Goal: Information Seeking & Learning: Learn about a topic

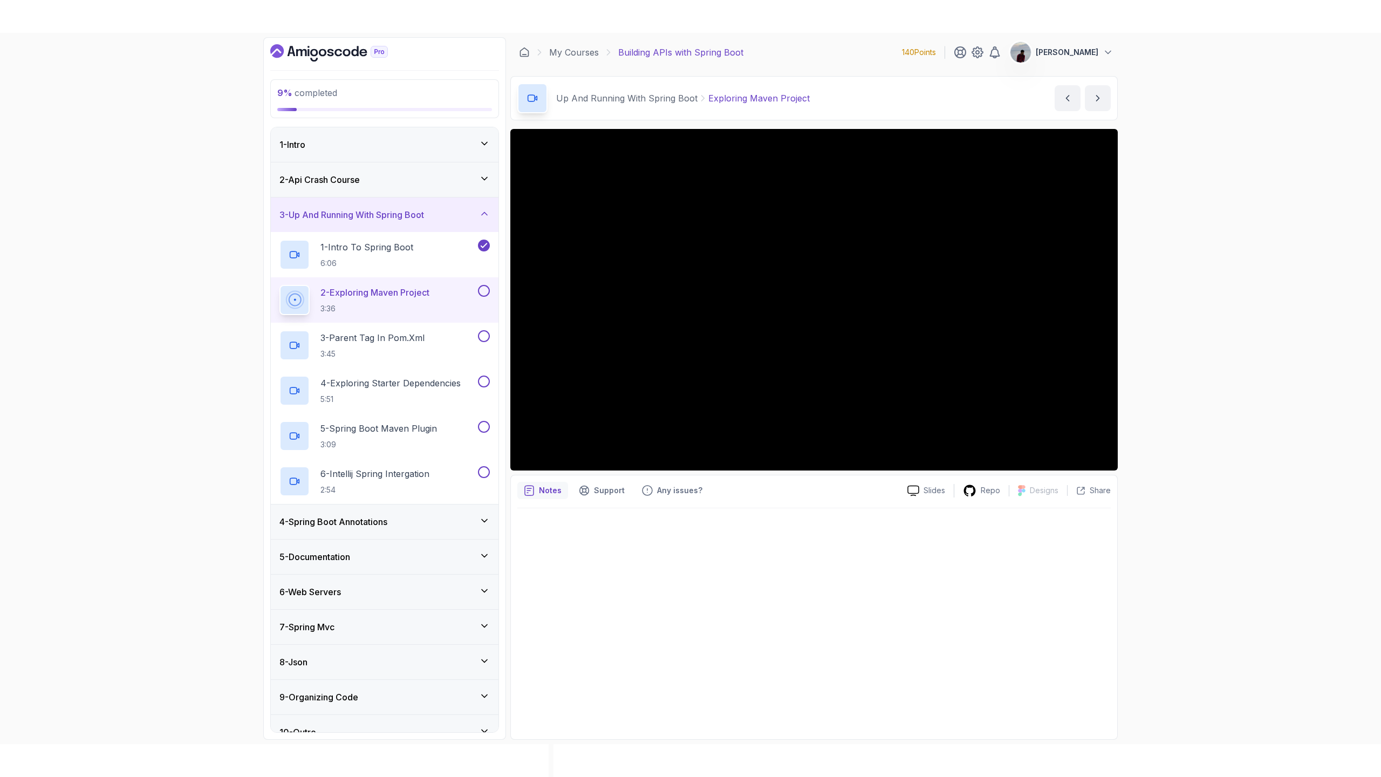
scroll to position [17, 0]
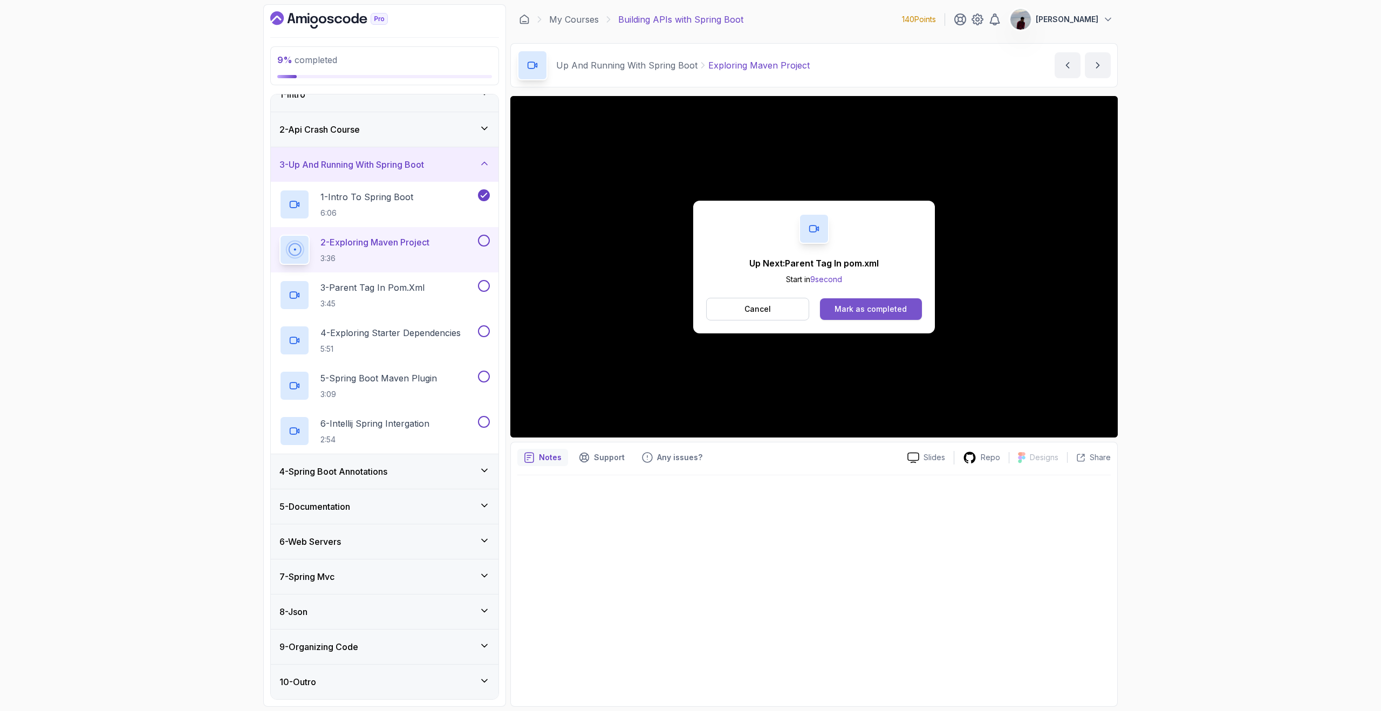
click at [850, 305] on div "Mark as completed" at bounding box center [871, 309] width 72 height 11
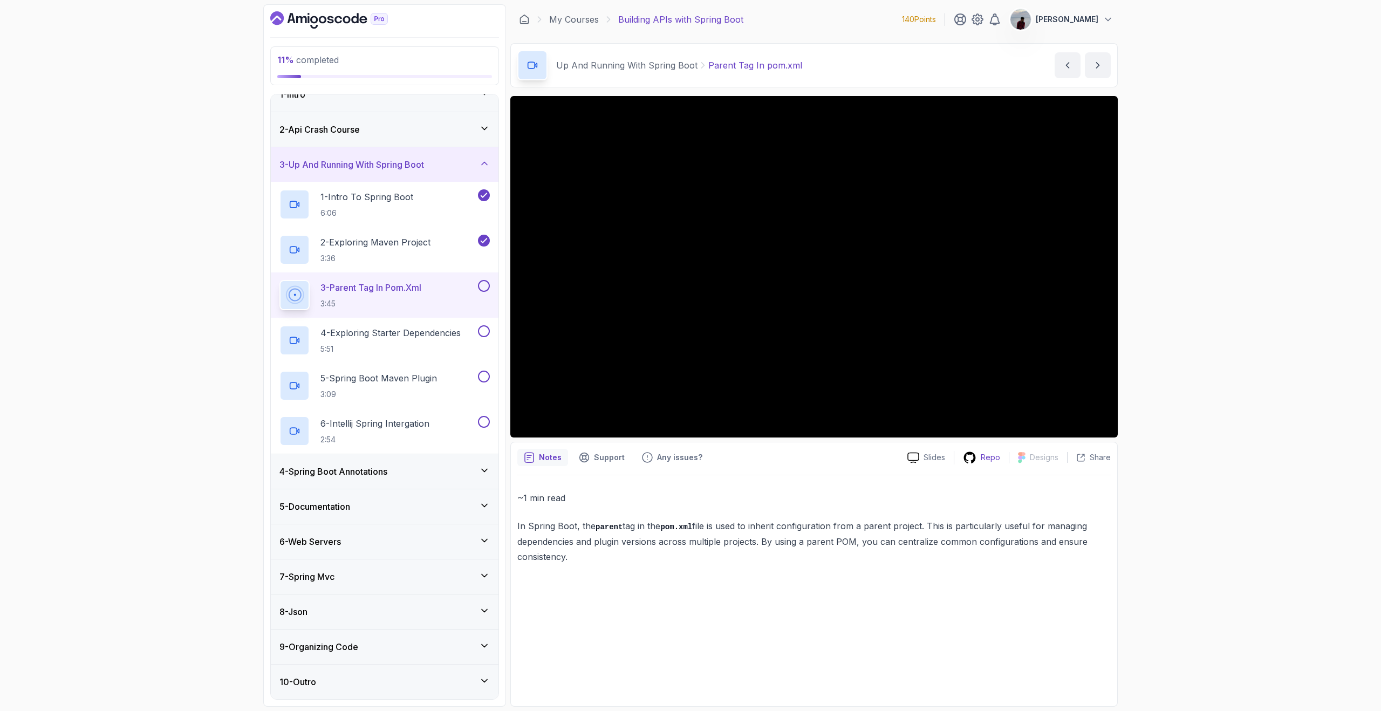
click at [981, 461] on div "Repo" at bounding box center [981, 457] width 54 height 13
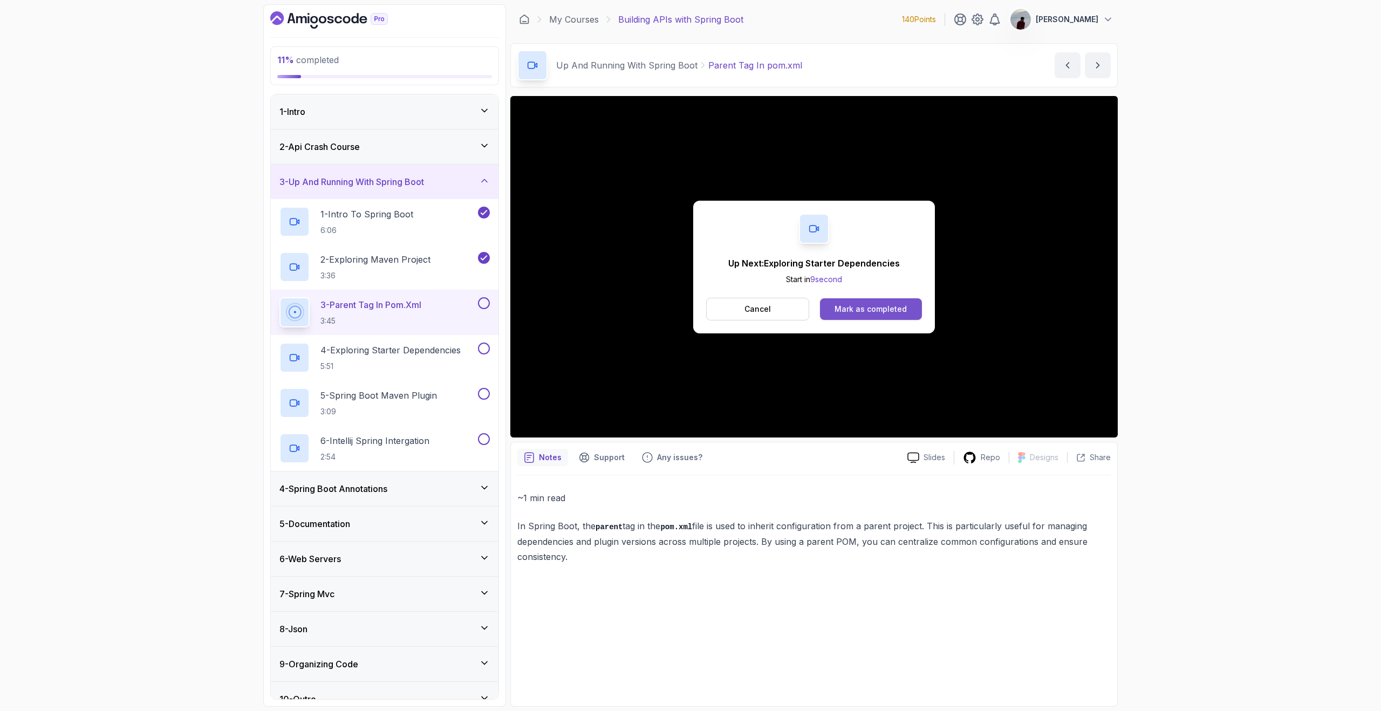
click at [843, 304] on div "Mark as completed" at bounding box center [871, 309] width 72 height 11
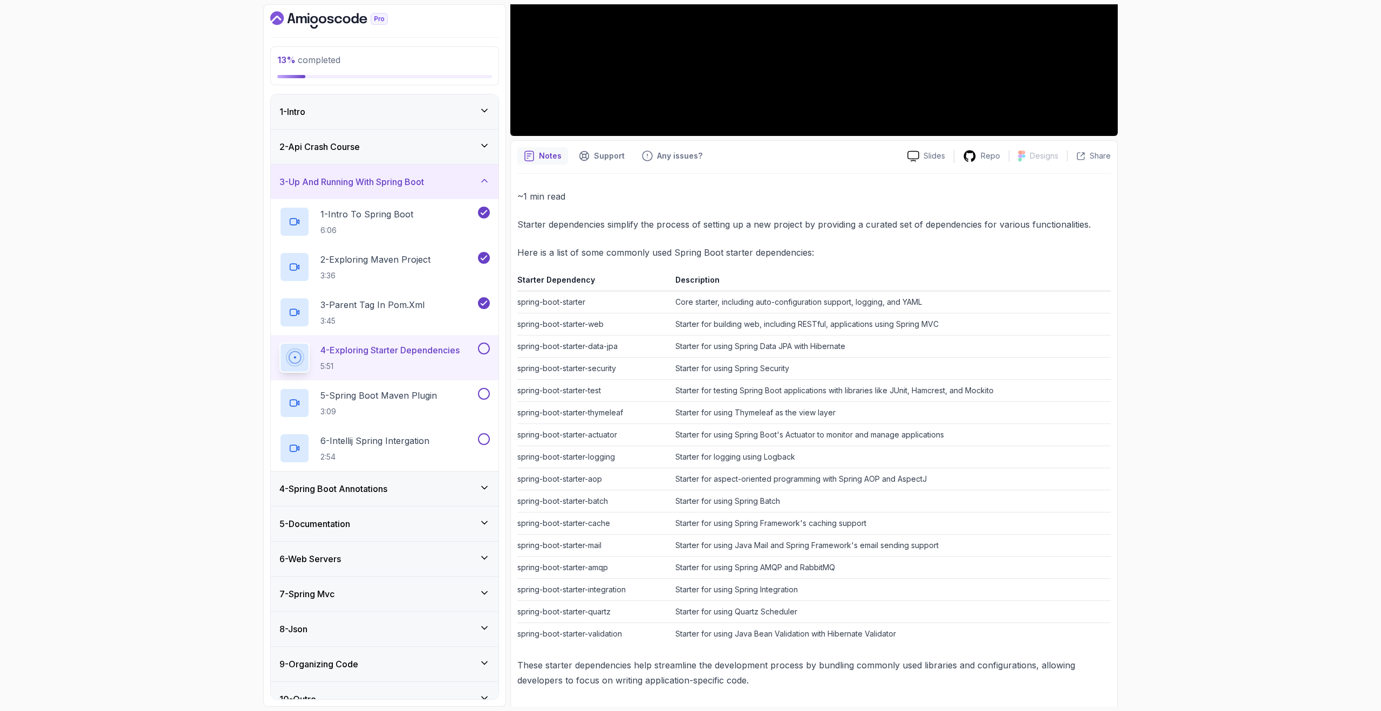
scroll to position [305, 0]
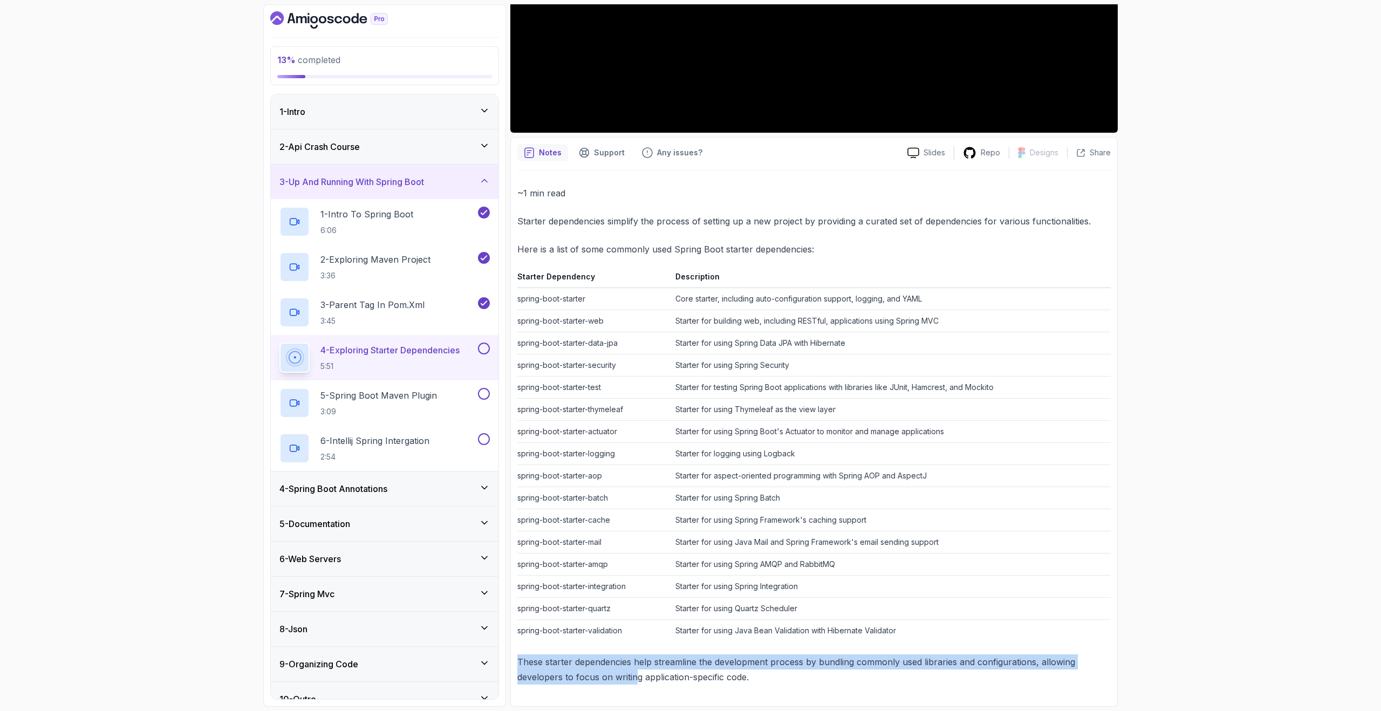
drag, startPoint x: 517, startPoint y: 661, endPoint x: 634, endPoint y: 674, distance: 117.7
click at [636, 674] on p "These starter dependencies help streamline the development process by bundling …" at bounding box center [813, 669] width 593 height 30
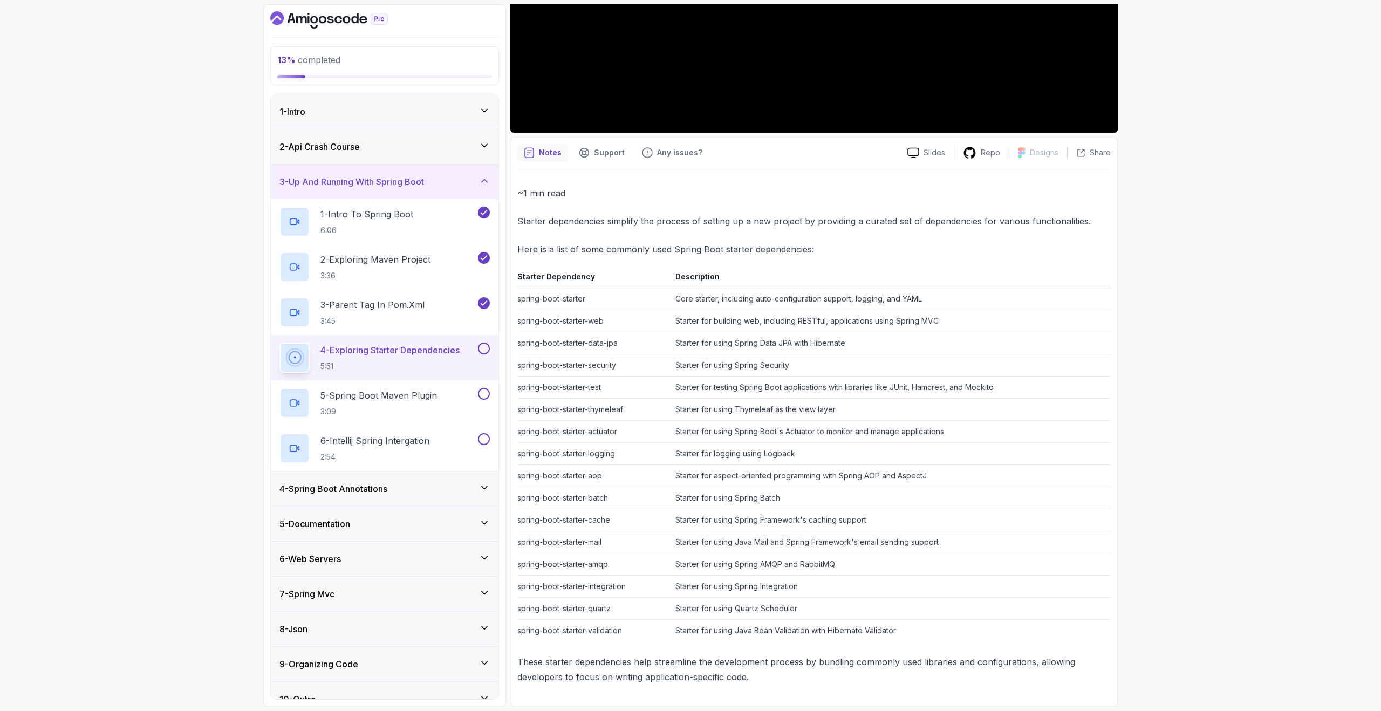
click at [728, 676] on p "These starter dependencies help streamline the development process by bundling …" at bounding box center [813, 669] width 593 height 30
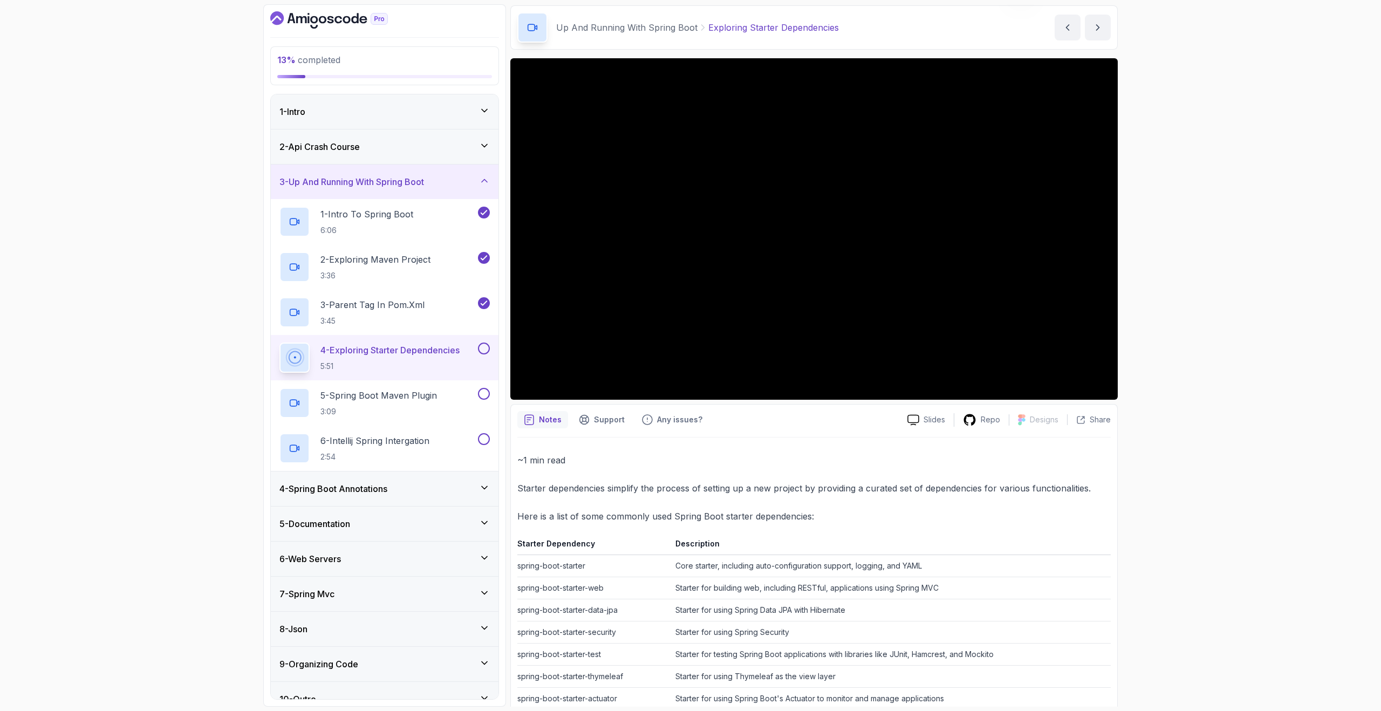
scroll to position [0, 0]
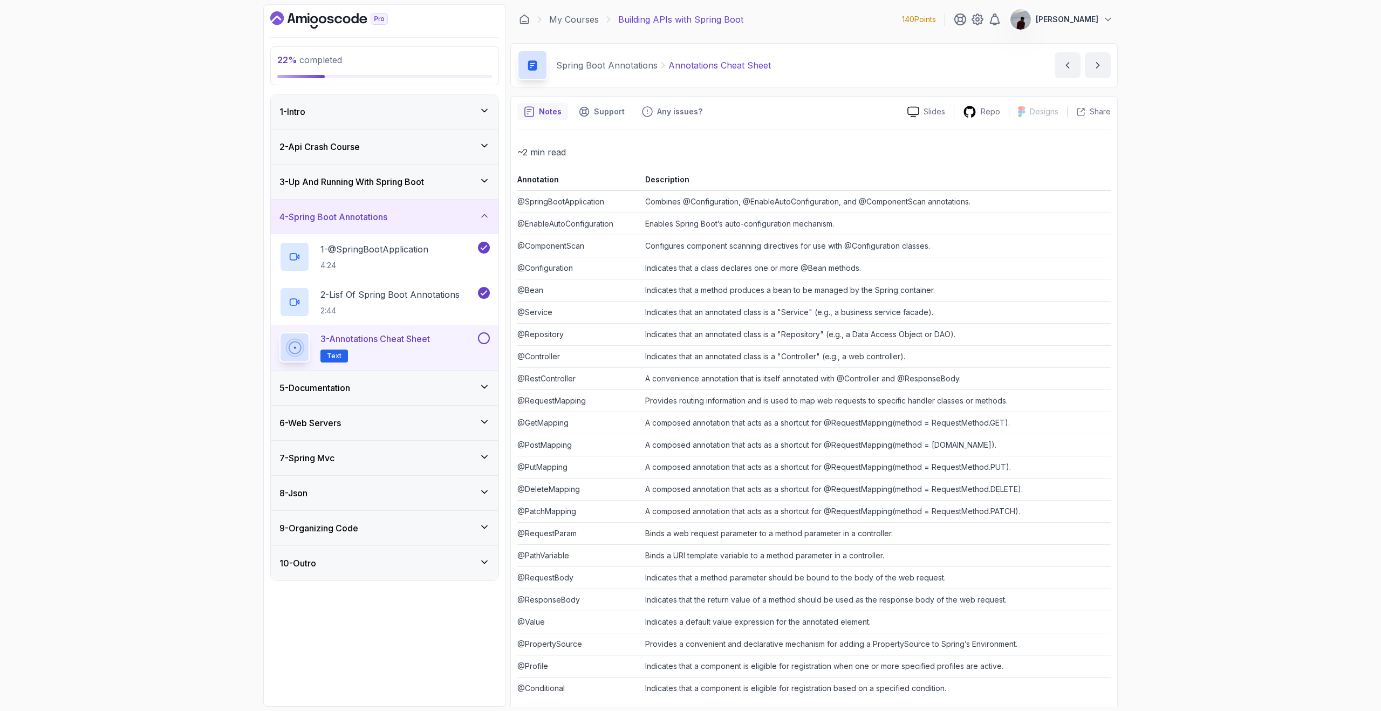
scroll to position [15, 0]
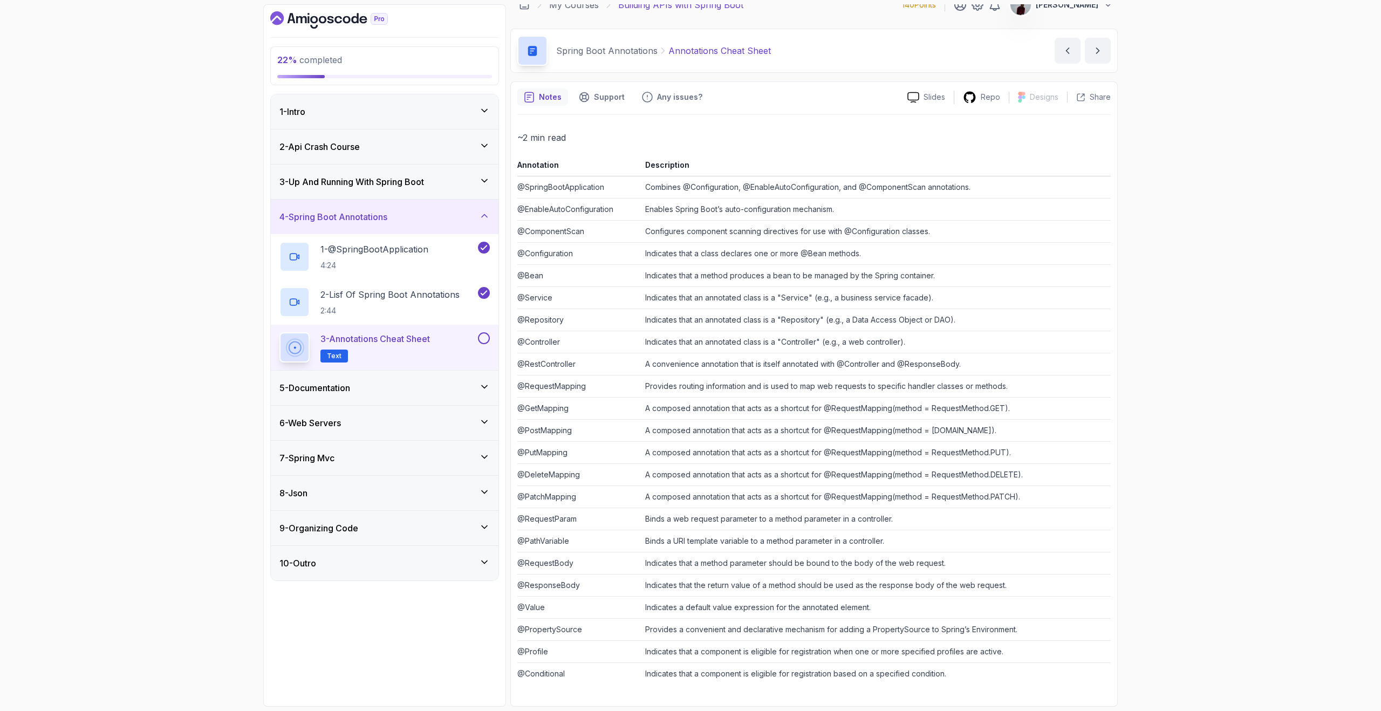
drag, startPoint x: 517, startPoint y: 651, endPoint x: 557, endPoint y: 652, distance: 39.9
click at [557, 652] on td "@Profile" at bounding box center [579, 652] width 124 height 22
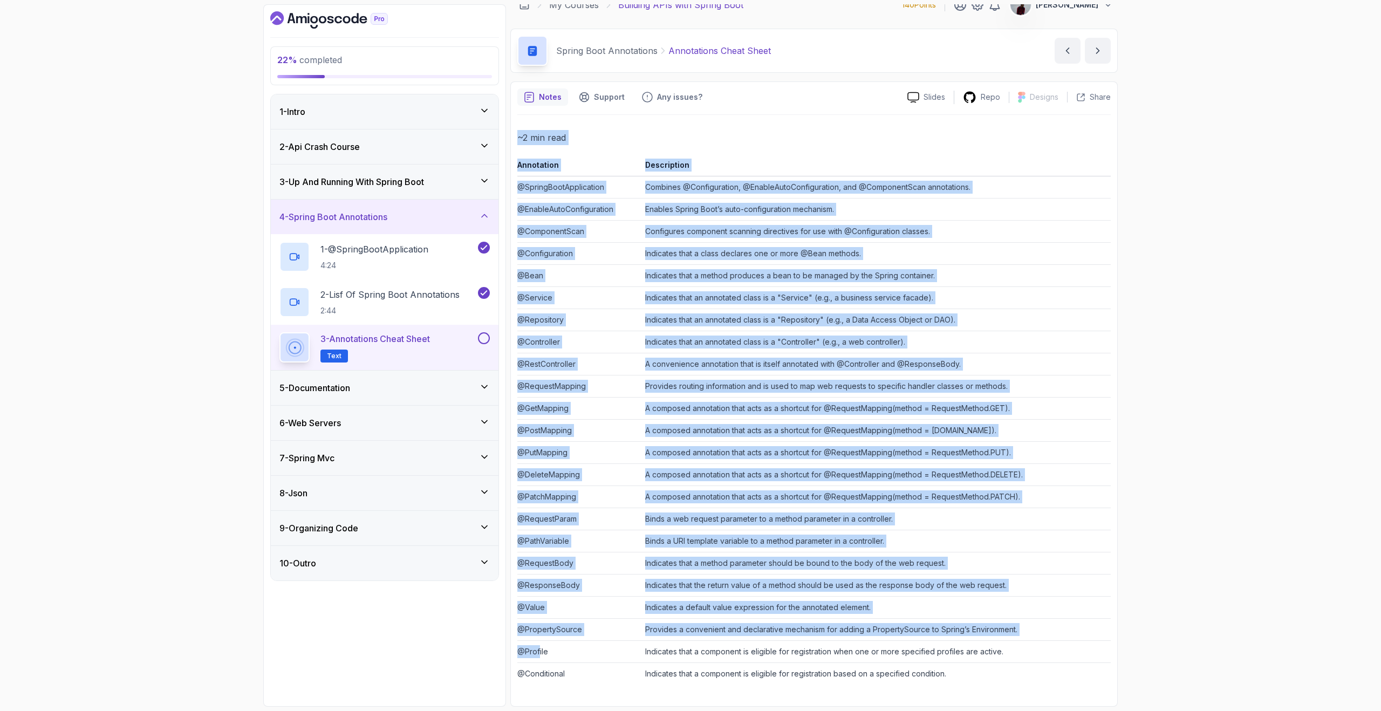
drag, startPoint x: 515, startPoint y: 651, endPoint x: 538, endPoint y: 651, distance: 23.7
click at [538, 651] on div "Notes Support Any issues? Slides Repo Designs Design not available Share ~2 min…" at bounding box center [813, 393] width 607 height 625
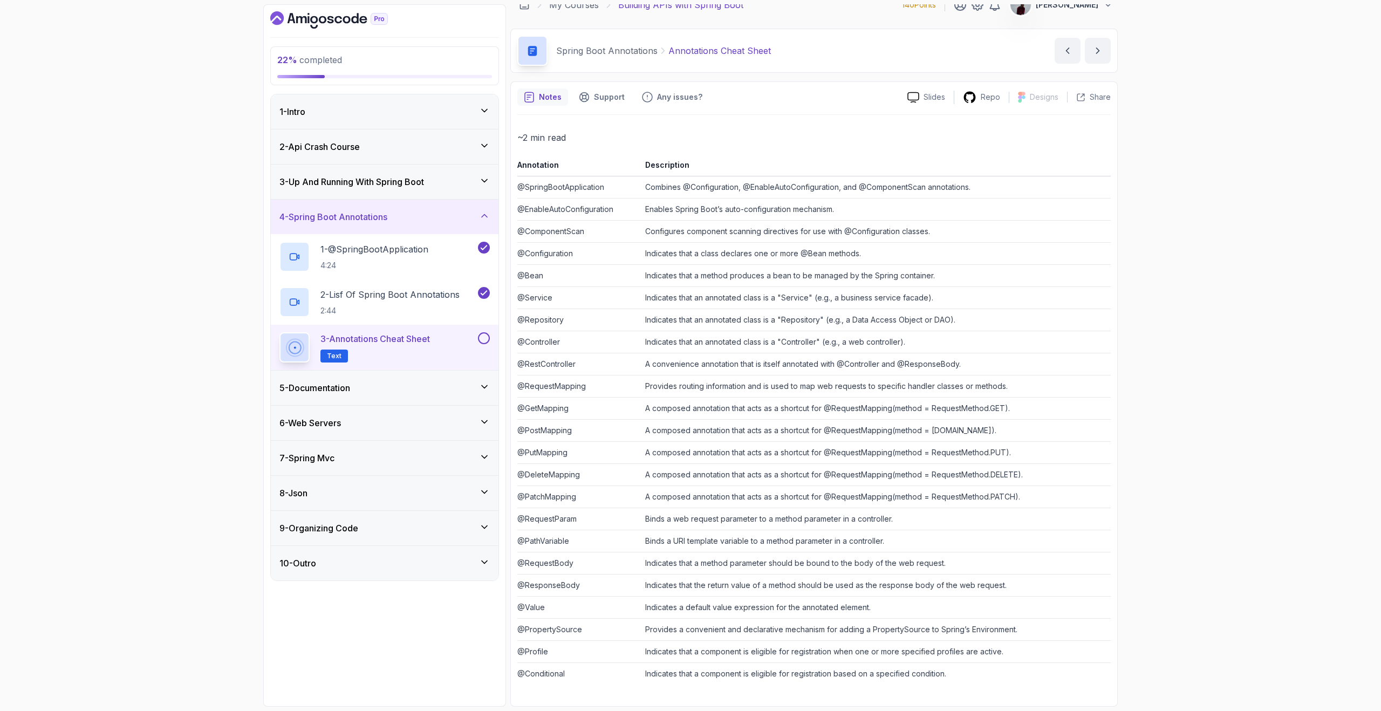
click at [557, 652] on td "@Profile" at bounding box center [579, 652] width 124 height 22
drag, startPoint x: 518, startPoint y: 652, endPoint x: 553, endPoint y: 648, distance: 35.2
click at [553, 648] on td "@Profile" at bounding box center [579, 652] width 124 height 22
click at [569, 660] on td "@Profile" at bounding box center [579, 652] width 124 height 22
click at [1097, 53] on icon "next content" at bounding box center [1098, 50] width 3 height 5
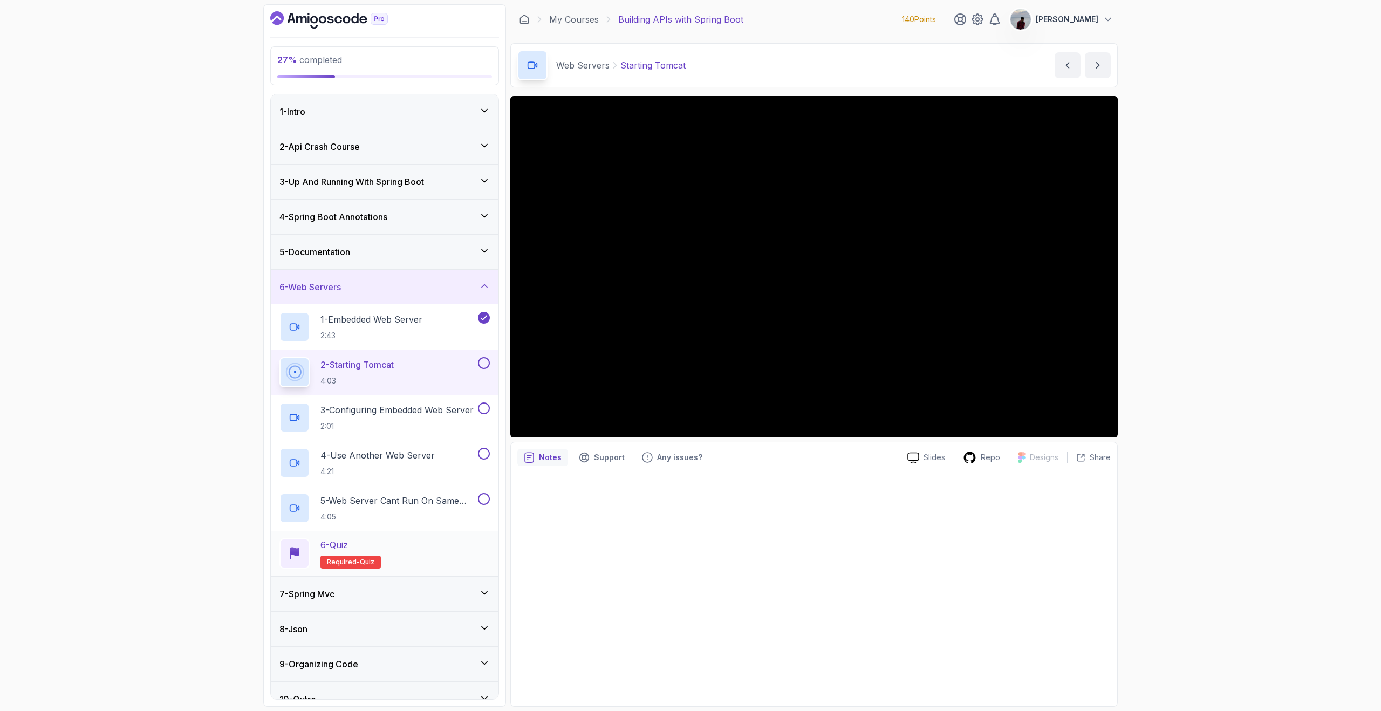
scroll to position [17, 0]
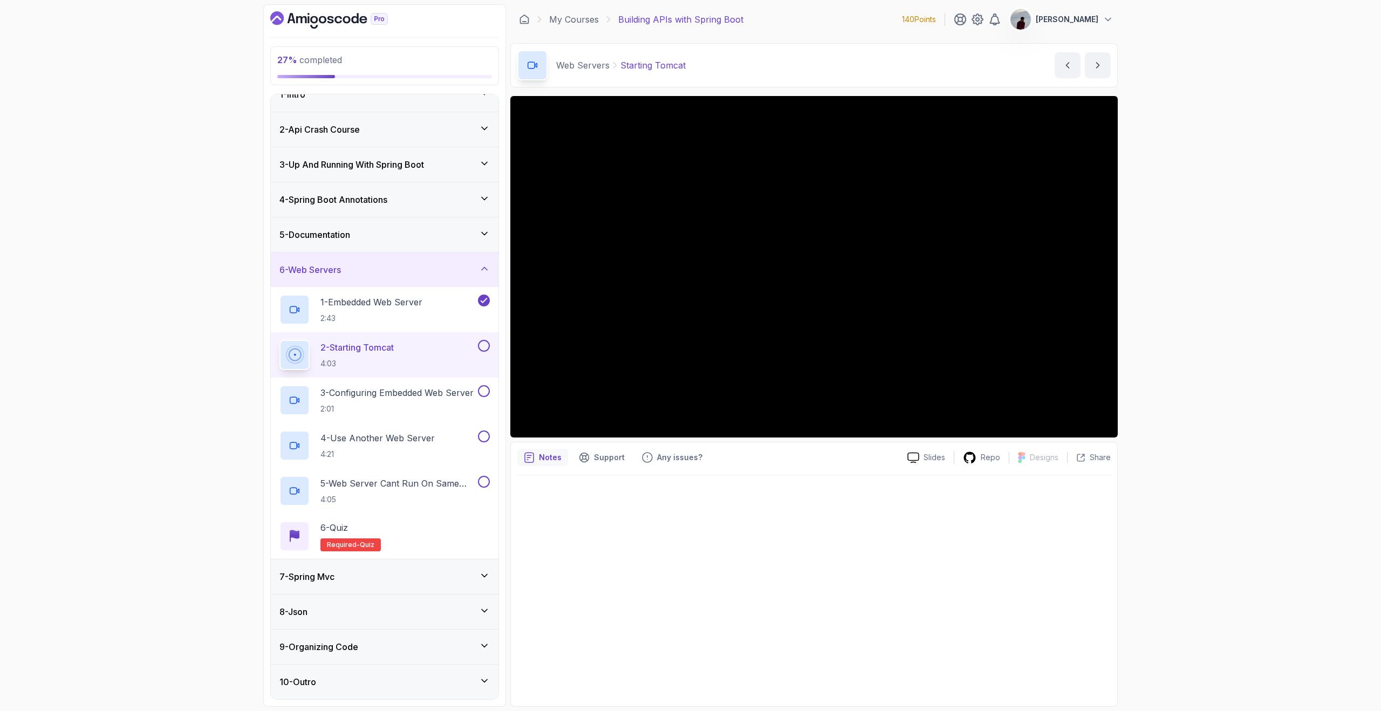
click at [482, 571] on icon at bounding box center [484, 575] width 11 height 11
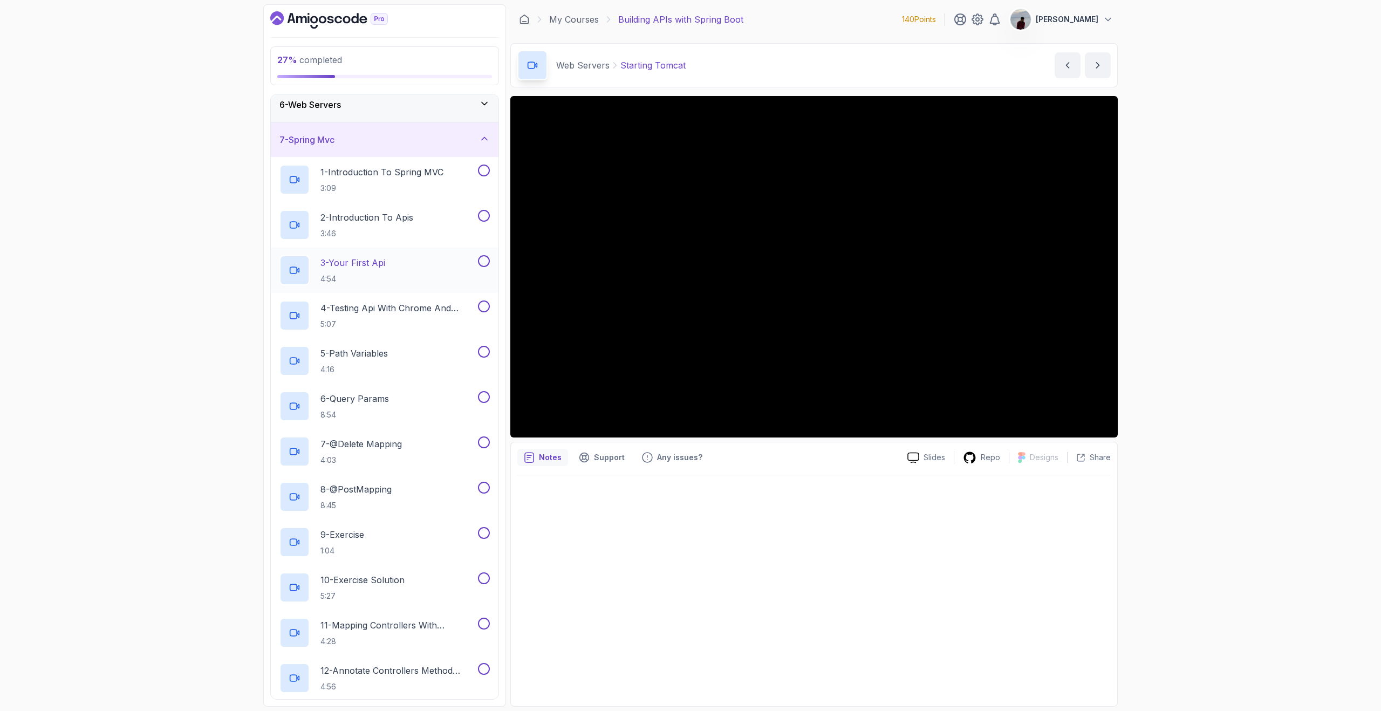
scroll to position [0, 0]
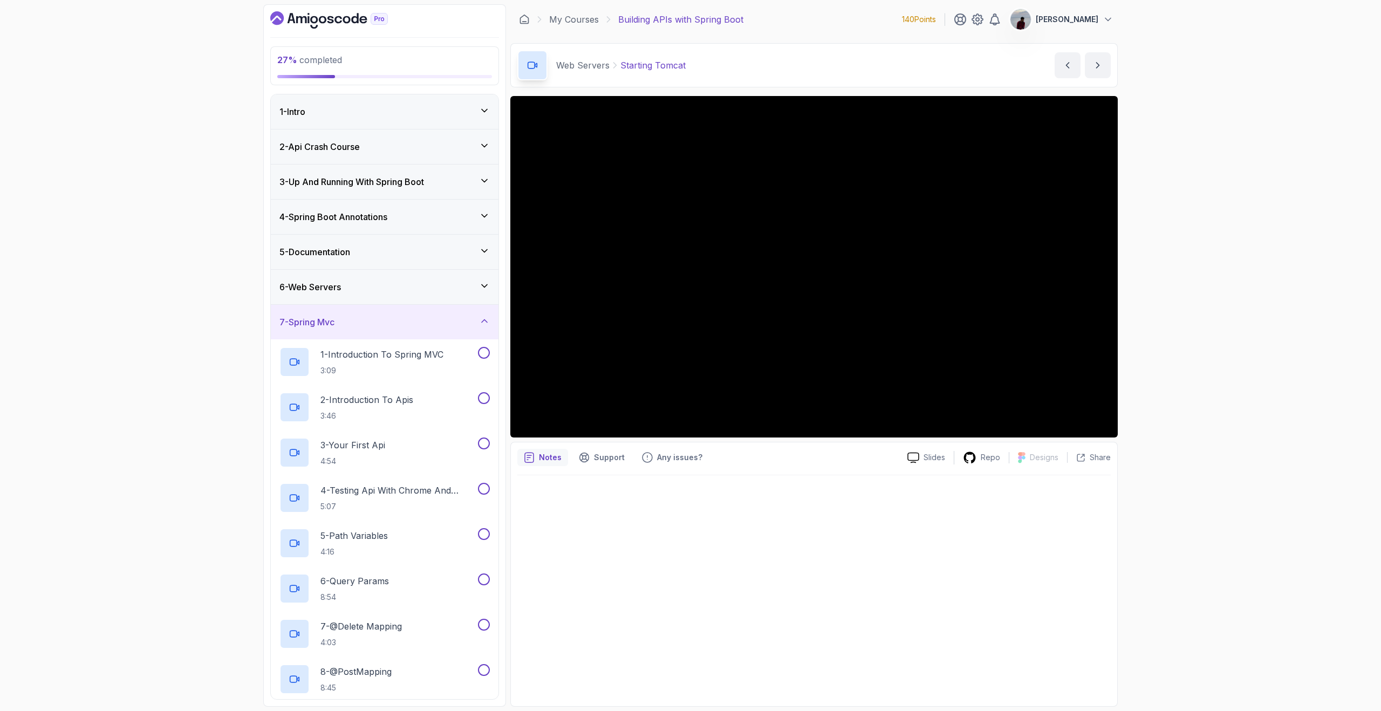
click at [478, 317] on div "7 - Spring Mvc" at bounding box center [384, 322] width 210 height 13
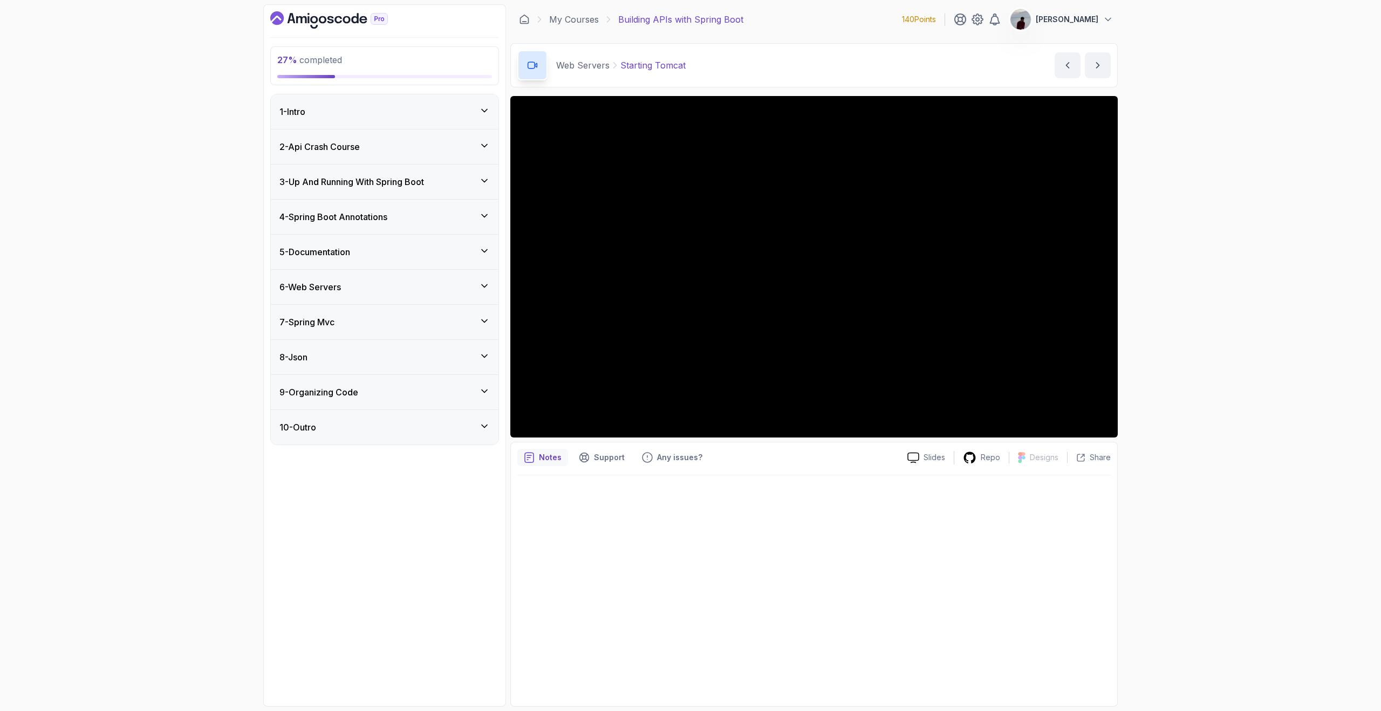
click at [482, 143] on icon at bounding box center [484, 145] width 11 height 11
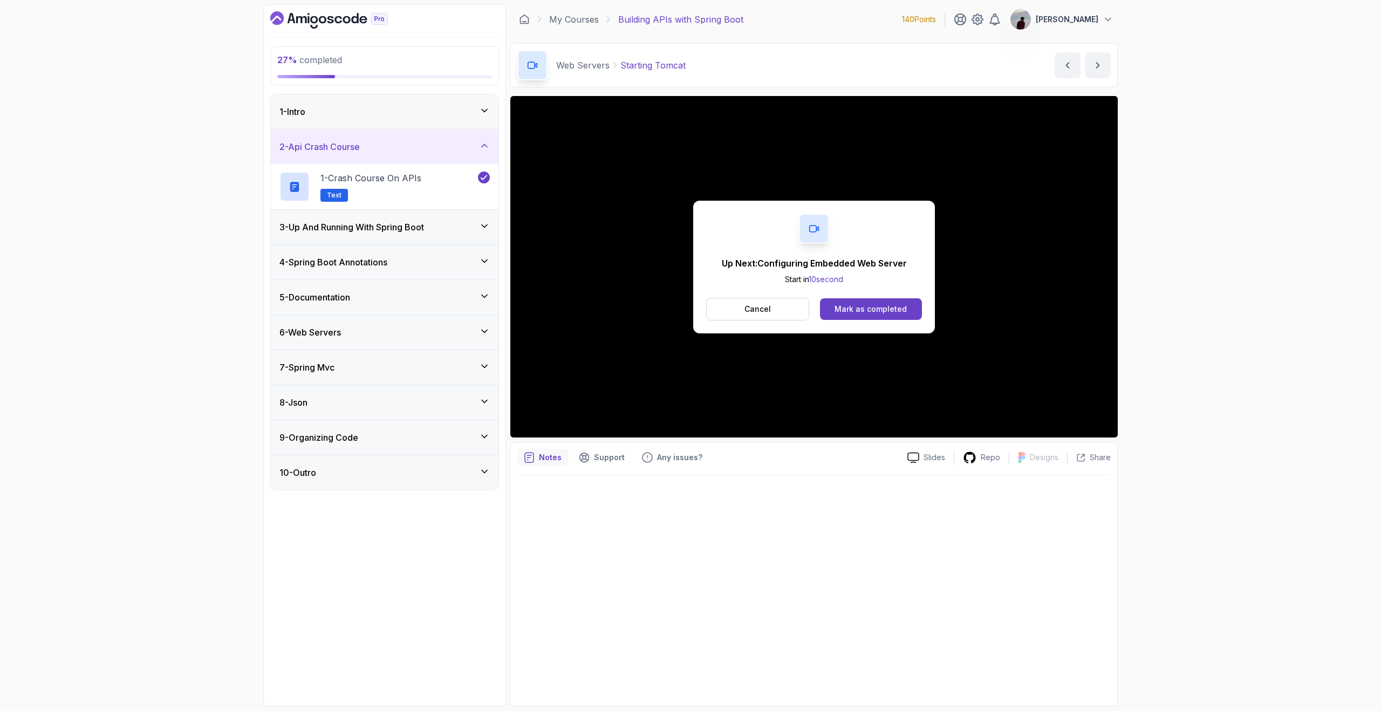
click at [483, 224] on icon at bounding box center [484, 226] width 11 height 11
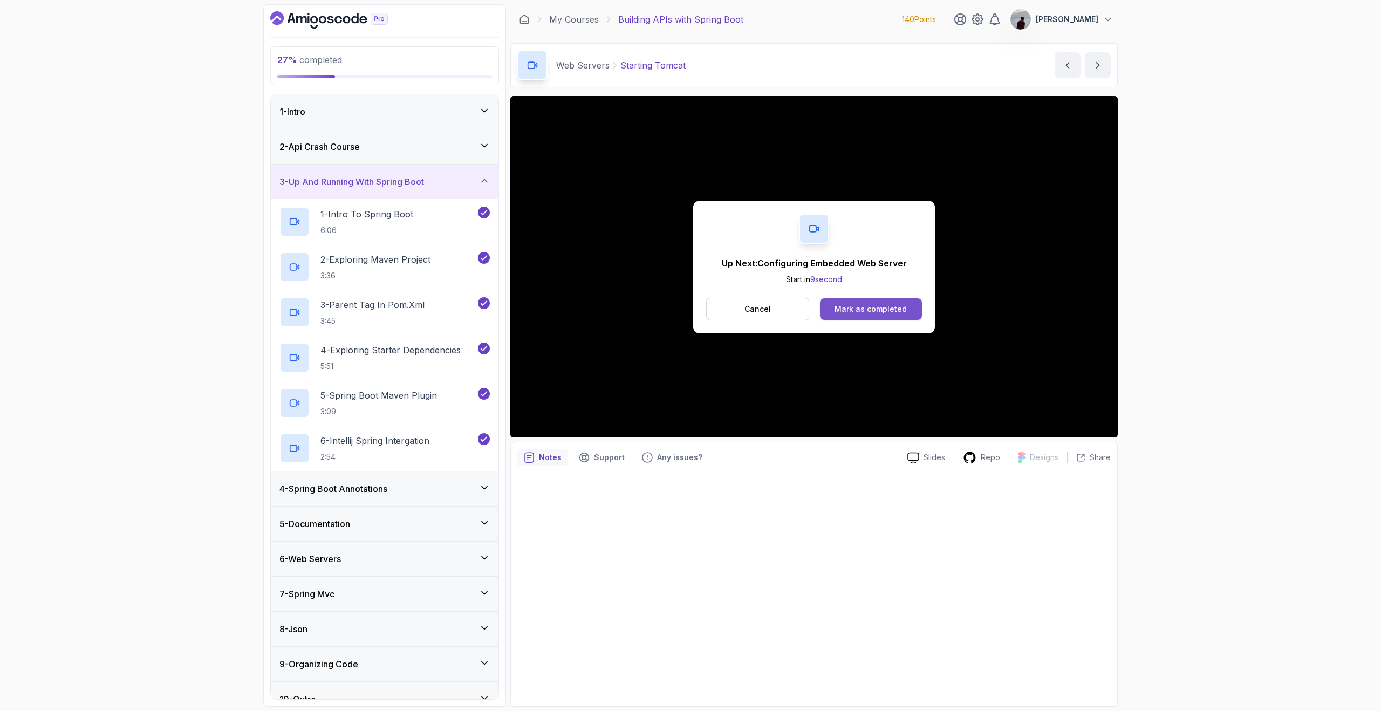
click at [870, 315] on button "Mark as completed" at bounding box center [871, 309] width 102 height 22
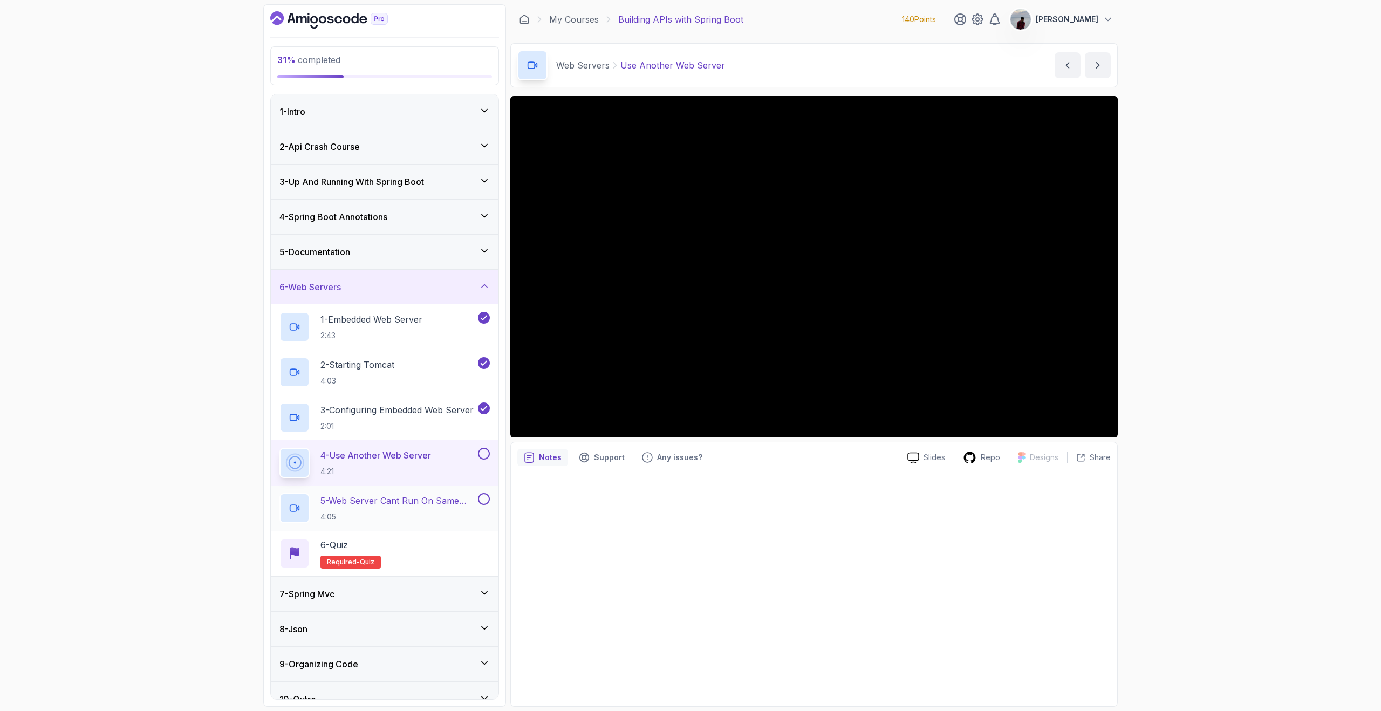
scroll to position [17, 0]
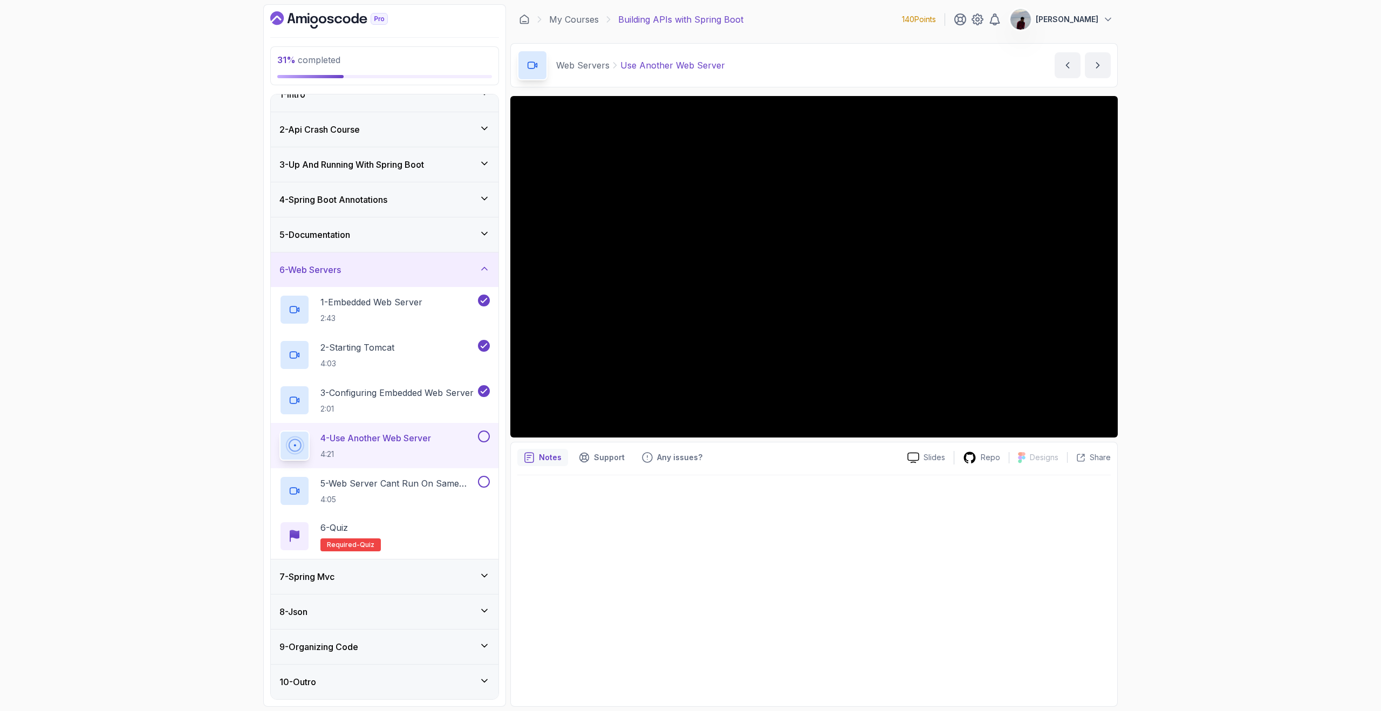
click at [474, 576] on div "7 - Spring Mvc" at bounding box center [384, 576] width 210 height 13
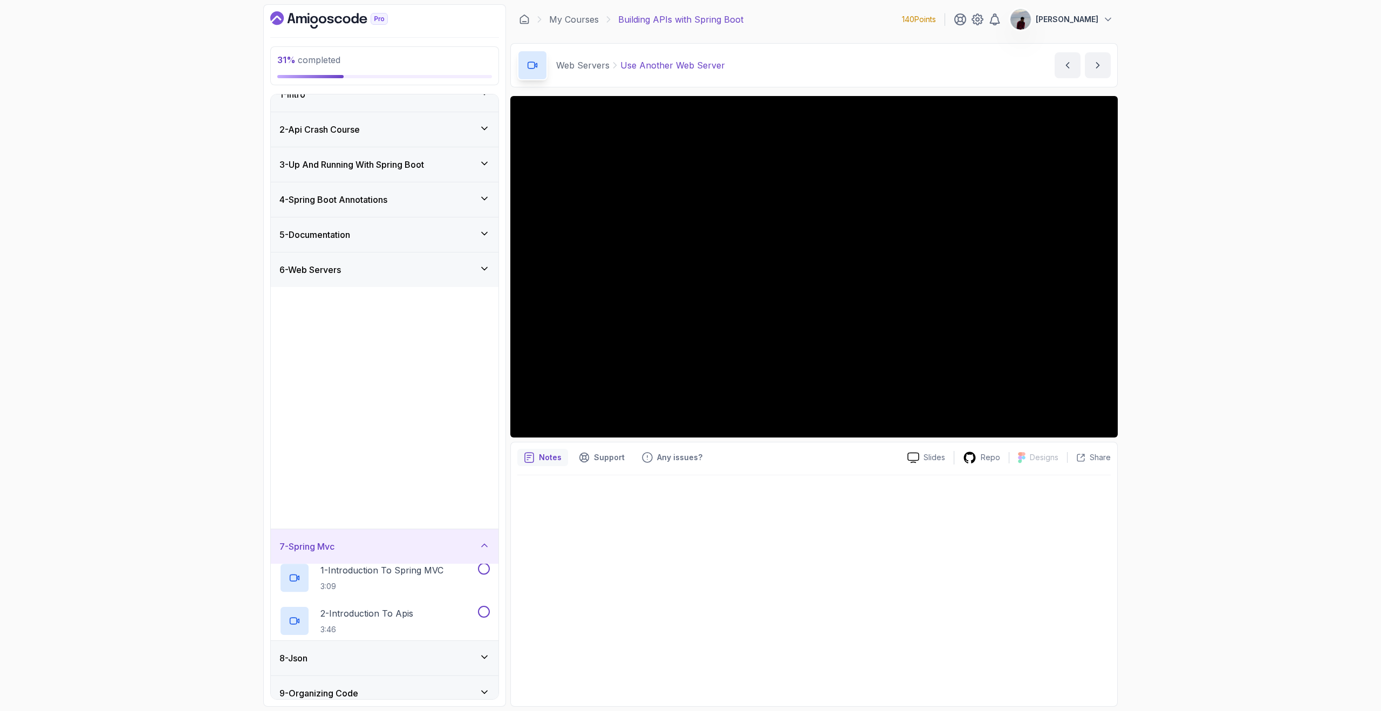
scroll to position [0, 0]
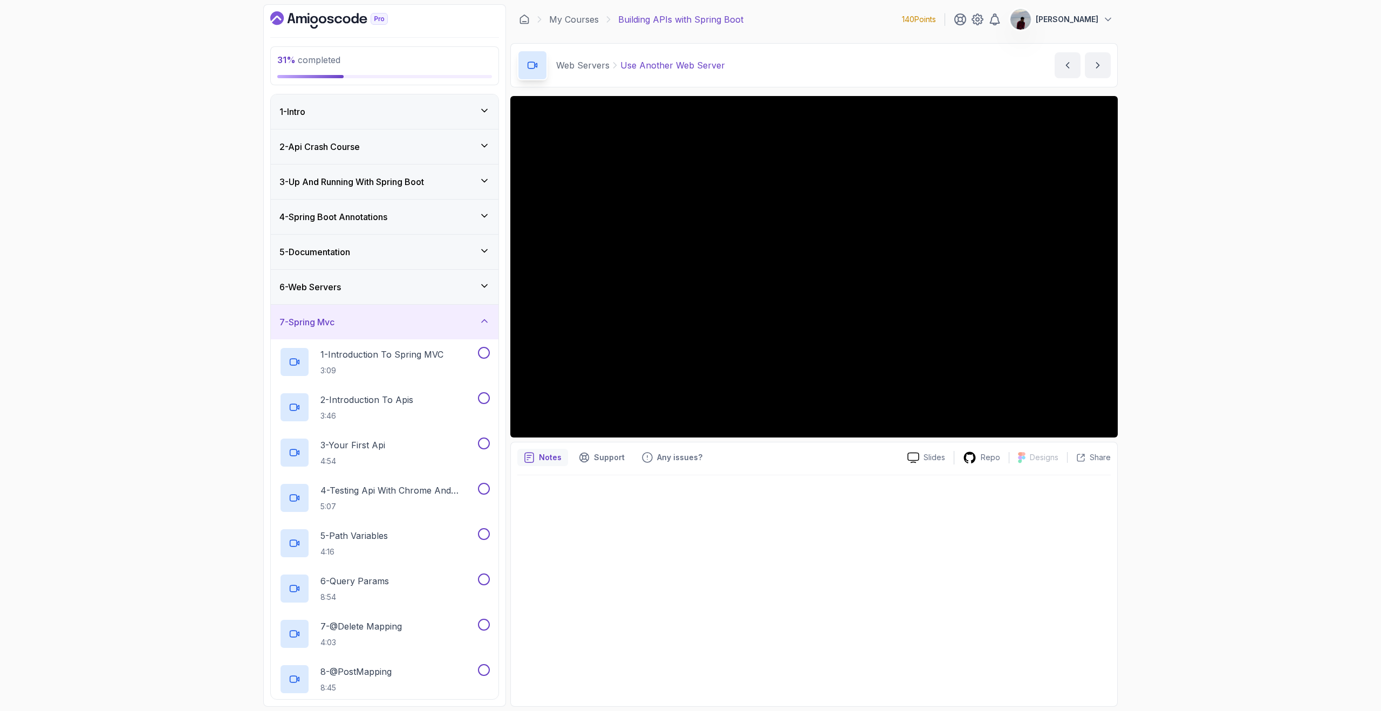
click at [340, 19] on icon "Dashboard" at bounding box center [329, 19] width 118 height 17
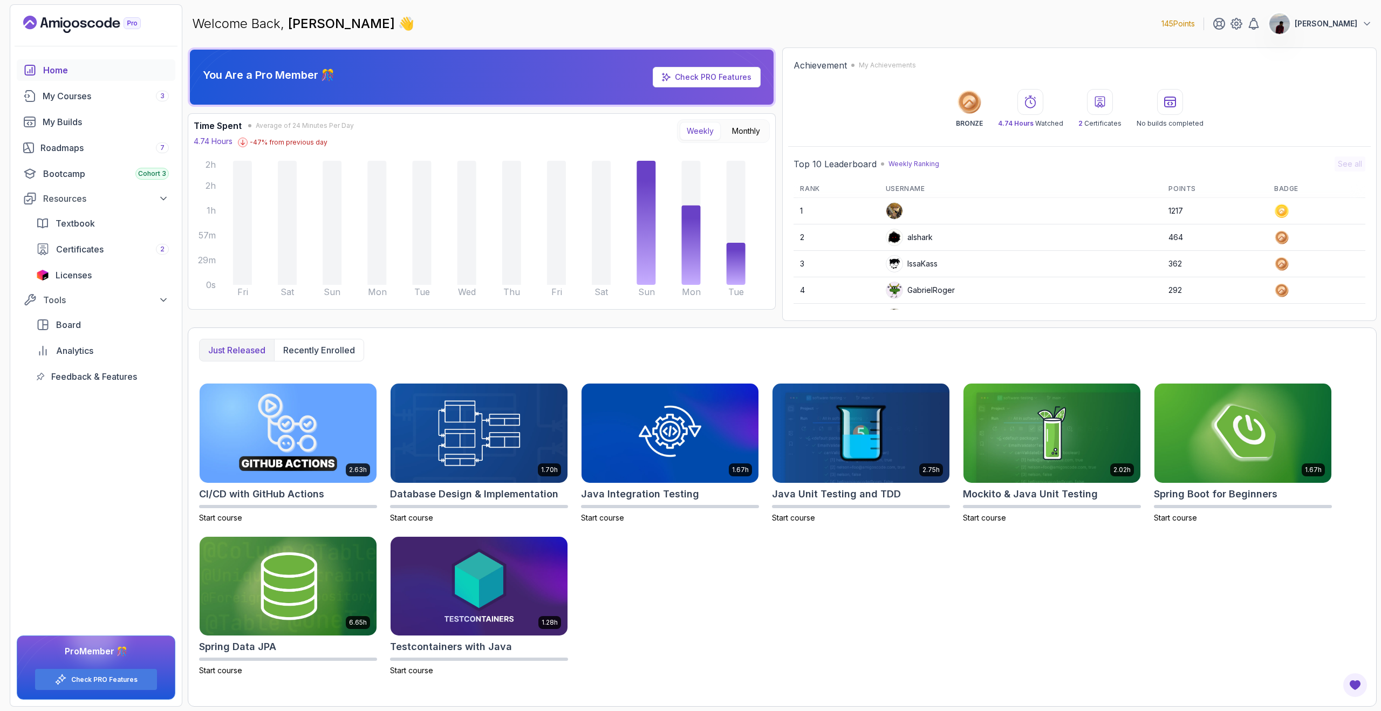
click at [678, 73] on link "Check PRO Features" at bounding box center [713, 76] width 77 height 9
click at [1238, 24] on icon at bounding box center [1236, 23] width 3 height 3
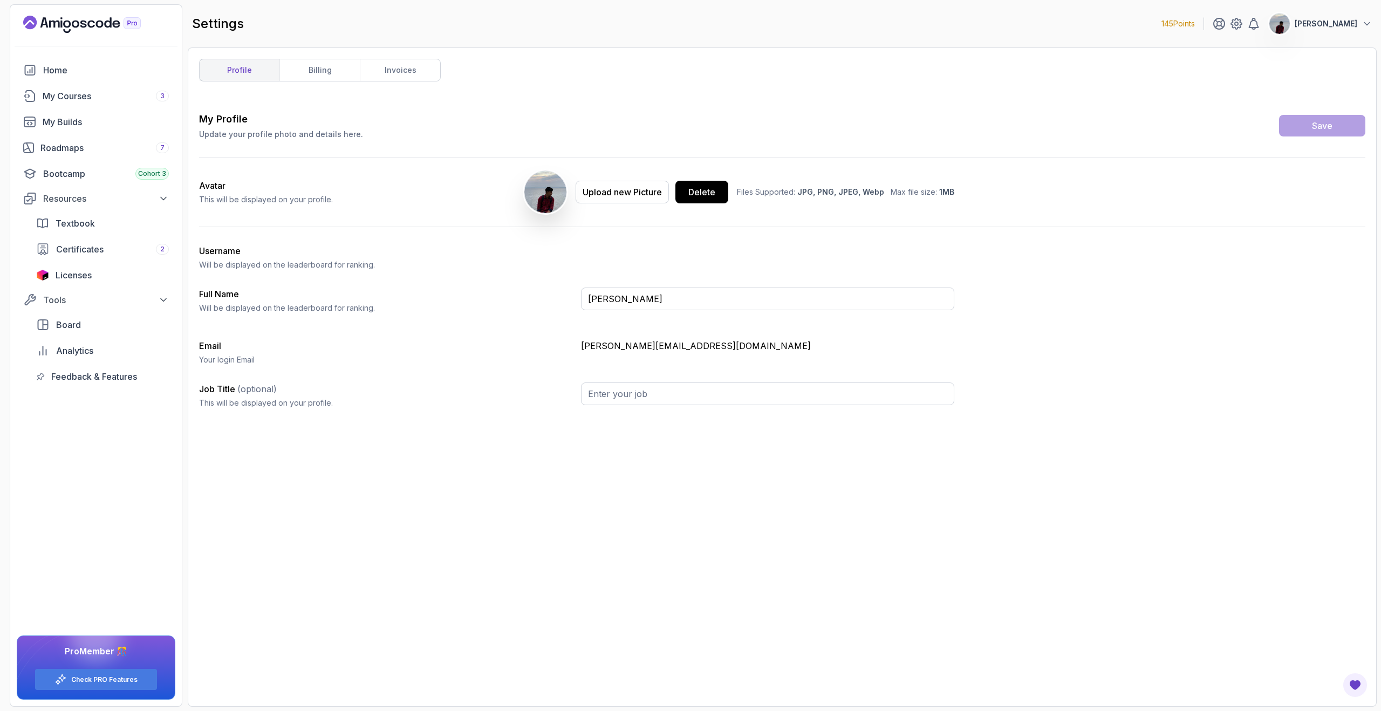
click at [322, 57] on div "profile billing invoices My Profile Update your profile photo and details here.…" at bounding box center [782, 376] width 1189 height 659
click at [321, 71] on link "billing" at bounding box center [319, 70] width 80 height 22
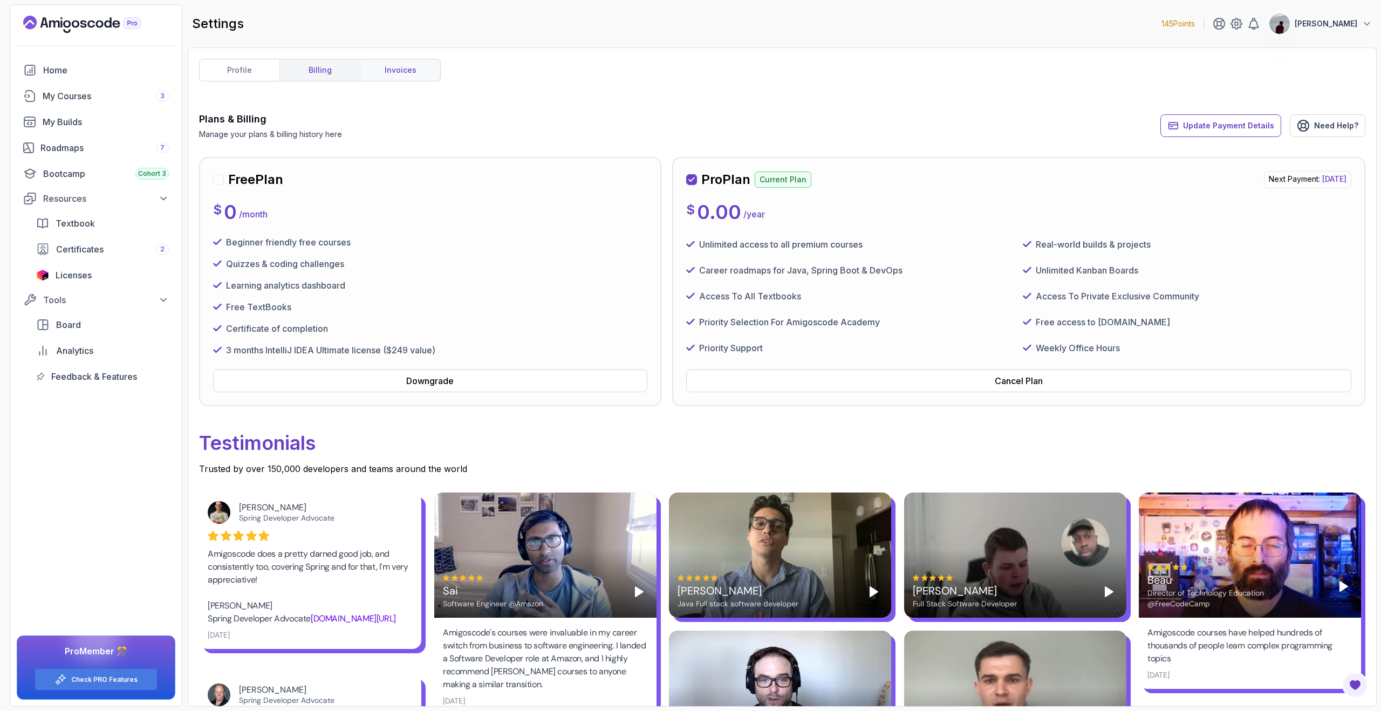
click at [400, 71] on link "invoices" at bounding box center [400, 70] width 80 height 22
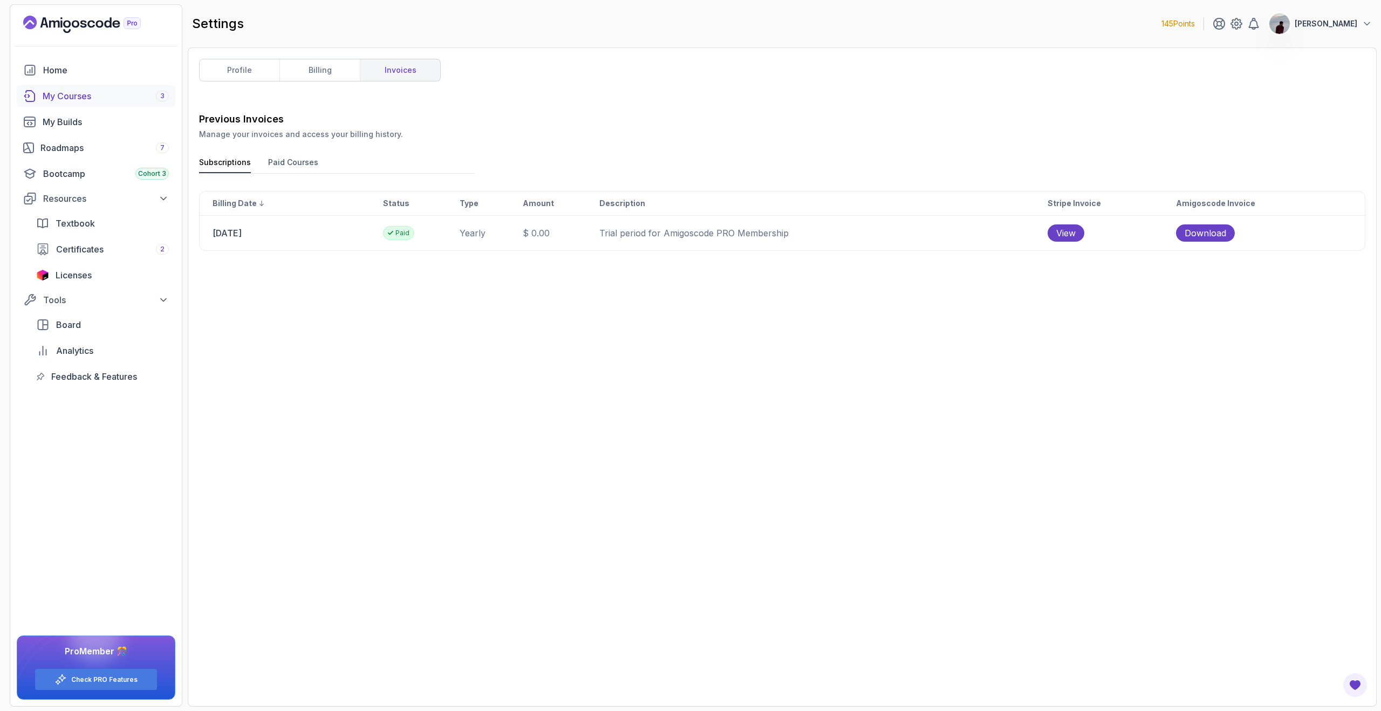
click at [54, 93] on div "My Courses 3" at bounding box center [106, 96] width 126 height 13
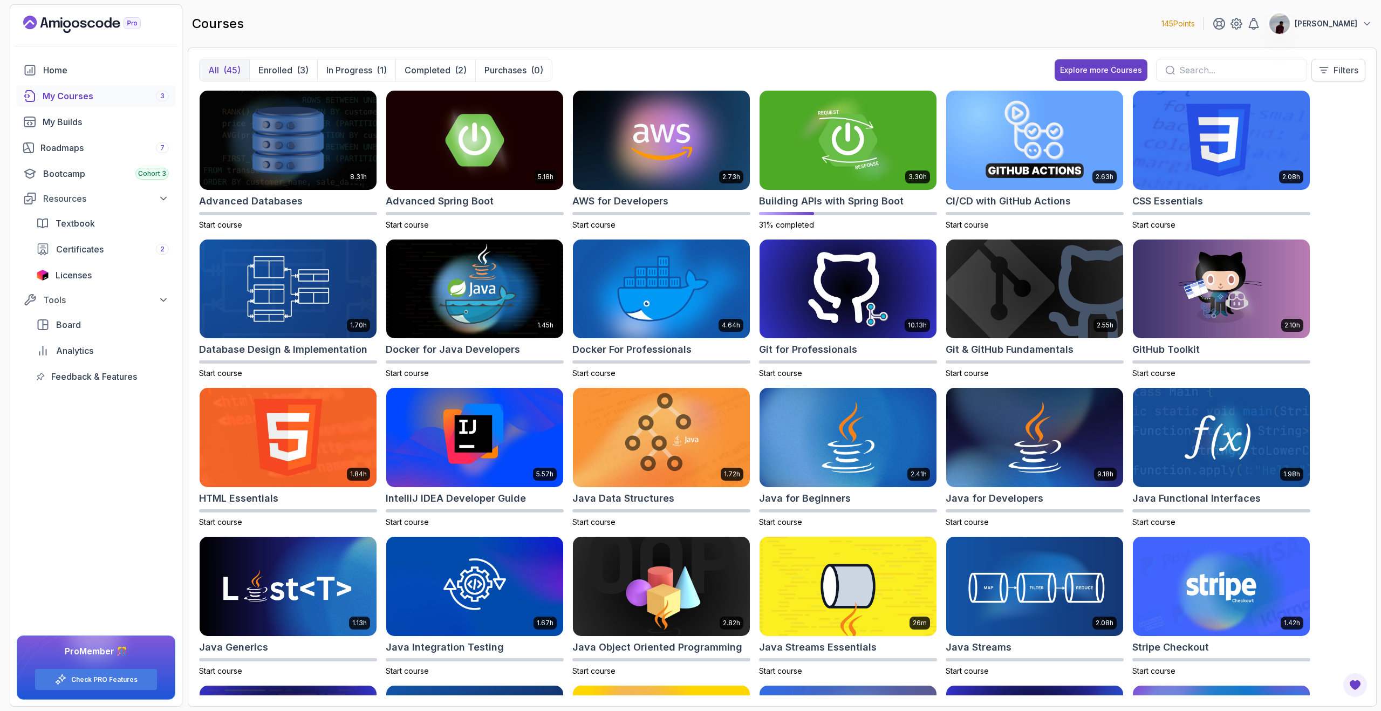
click at [1363, 63] on button "Filters" at bounding box center [1339, 70] width 54 height 23
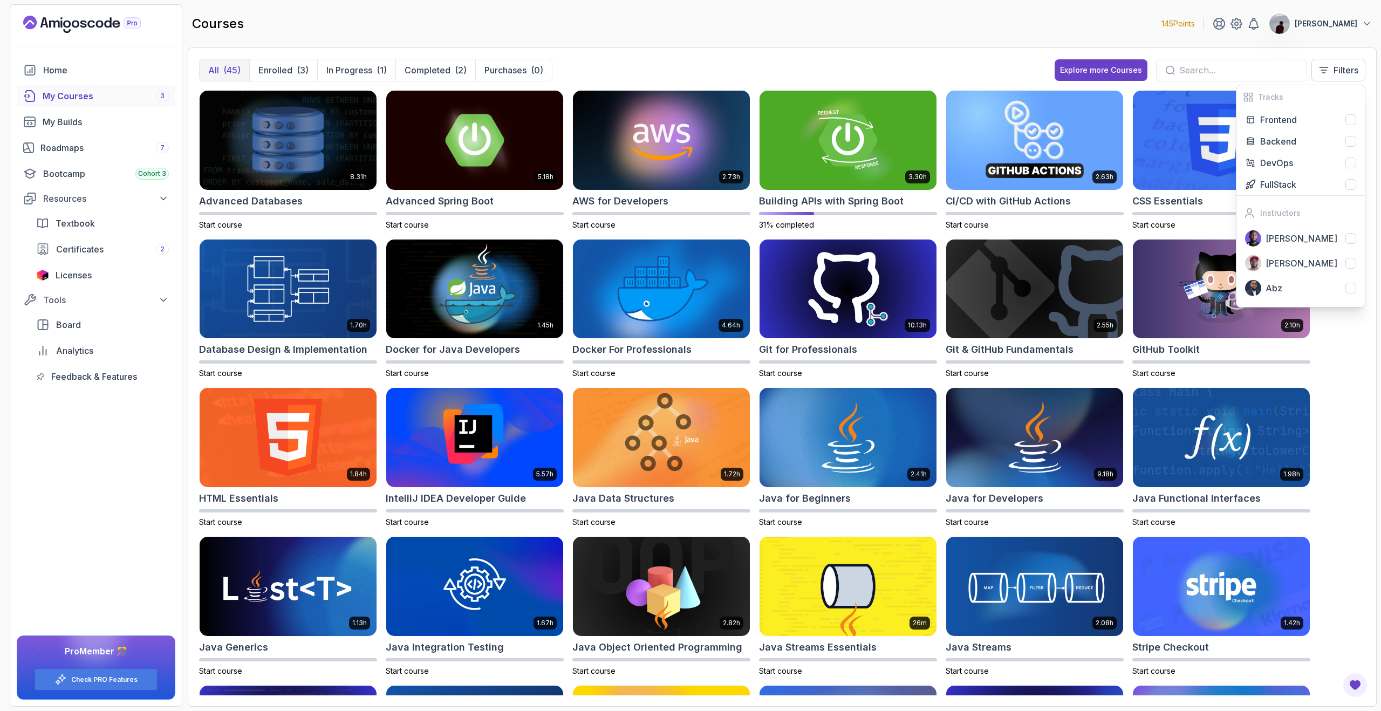
click at [1347, 331] on div "8.31h Advanced Databases Start course 5.18h Advanced Spring Boot Start course 2…" at bounding box center [782, 392] width 1166 height 605
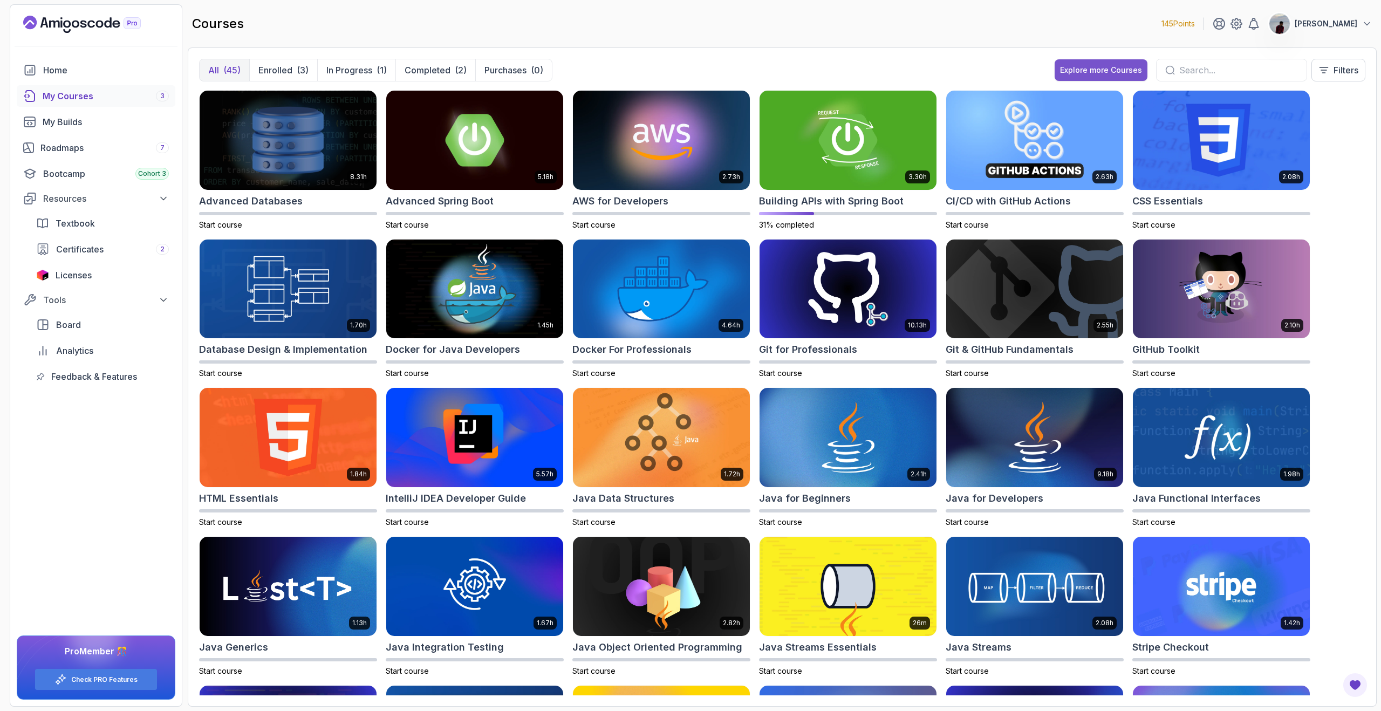
click at [1143, 71] on button "Explore more Courses" at bounding box center [1101, 70] width 93 height 22
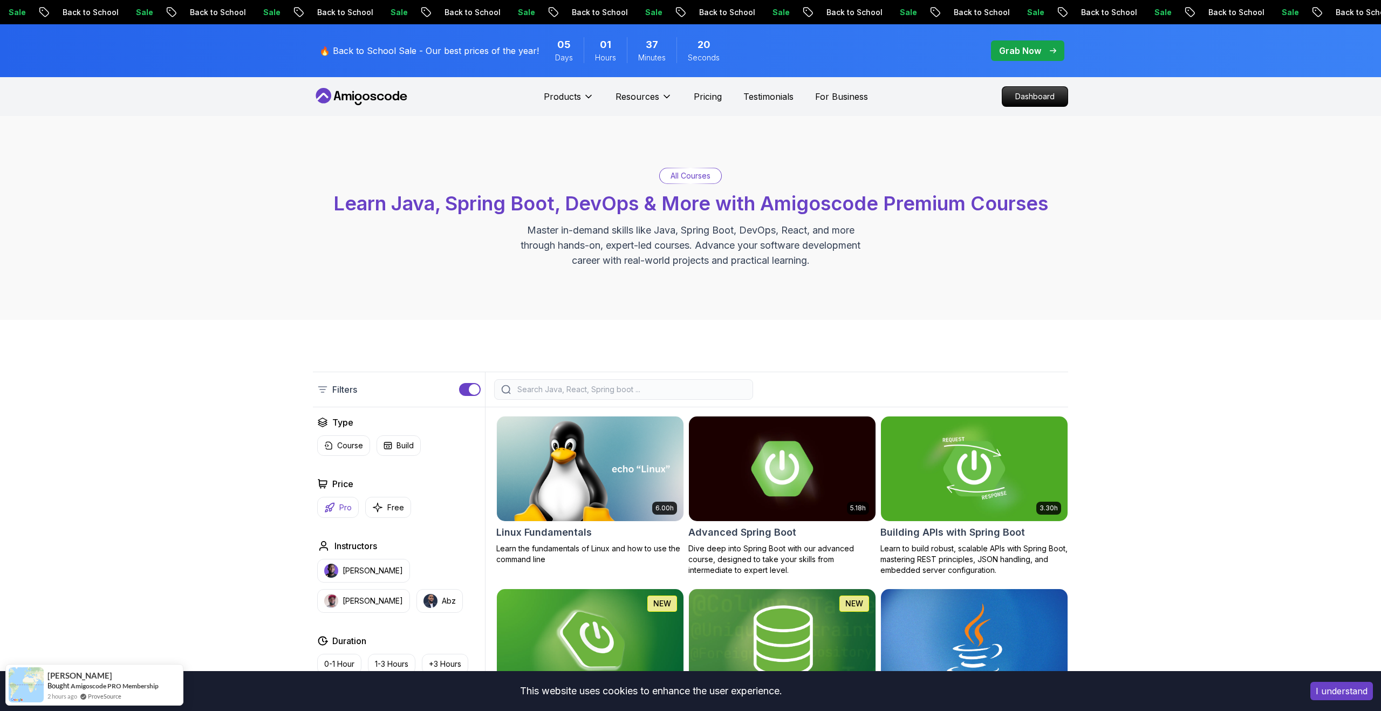
click at [340, 509] on p "Pro" at bounding box center [345, 507] width 12 height 11
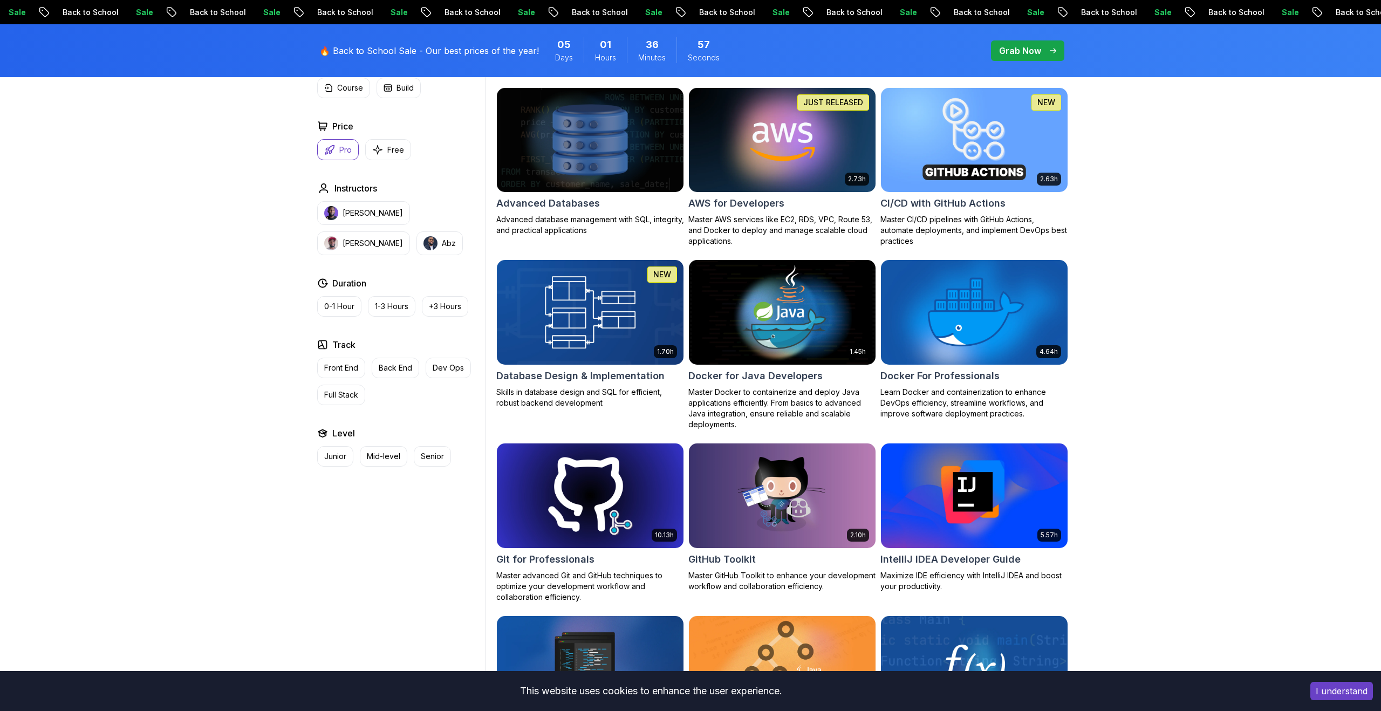
scroll to position [667, 0]
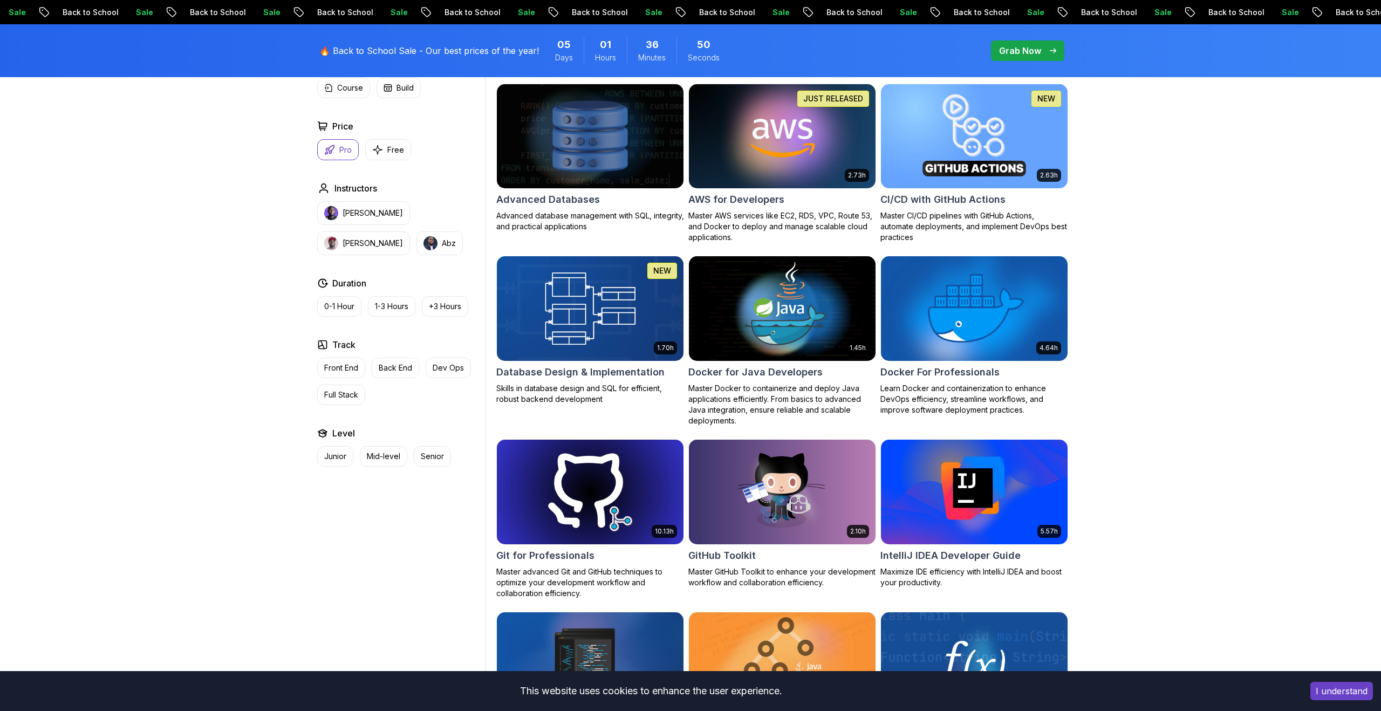
click at [608, 349] on img at bounding box center [590, 309] width 196 height 110
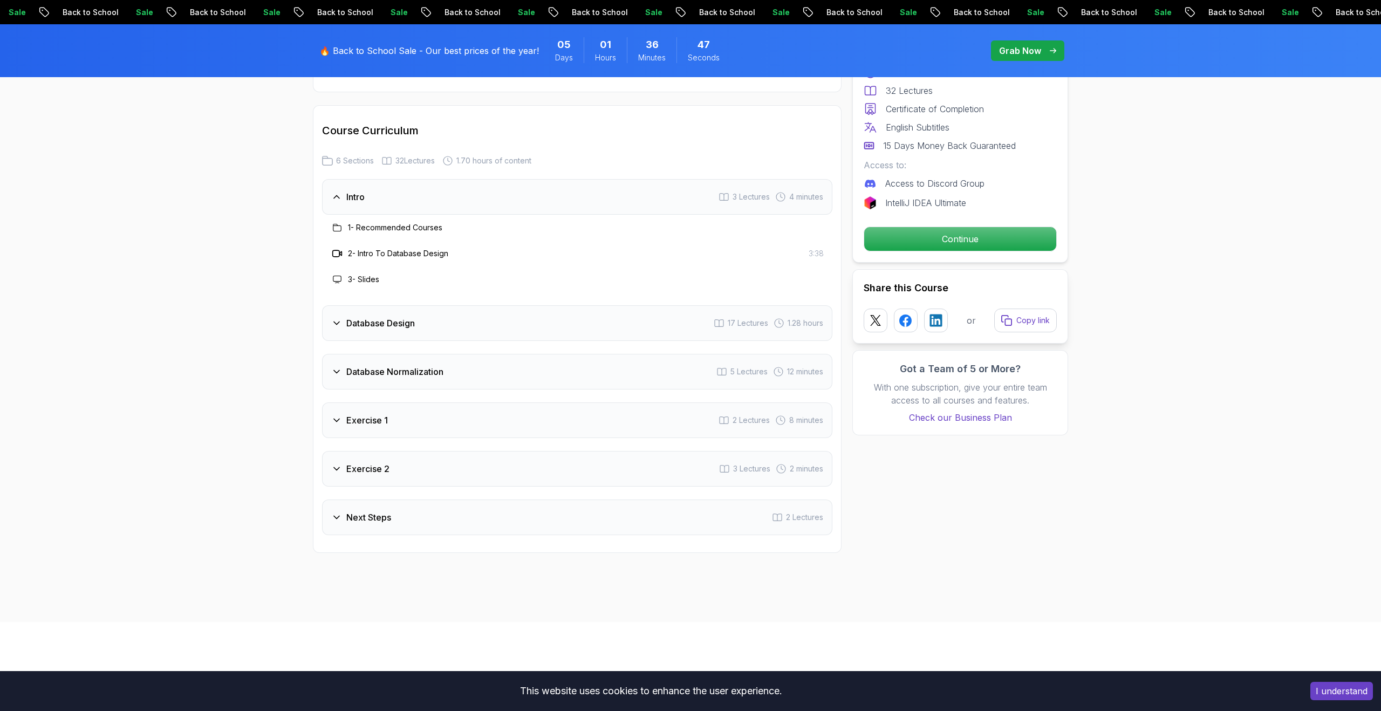
scroll to position [1812, 0]
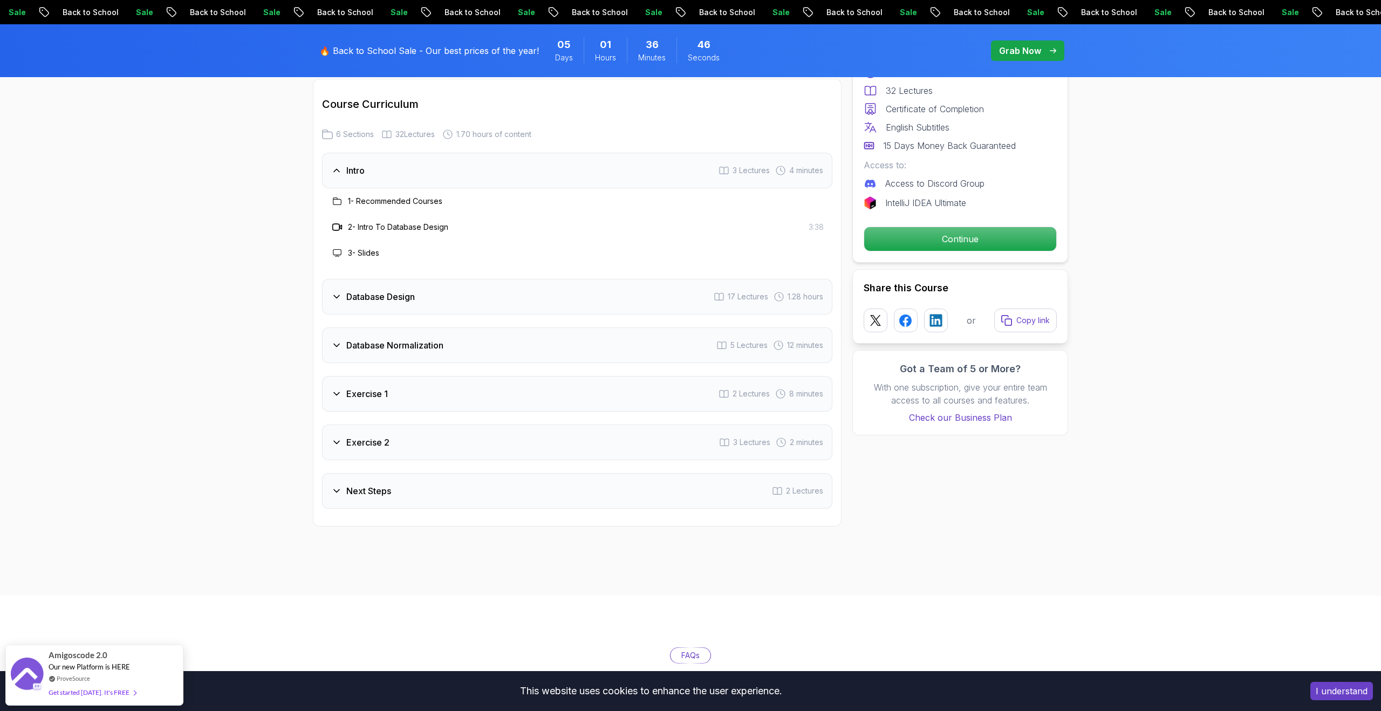
click at [484, 294] on div "Database Design 17 Lectures 1.28 hours" at bounding box center [577, 297] width 510 height 36
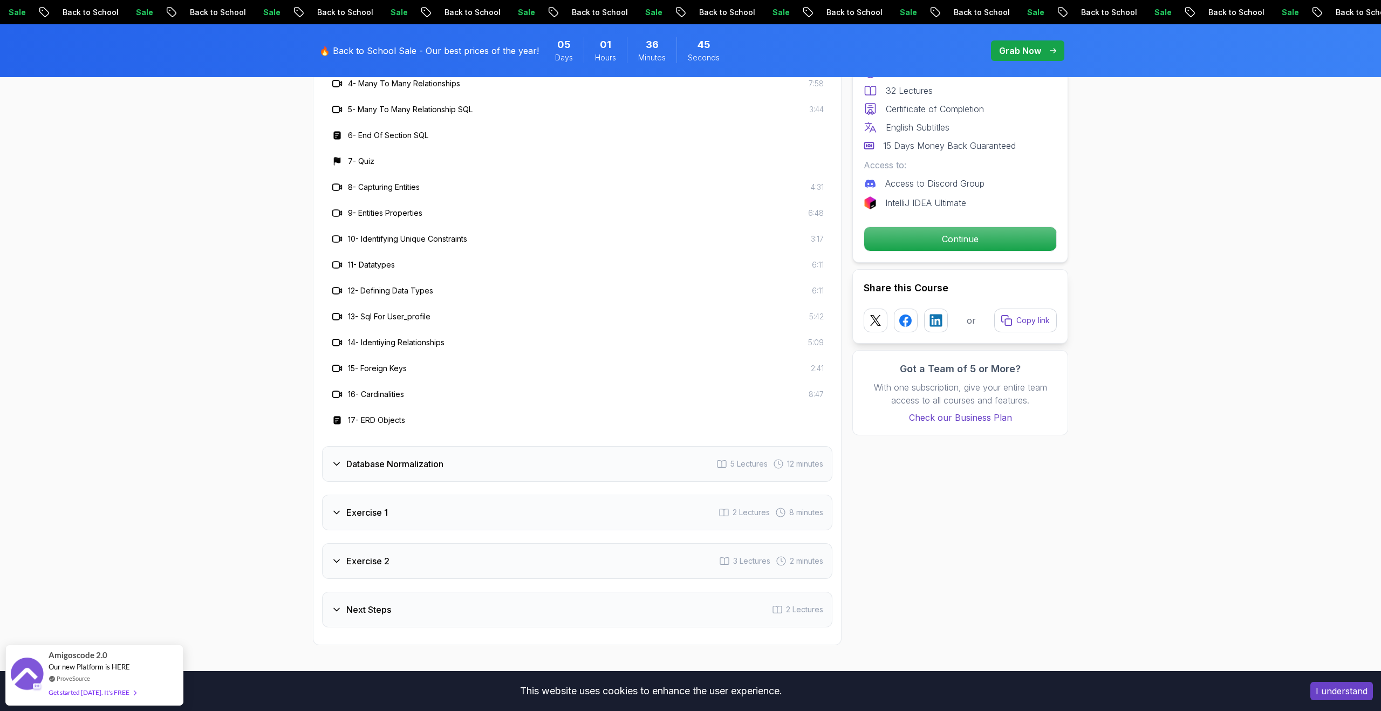
scroll to position [2091, 0]
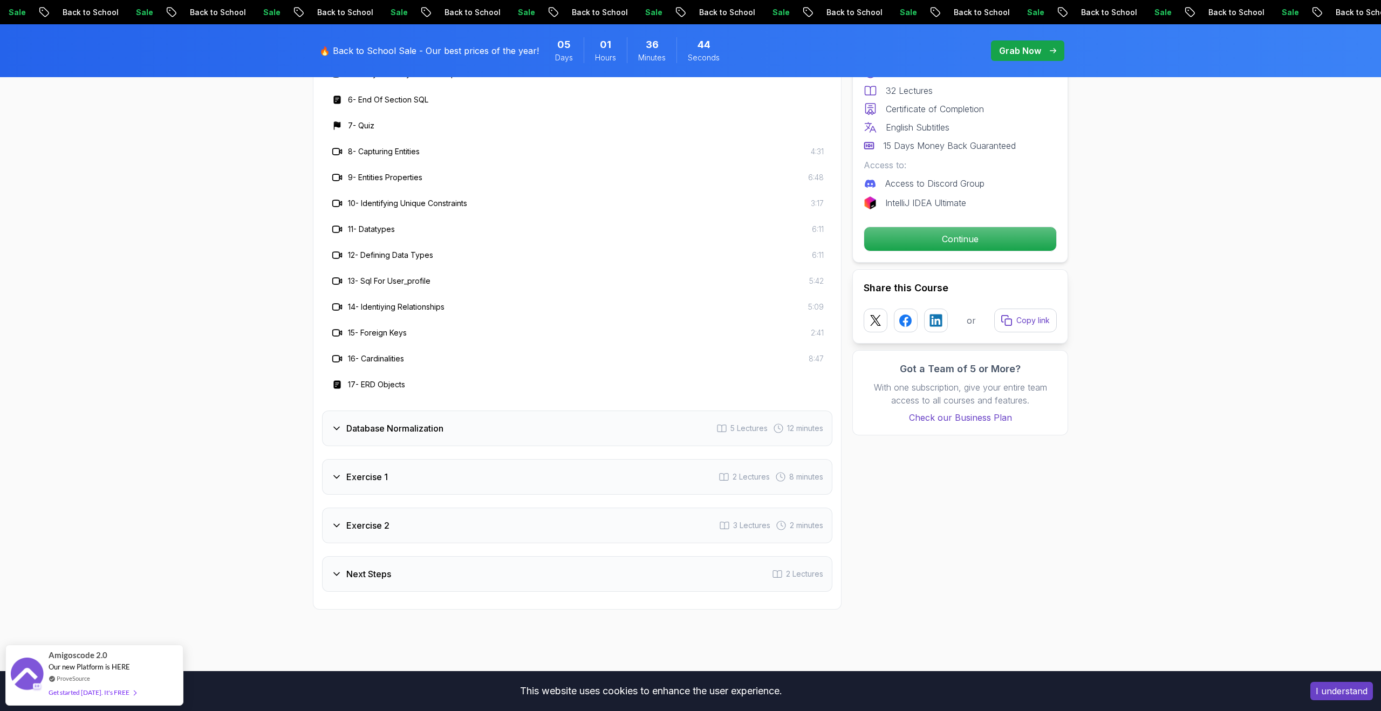
click at [448, 425] on div "Database Normalization 5 Lectures 12 minutes" at bounding box center [577, 429] width 510 height 36
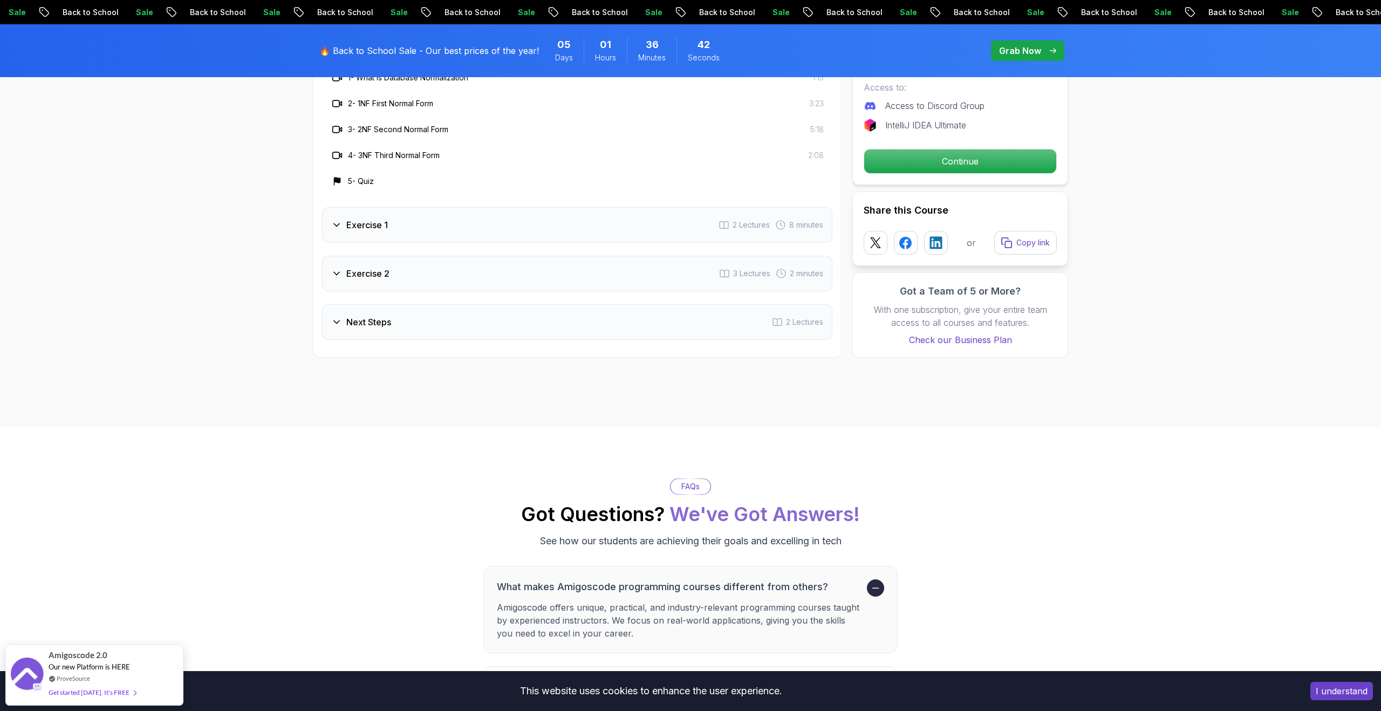
scroll to position [1936, 0]
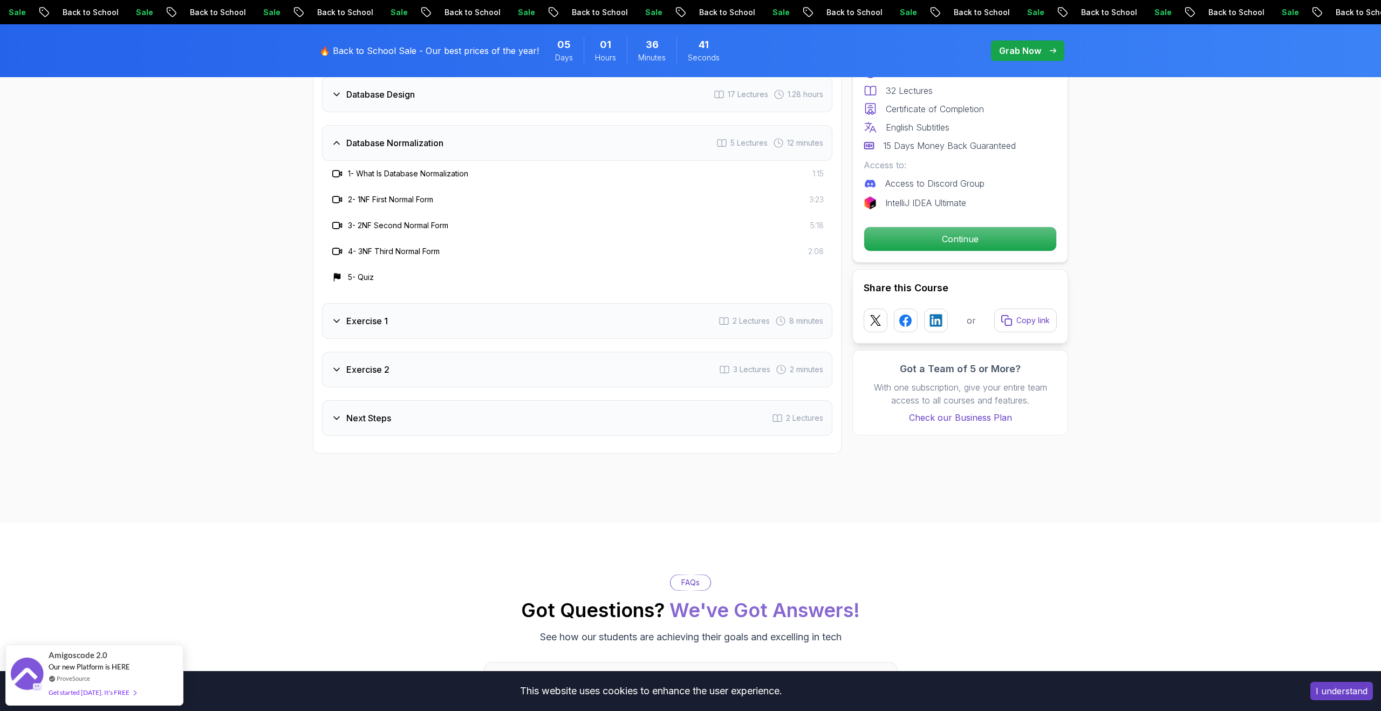
click at [411, 317] on div "Exercise 1 2 Lectures 8 minutes" at bounding box center [577, 321] width 510 height 36
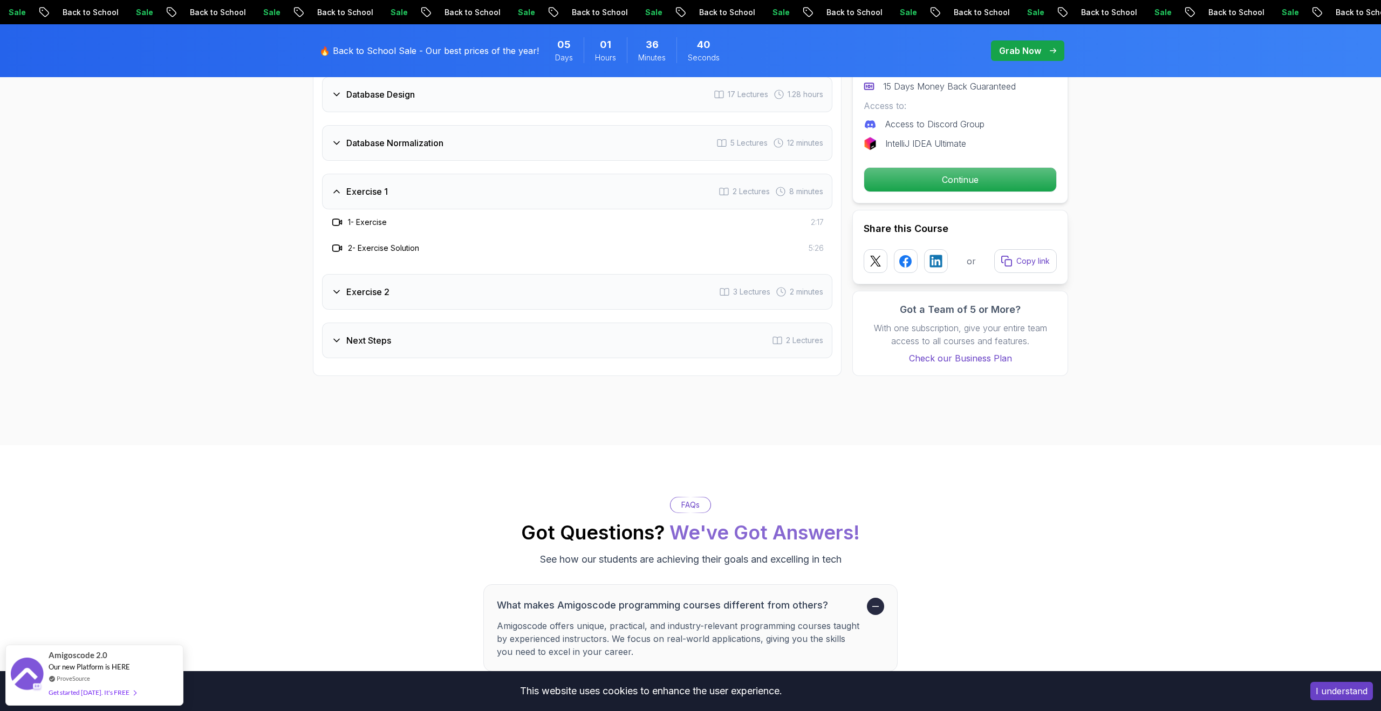
click at [402, 298] on div "Exercise 2 3 Lectures 2 minutes" at bounding box center [577, 292] width 510 height 36
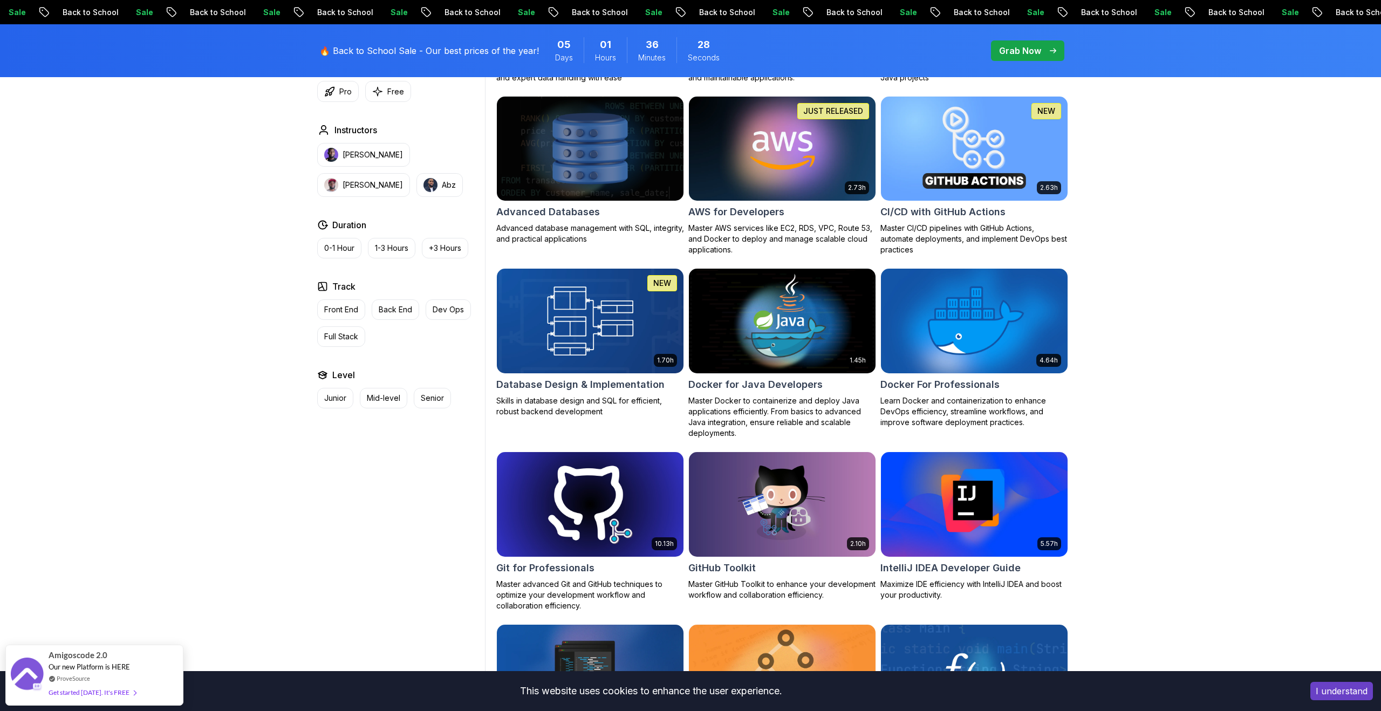
scroll to position [647, 0]
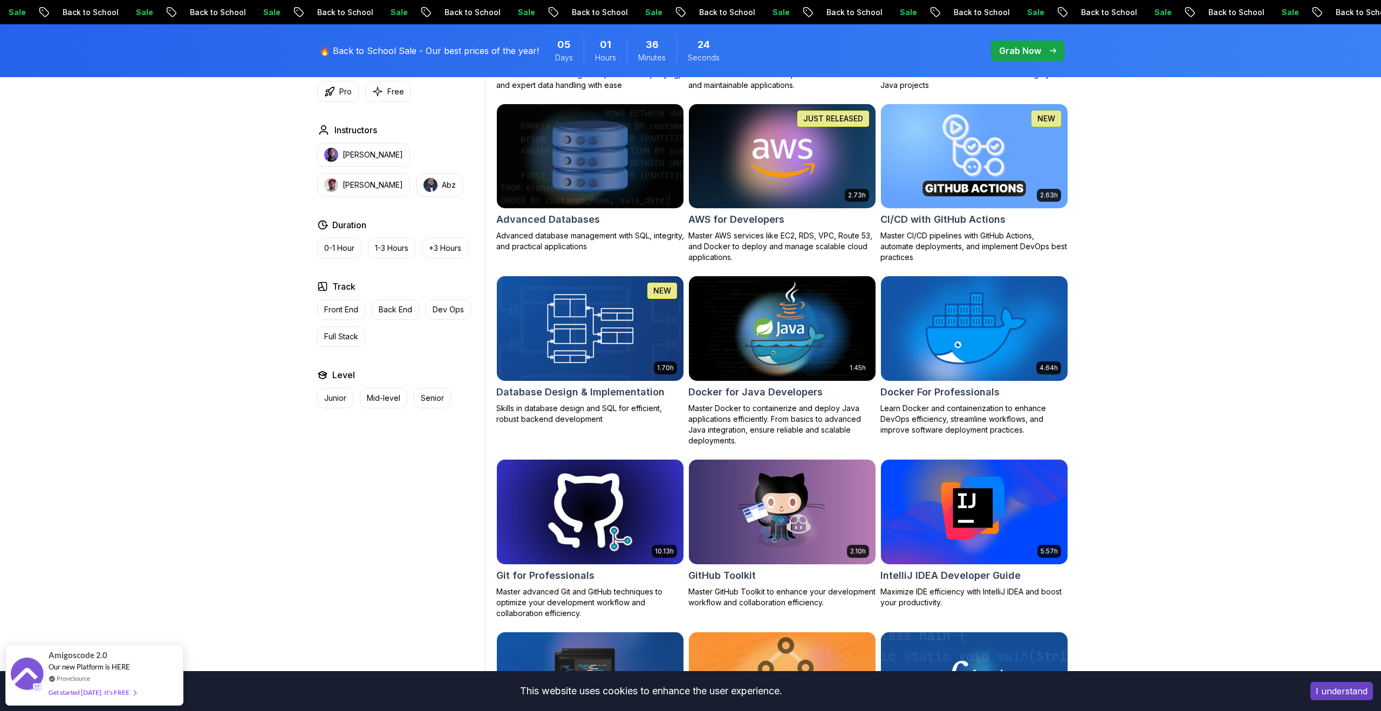
click at [929, 394] on h2 "Docker For Professionals" at bounding box center [939, 392] width 119 height 15
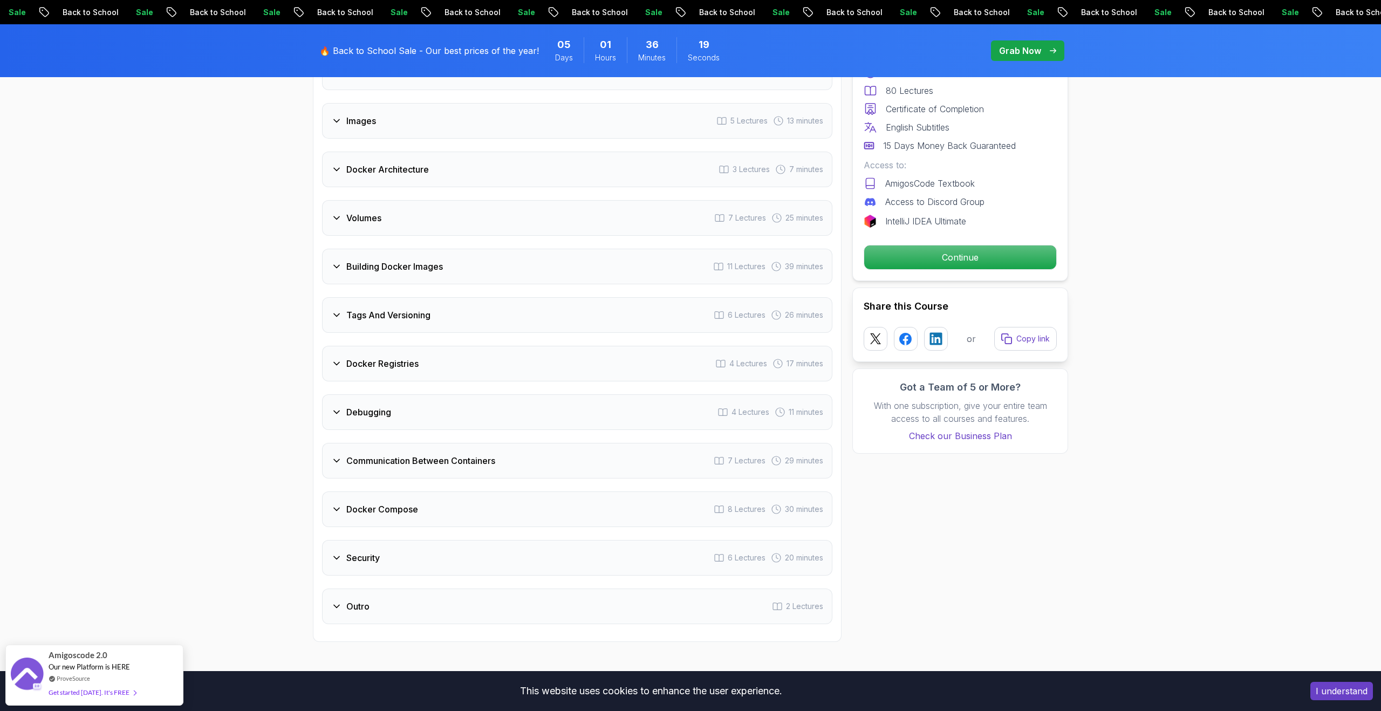
scroll to position [2041, 0]
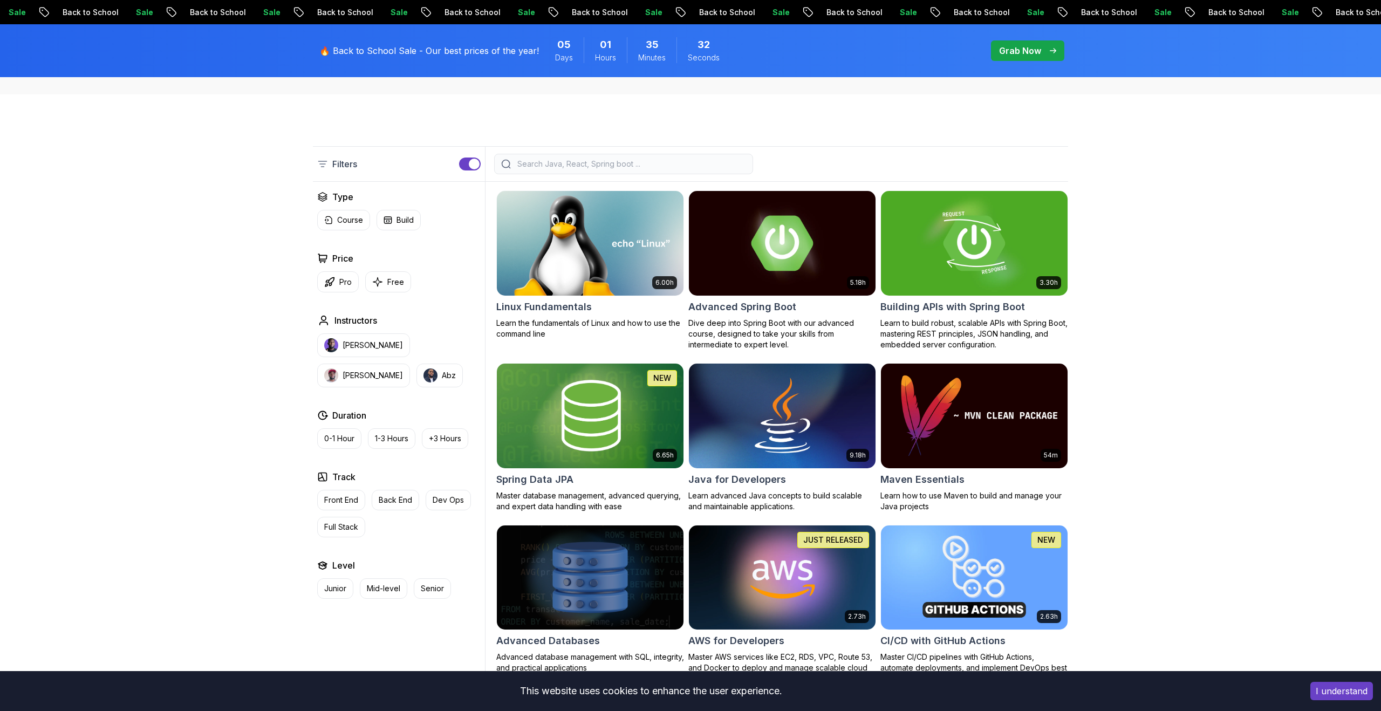
scroll to position [196, 0]
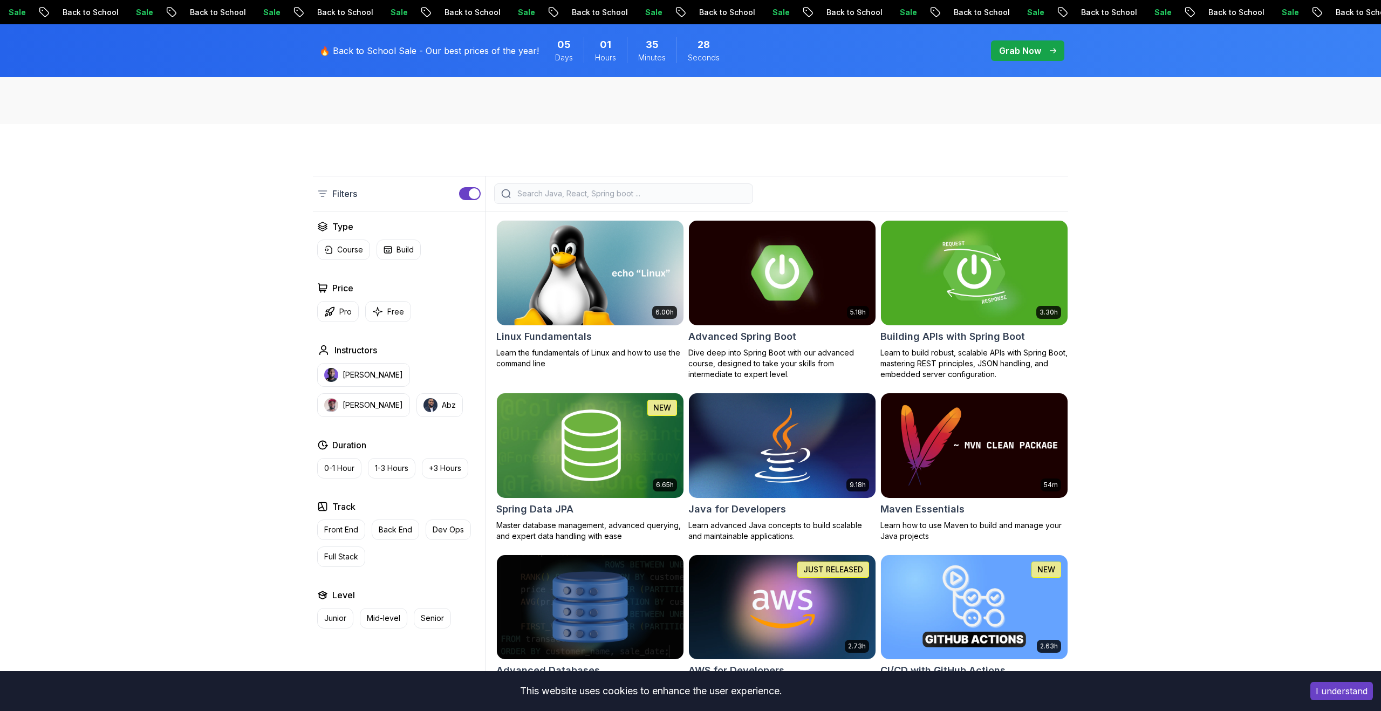
click at [468, 192] on button "button" at bounding box center [470, 193] width 22 height 13
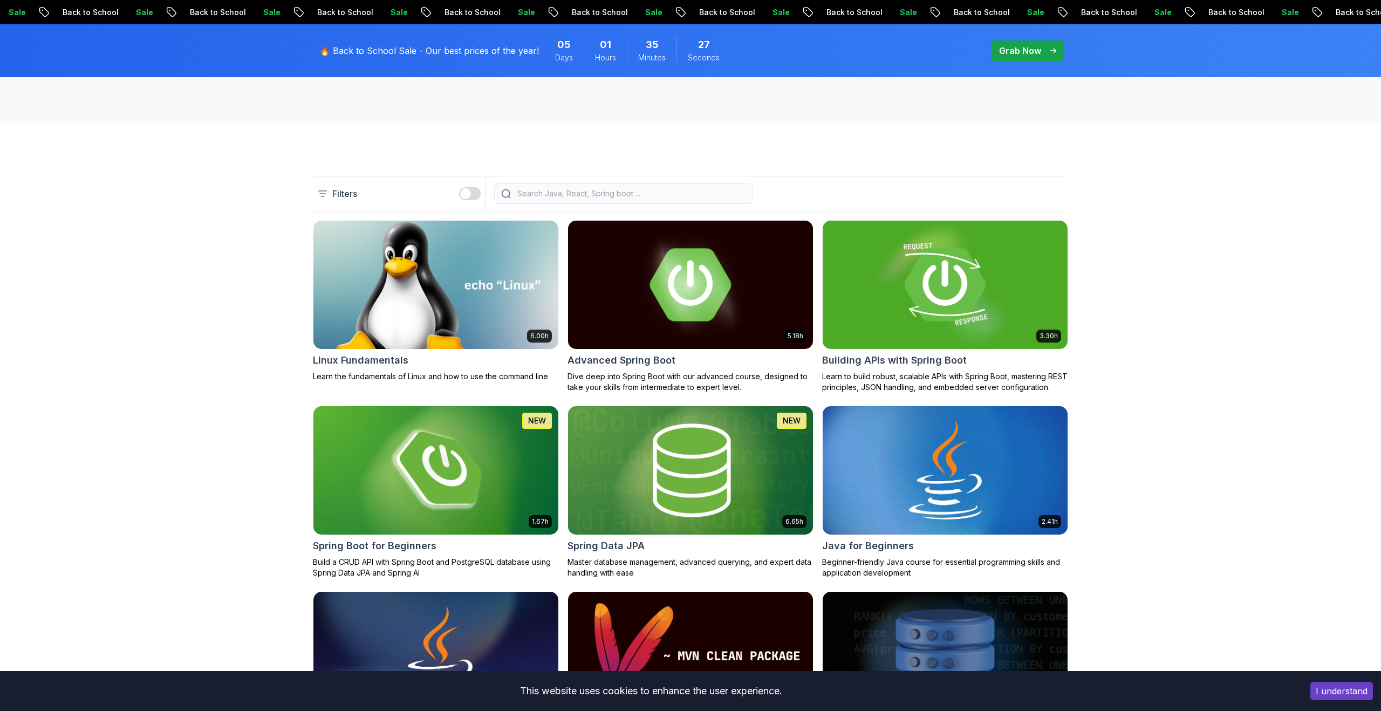
click at [468, 192] on div "button" at bounding box center [465, 193] width 11 height 11
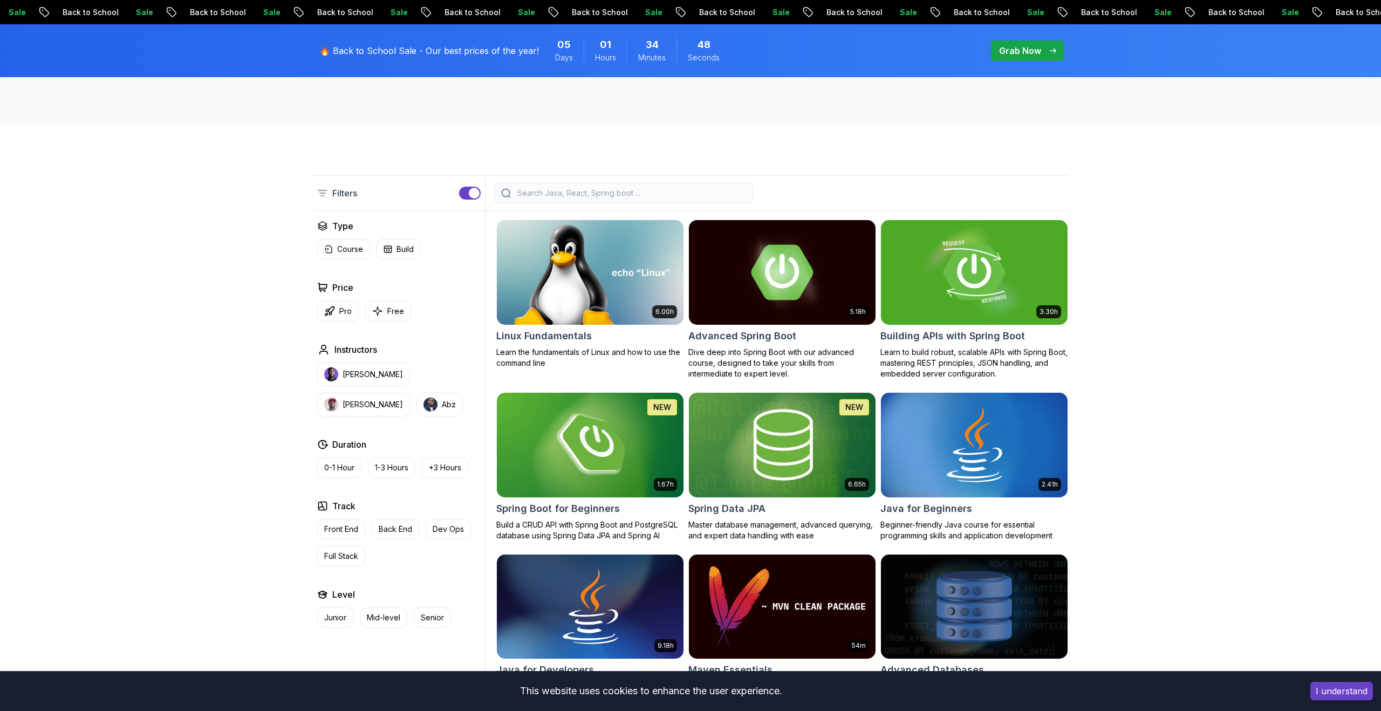
scroll to position [186, 0]
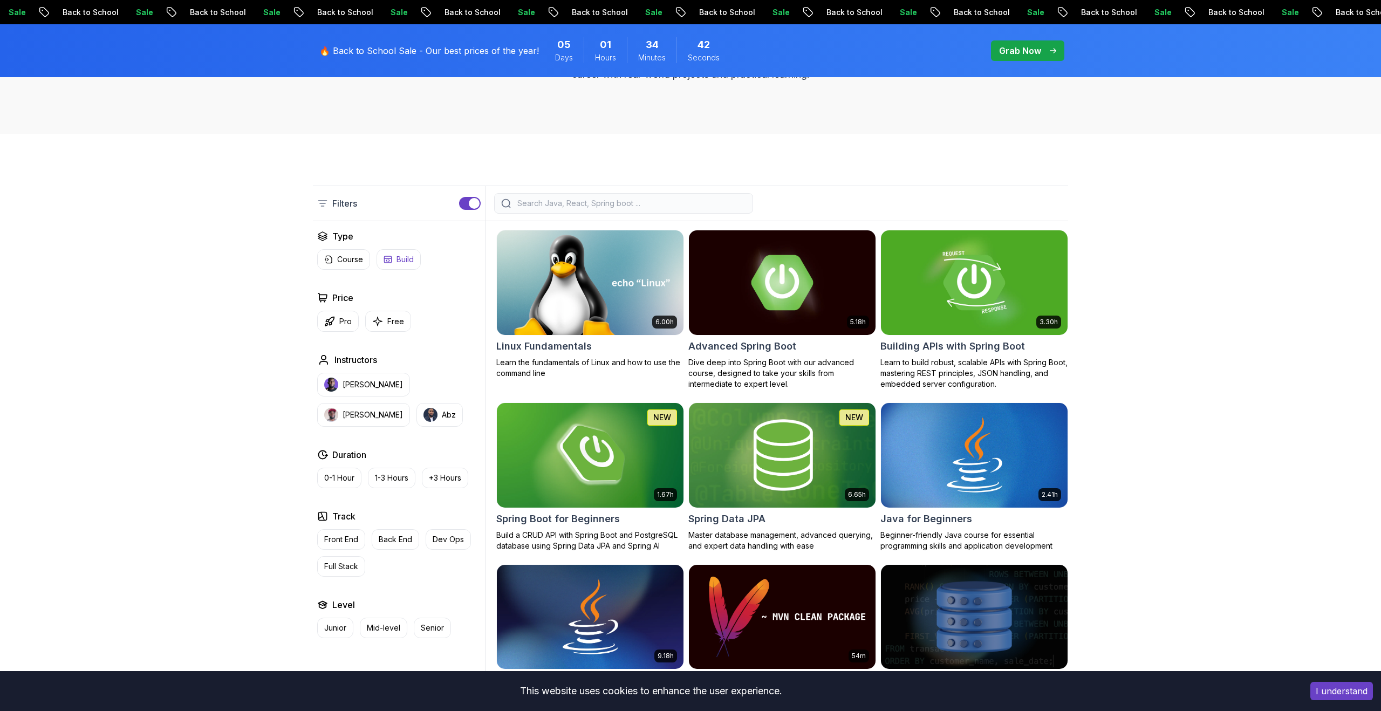
click at [387, 266] on button "Build" at bounding box center [399, 259] width 44 height 21
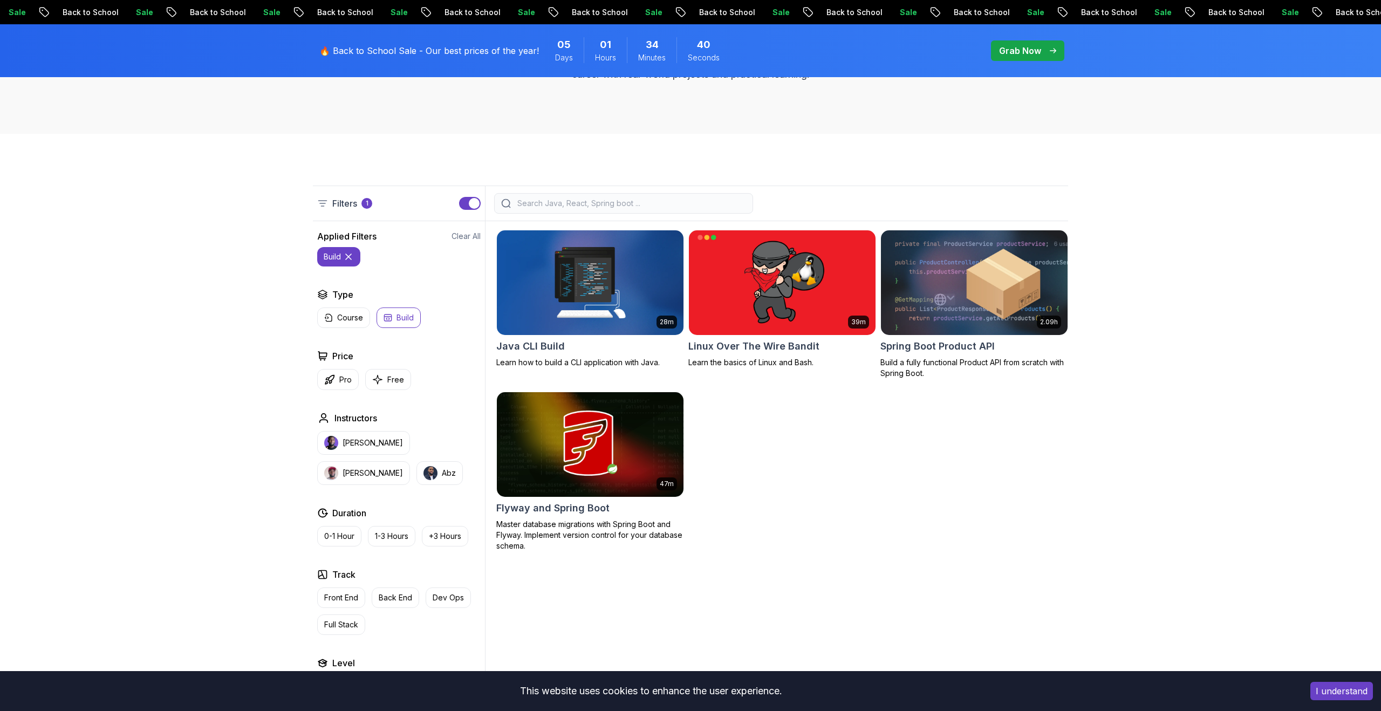
click at [387, 266] on div "build" at bounding box center [398, 256] width 163 height 19
click at [350, 260] on icon at bounding box center [348, 256] width 11 height 11
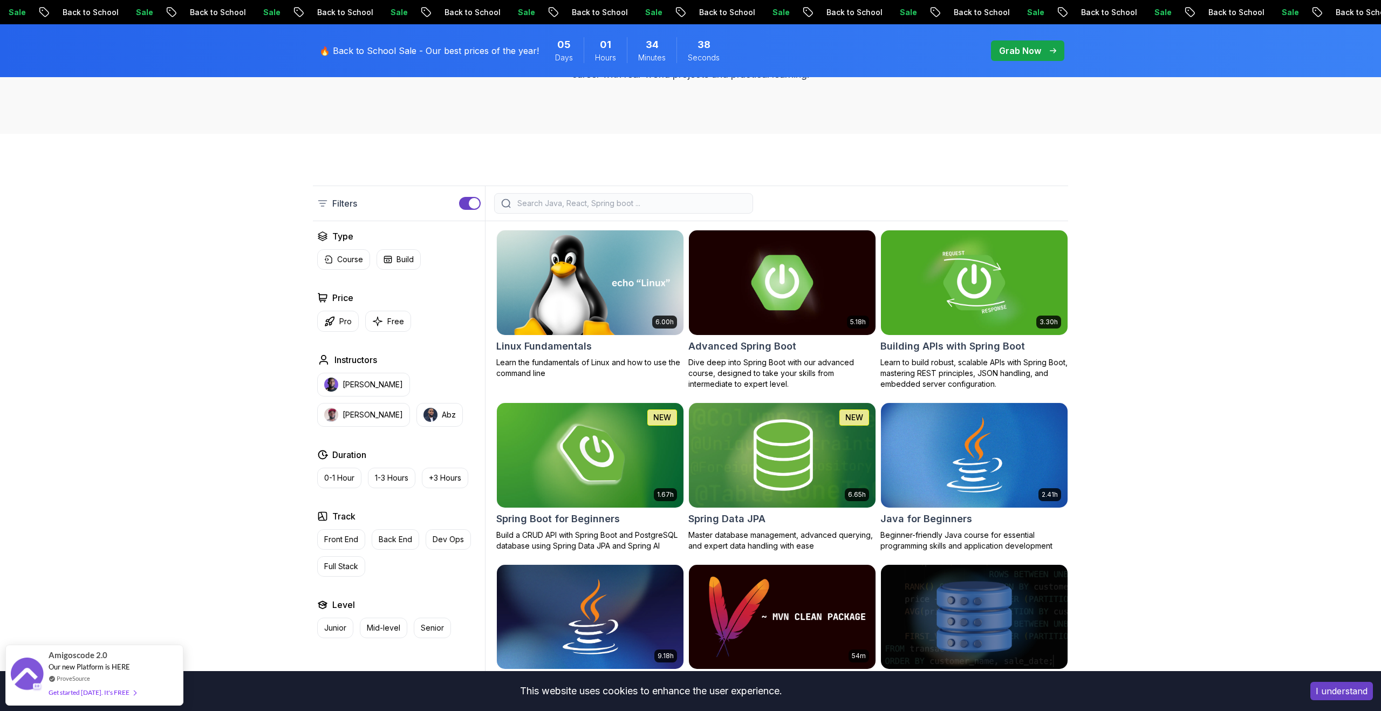
scroll to position [215, 0]
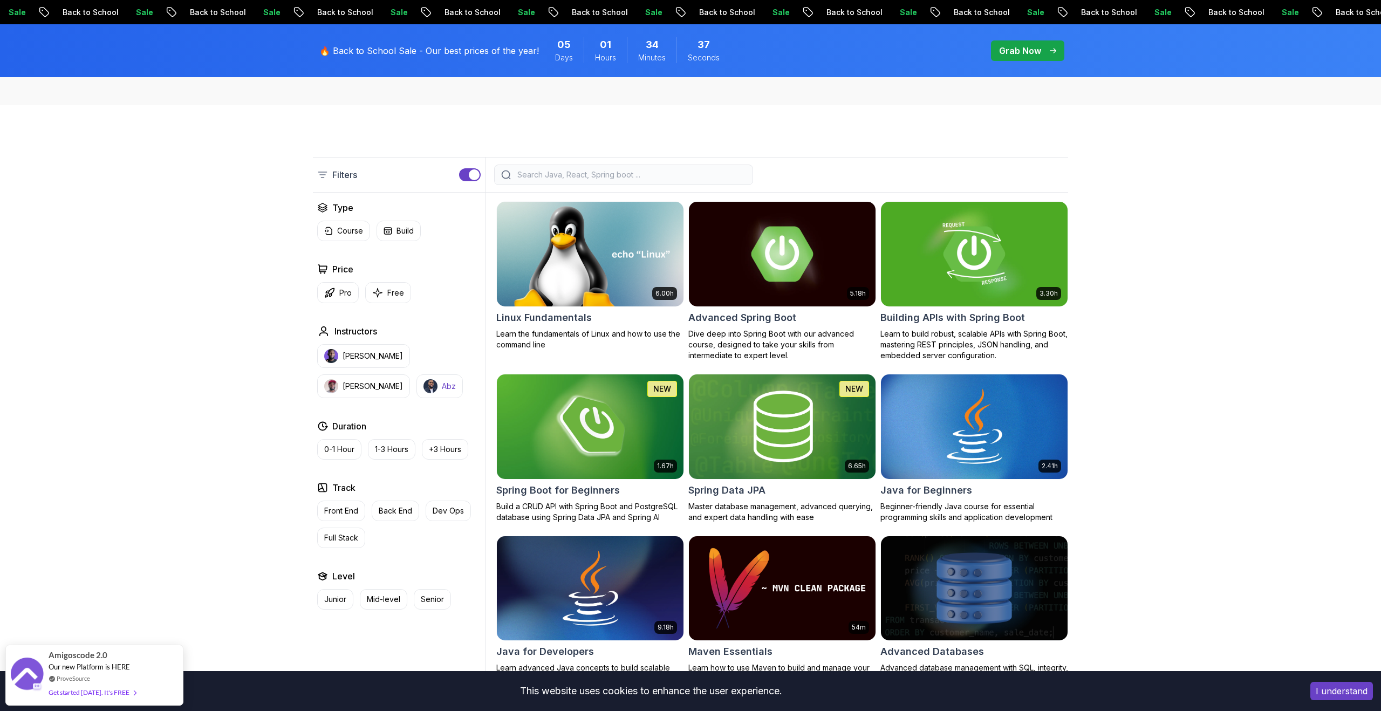
click at [442, 386] on p "Abz" at bounding box center [449, 386] width 14 height 11
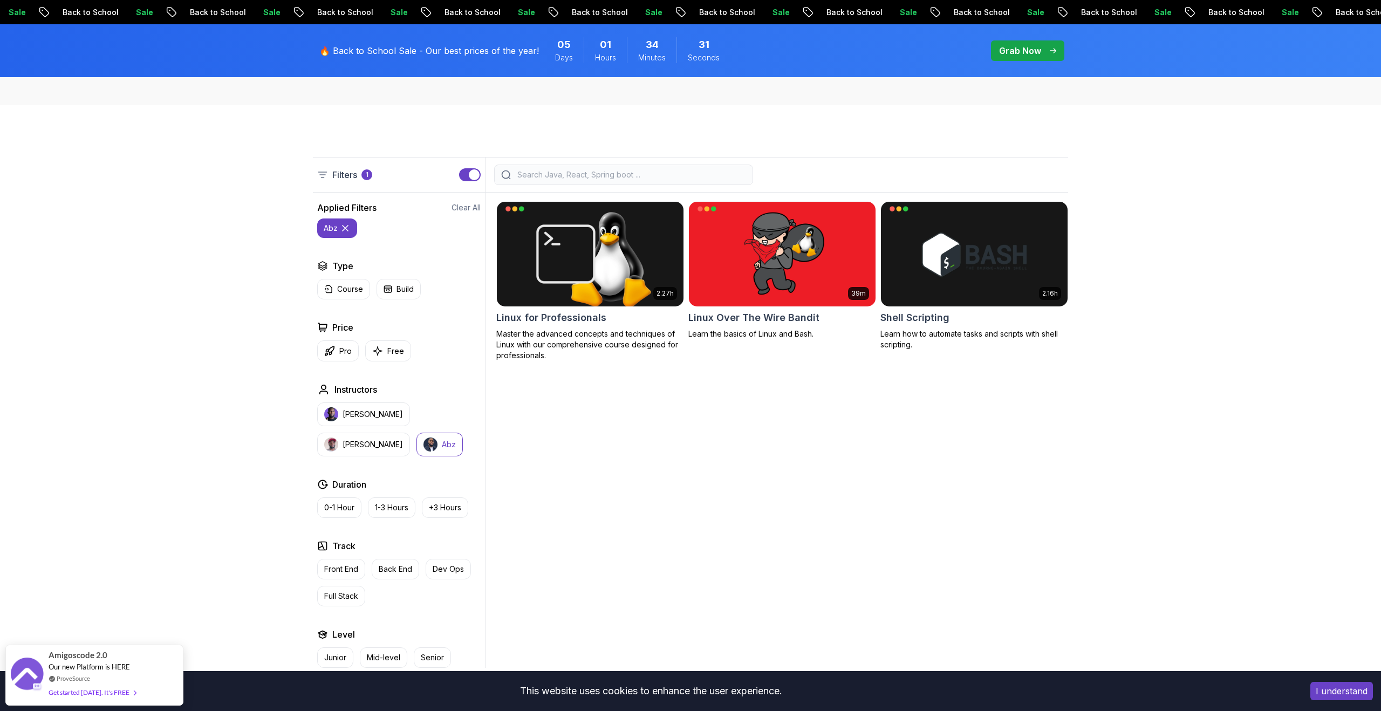
click at [442, 448] on p "Abz" at bounding box center [449, 444] width 14 height 11
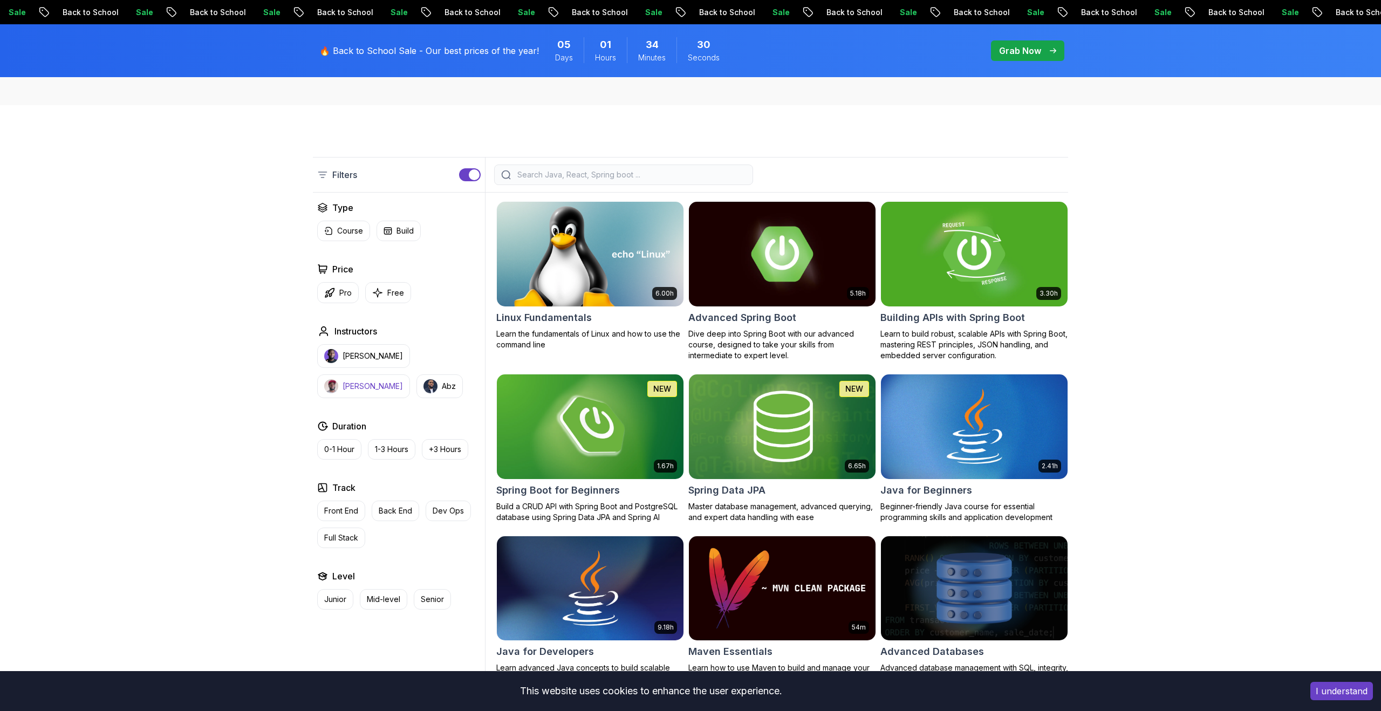
click at [403, 381] on p "[PERSON_NAME]" at bounding box center [373, 386] width 60 height 11
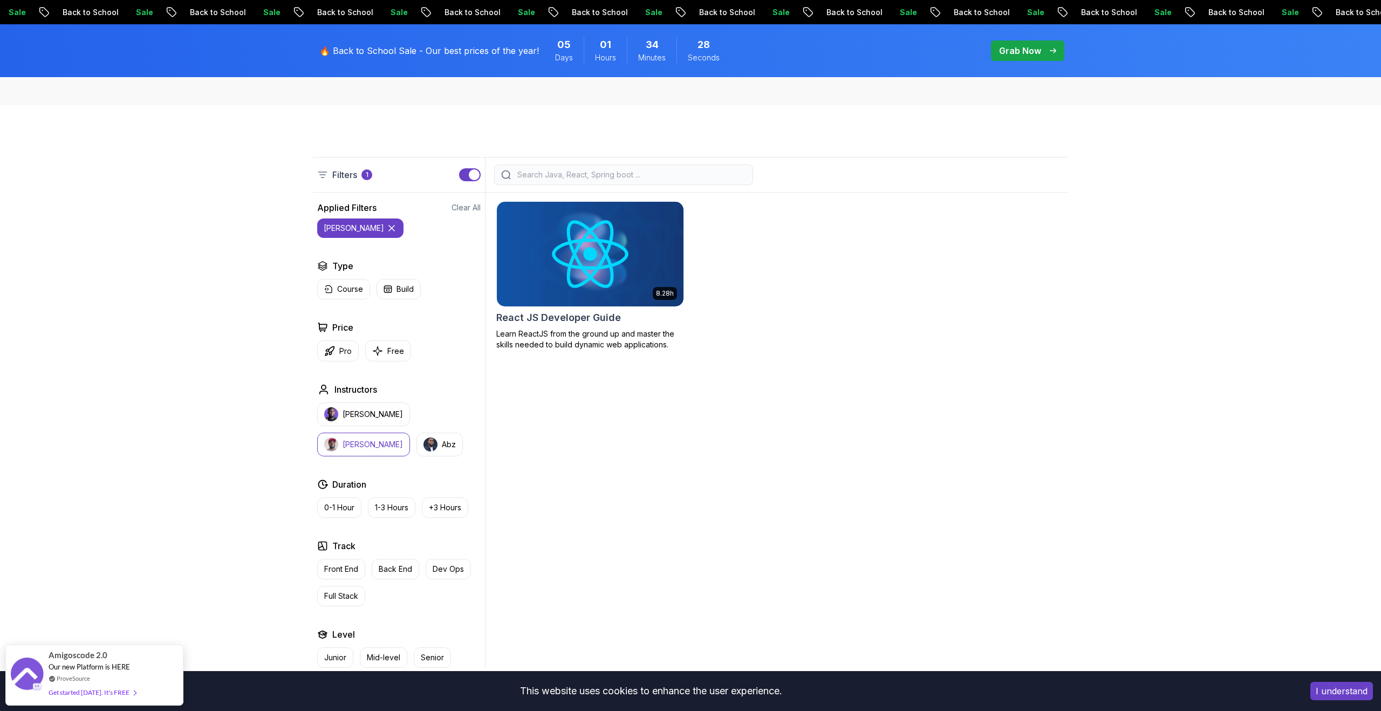
click at [403, 439] on p "[PERSON_NAME]" at bounding box center [373, 444] width 60 height 11
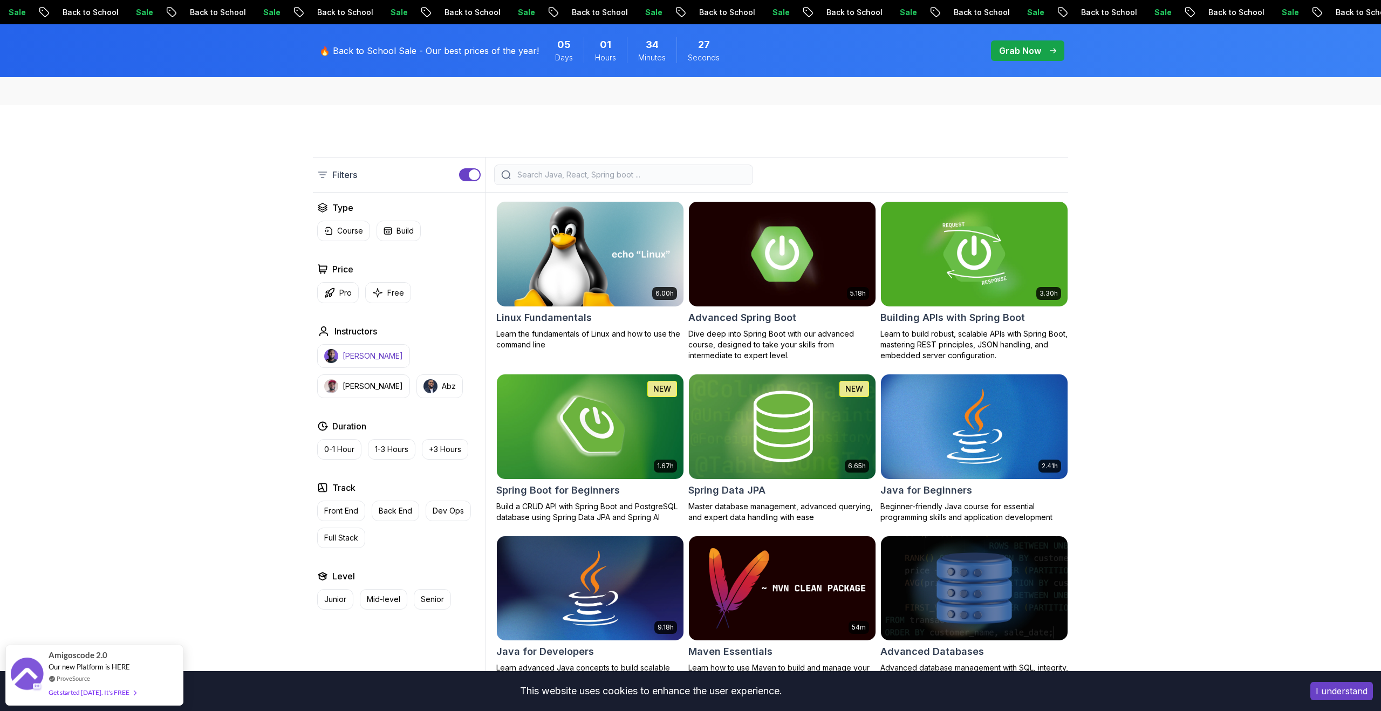
click at [372, 359] on p "[PERSON_NAME]" at bounding box center [373, 356] width 60 height 11
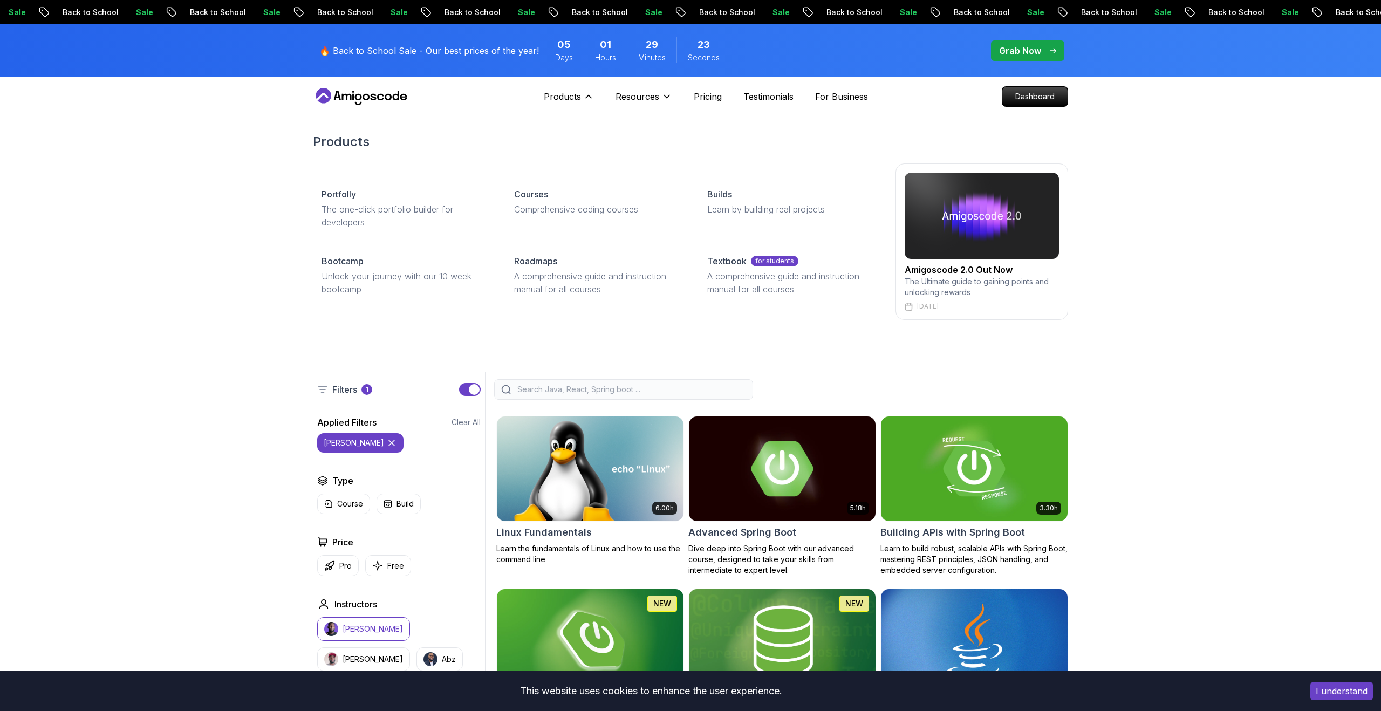
click at [978, 274] on h2 "Amigoscode 2.0 Out Now" at bounding box center [982, 269] width 154 height 13
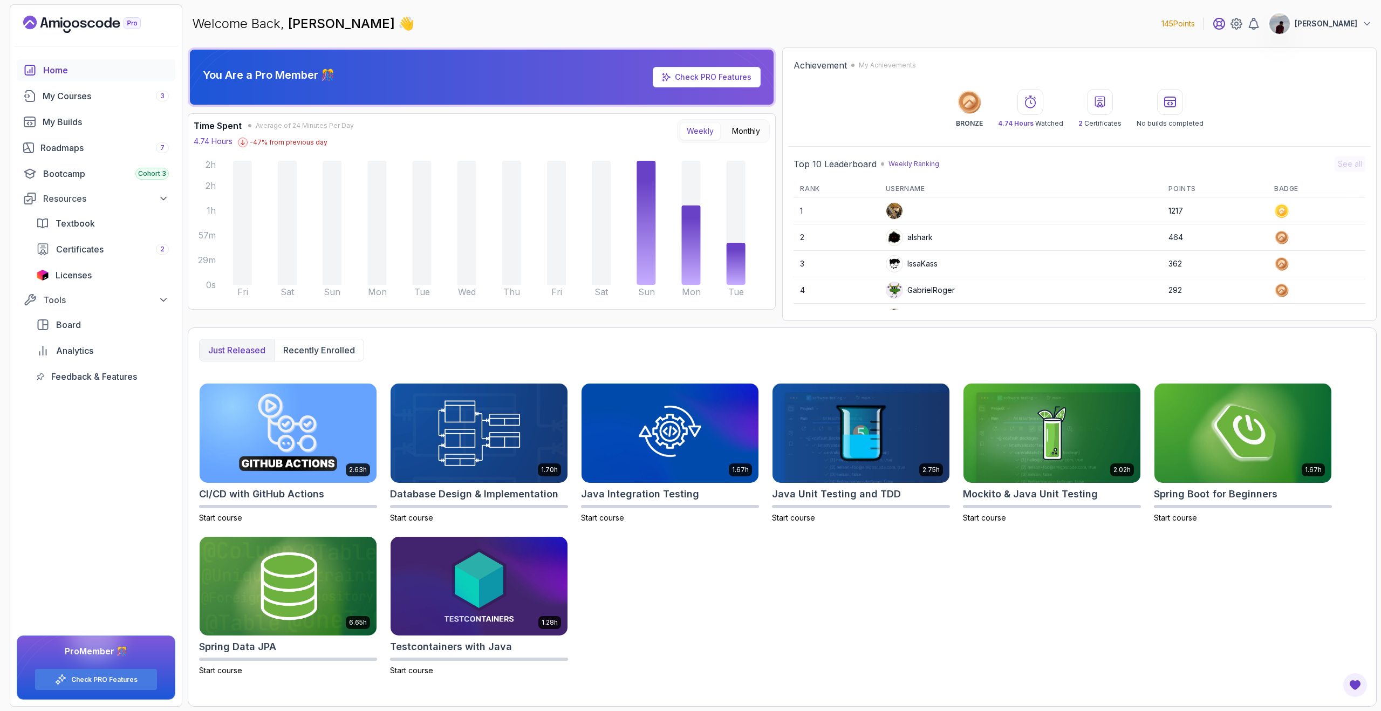
click at [1225, 29] on icon at bounding box center [1219, 23] width 11 height 11
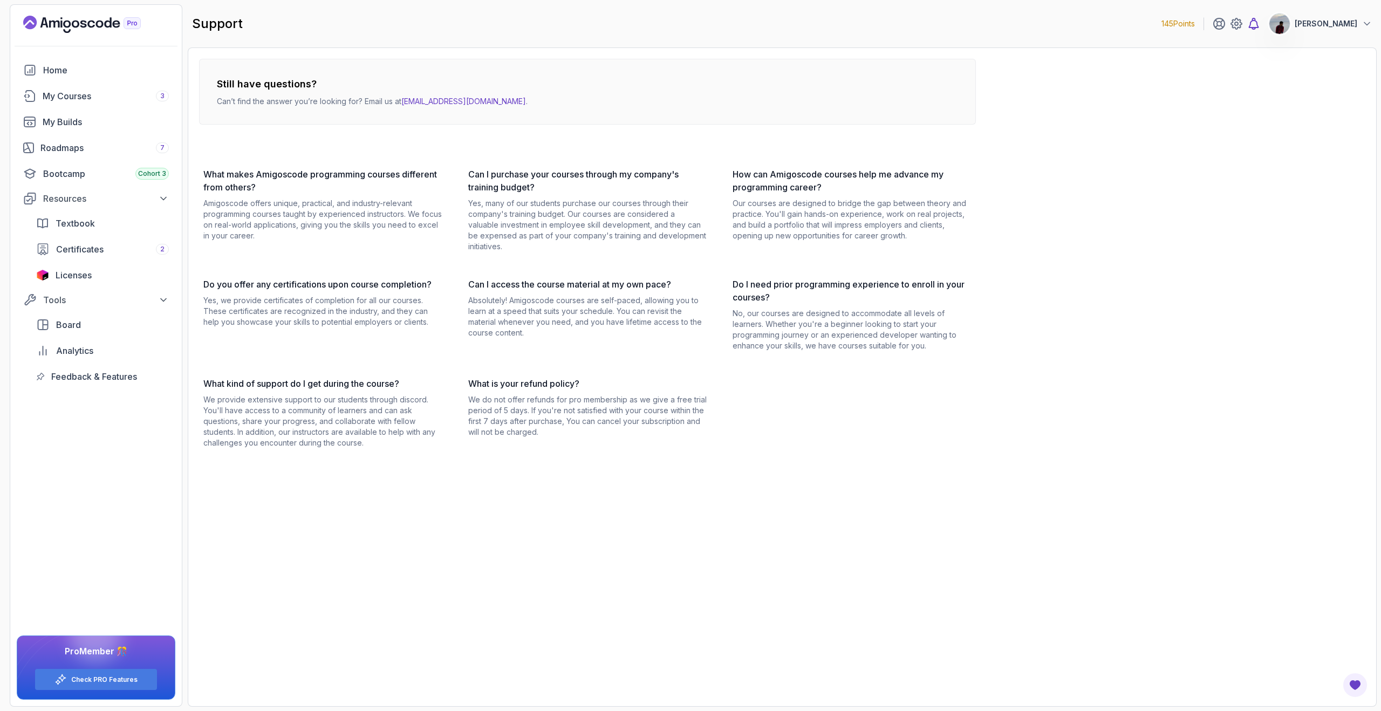
click at [1260, 25] on icon at bounding box center [1253, 23] width 13 height 13
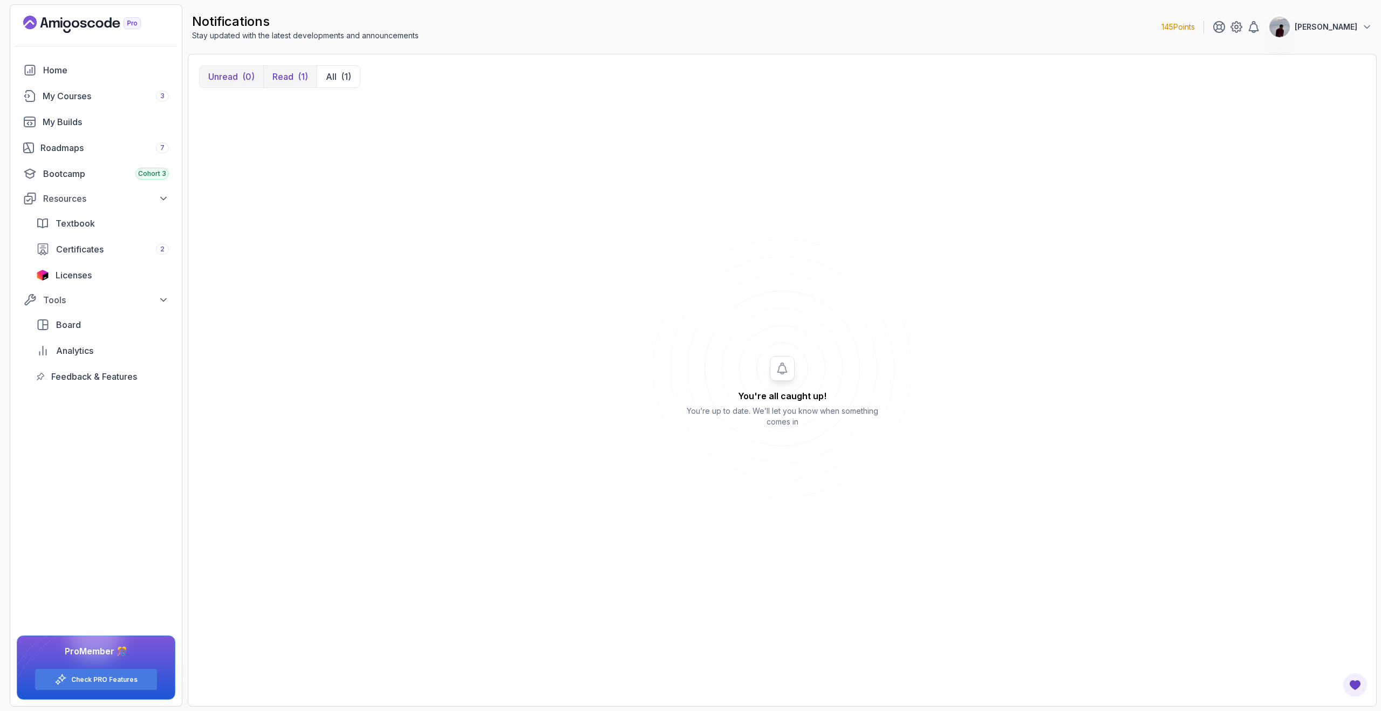
click at [280, 87] on button "Read (1)" at bounding box center [289, 77] width 53 height 22
click at [319, 78] on button "All (1)" at bounding box center [338, 77] width 43 height 22
click at [1311, 37] on button "[PERSON_NAME]" at bounding box center [1321, 27] width 104 height 22
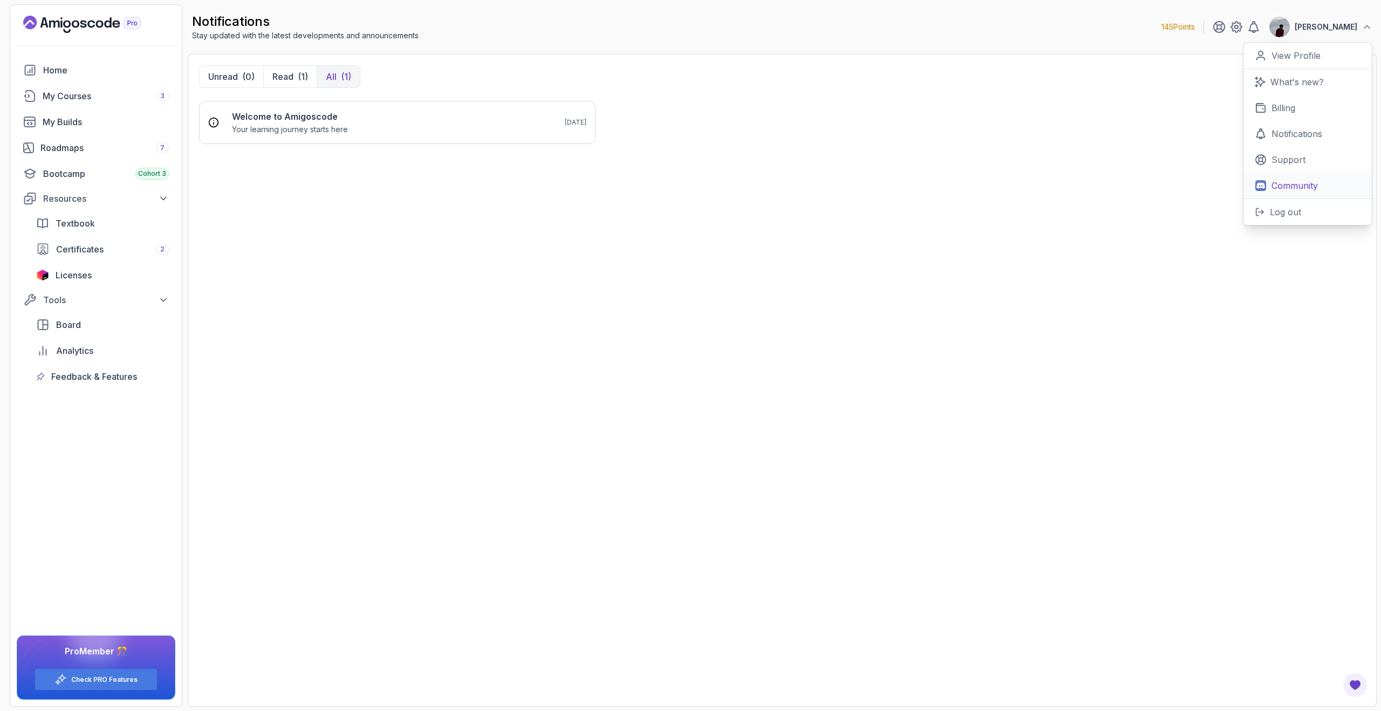
click at [1282, 185] on p "Community" at bounding box center [1295, 185] width 46 height 13
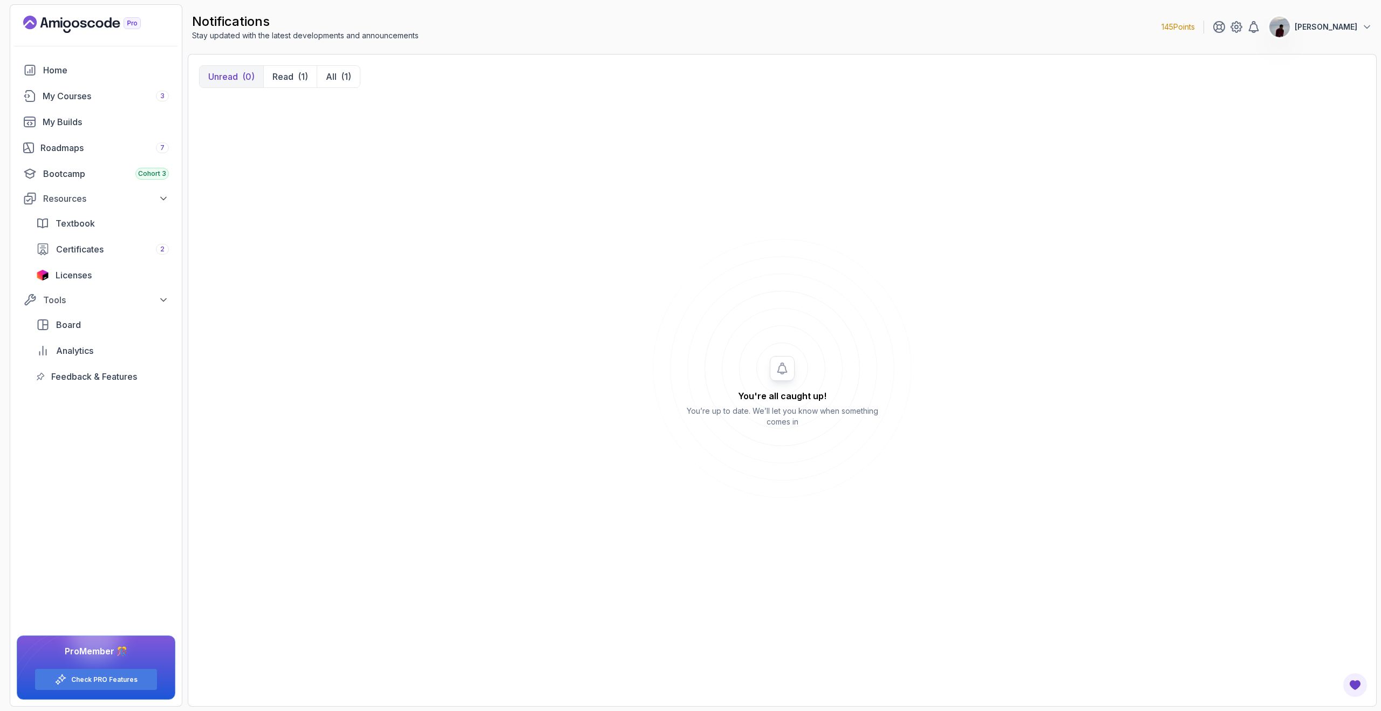
click at [1346, 31] on p "[PERSON_NAME]" at bounding box center [1326, 27] width 63 height 11
click at [1290, 110] on p "Billing" at bounding box center [1284, 107] width 24 height 13
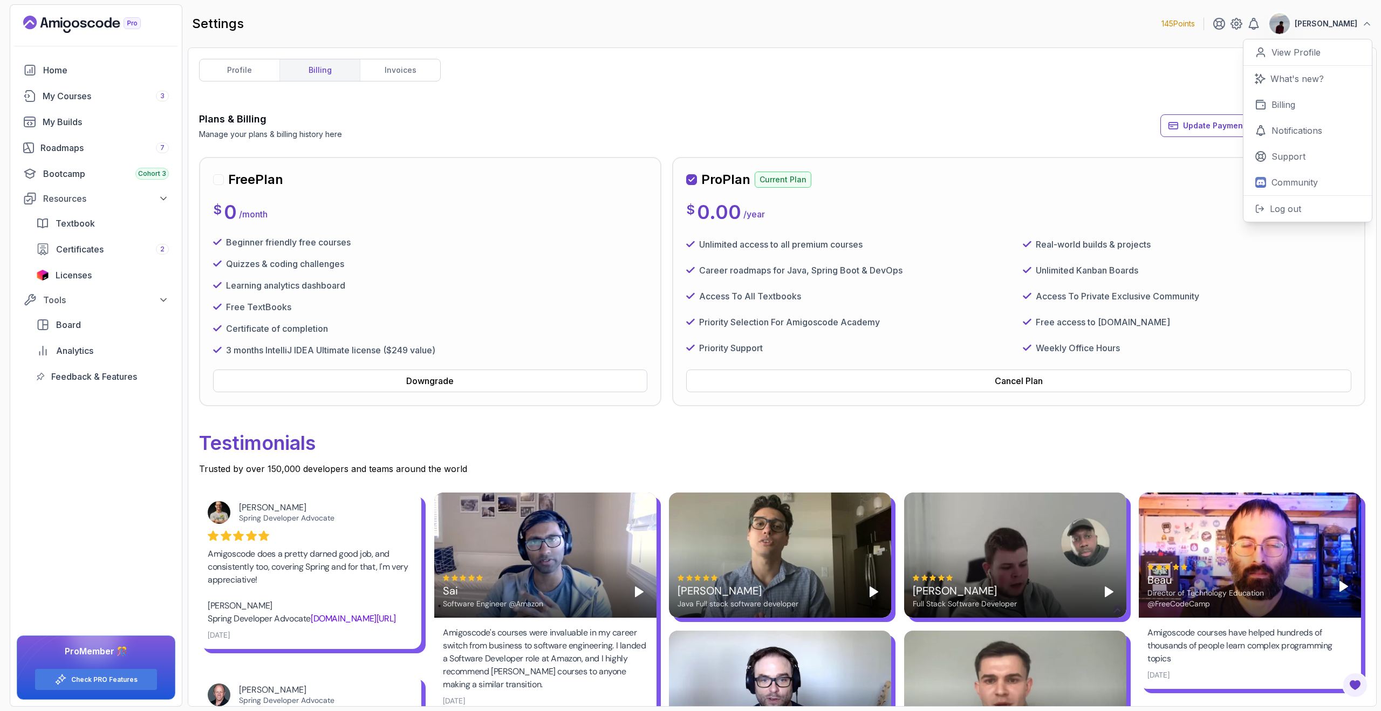
click at [104, 30] on icon "Landing page" at bounding box center [82, 24] width 118 height 17
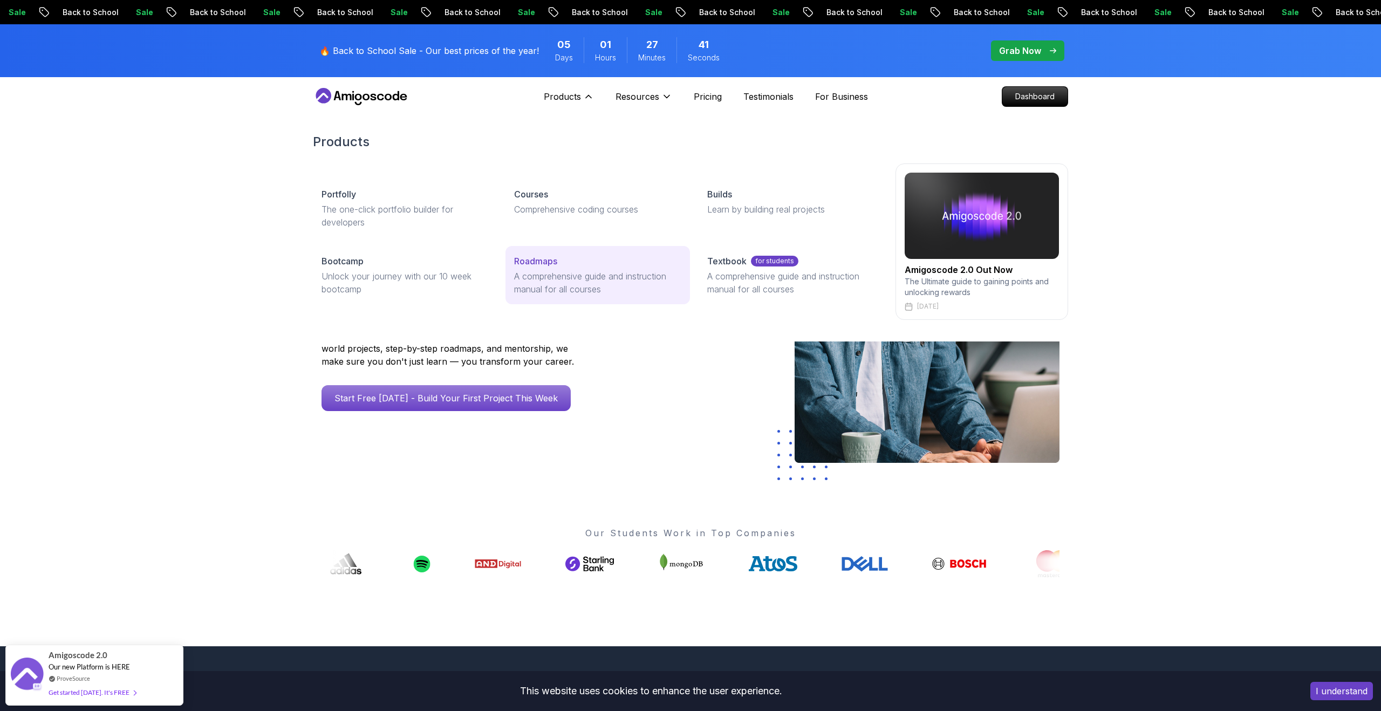
click at [634, 275] on p "A comprehensive guide and instruction manual for all courses" at bounding box center [597, 283] width 167 height 26
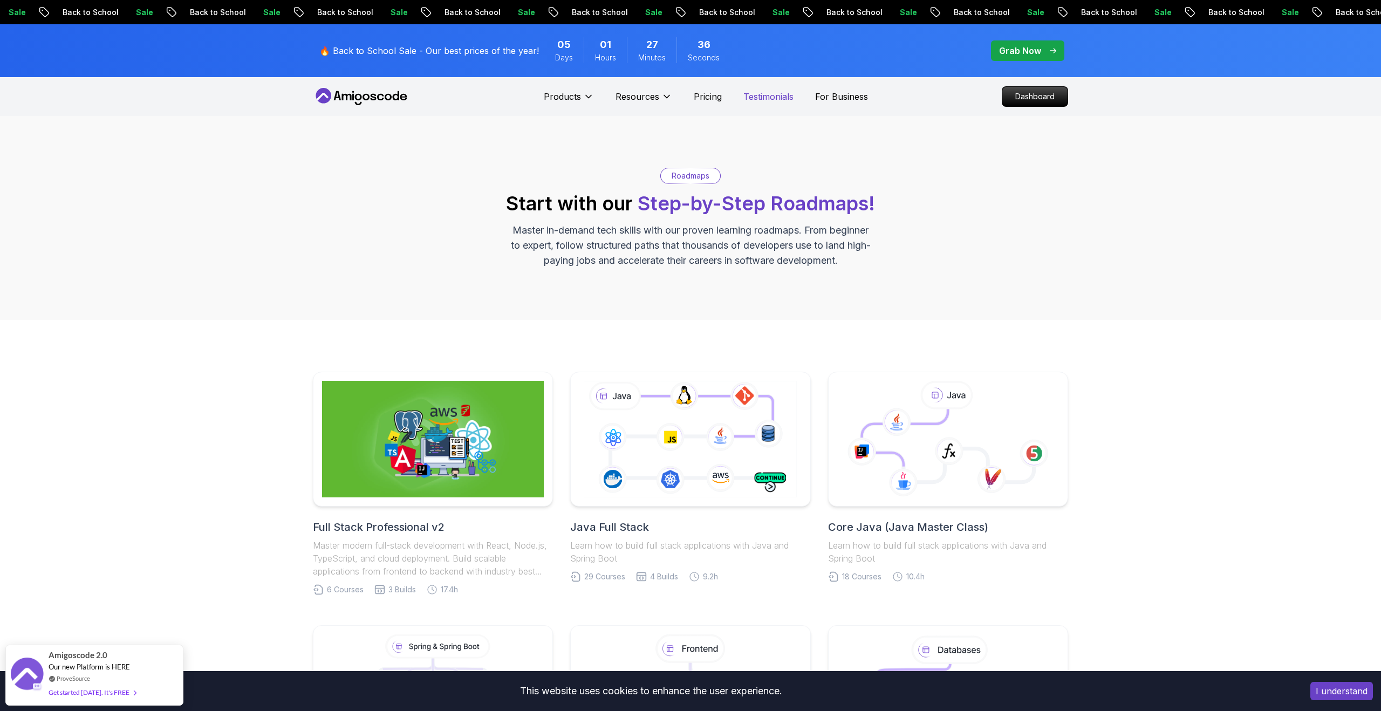
click at [778, 98] on p "Testimonials" at bounding box center [768, 96] width 50 height 13
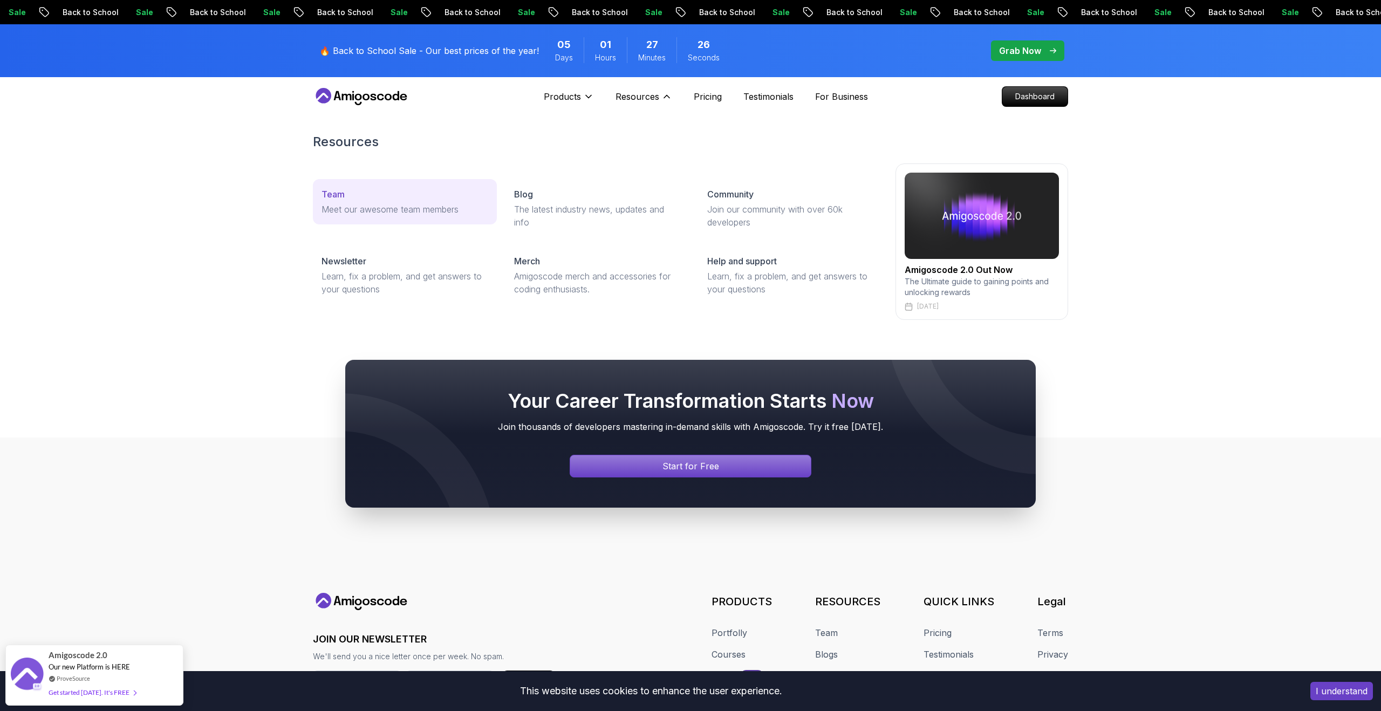
click at [431, 206] on p "Meet our awesome team members" at bounding box center [405, 209] width 167 height 13
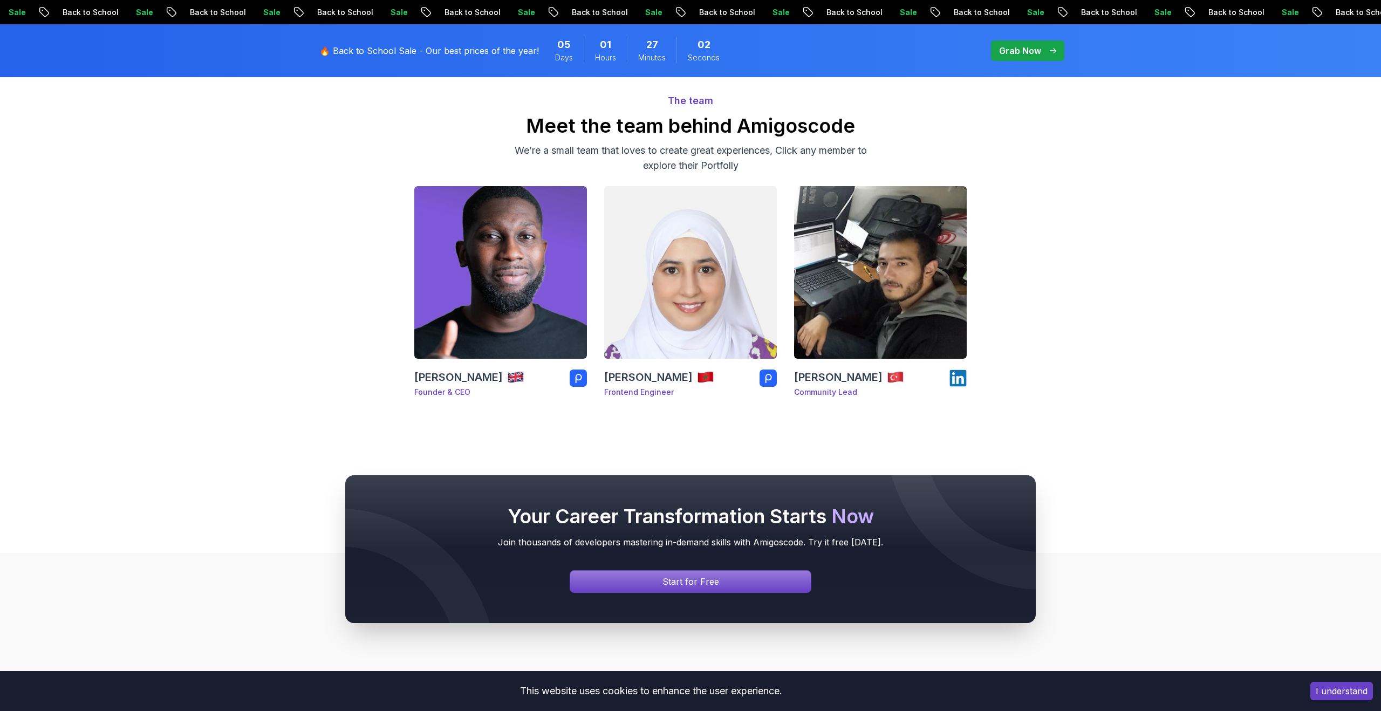
scroll to position [95, 0]
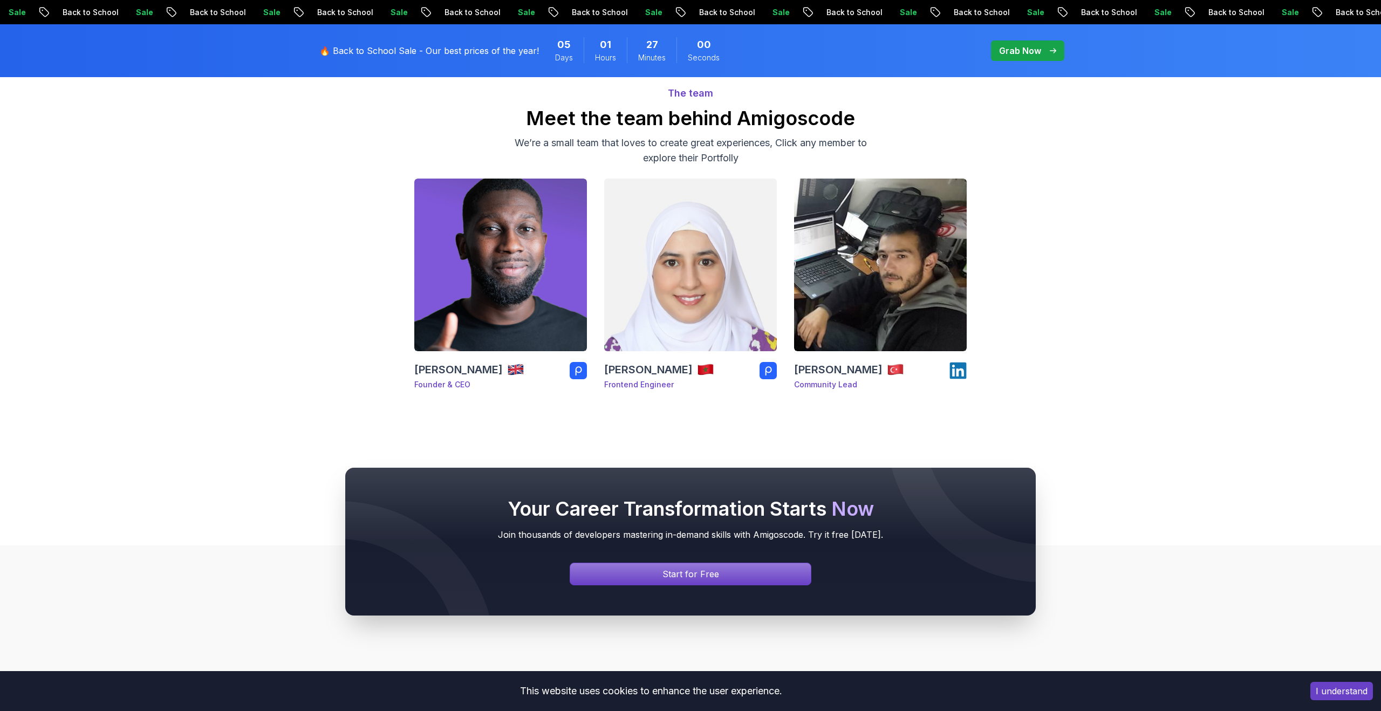
click at [668, 269] on img at bounding box center [690, 264] width 181 height 181
click at [830, 309] on img at bounding box center [880, 264] width 181 height 181
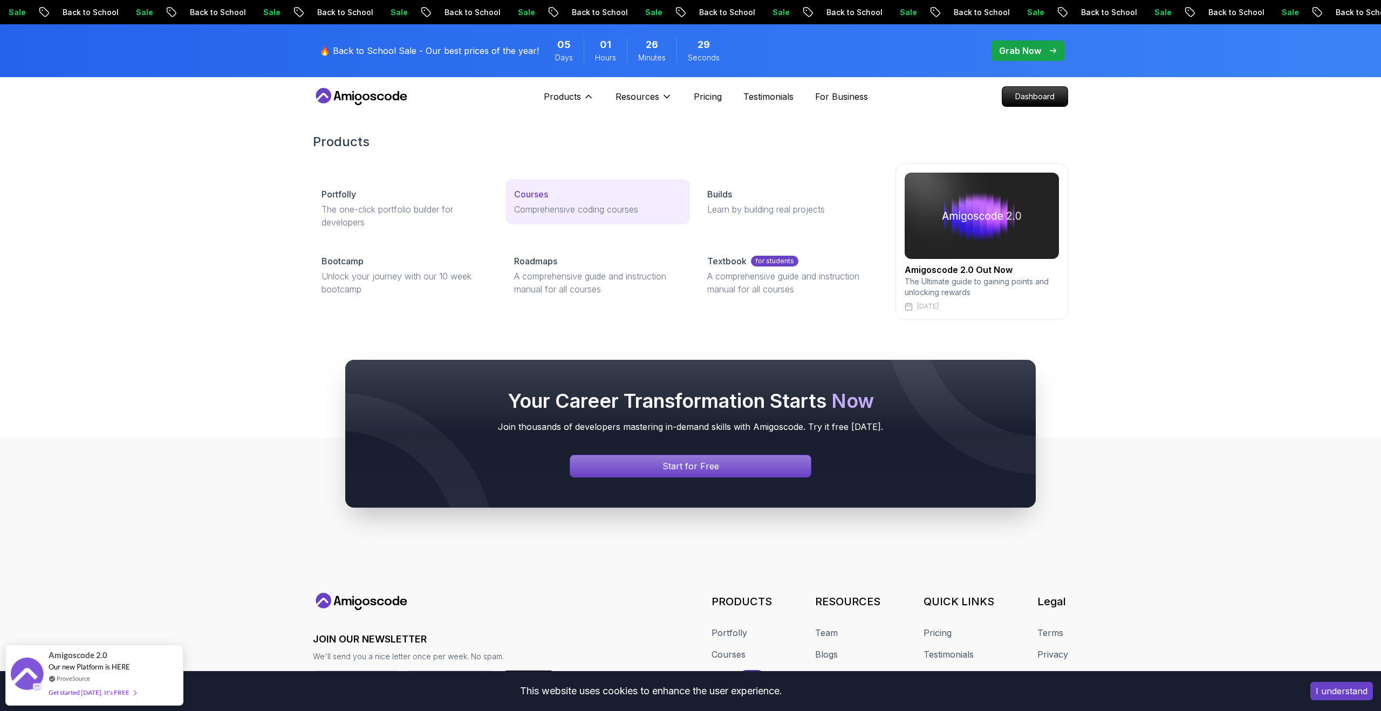
click at [545, 186] on link "Courses Comprehensive coding courses" at bounding box center [598, 201] width 184 height 45
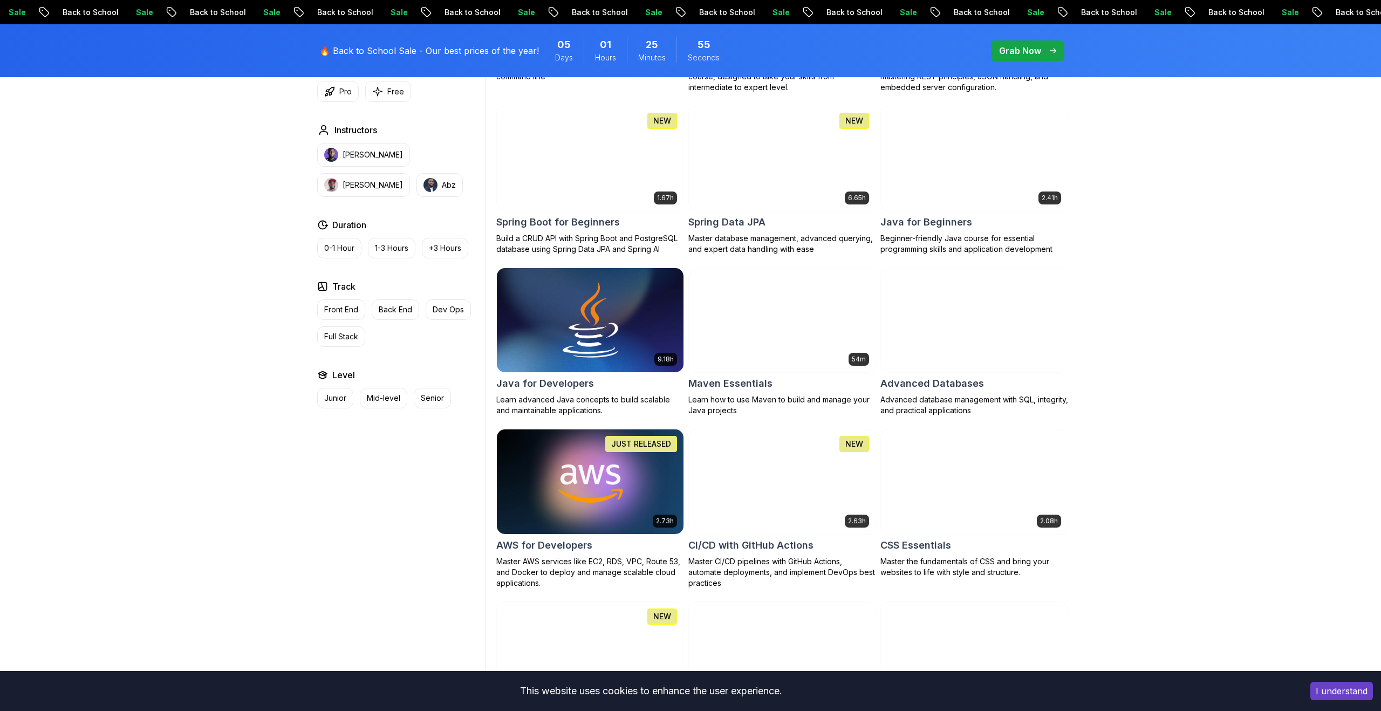
scroll to position [483, 0]
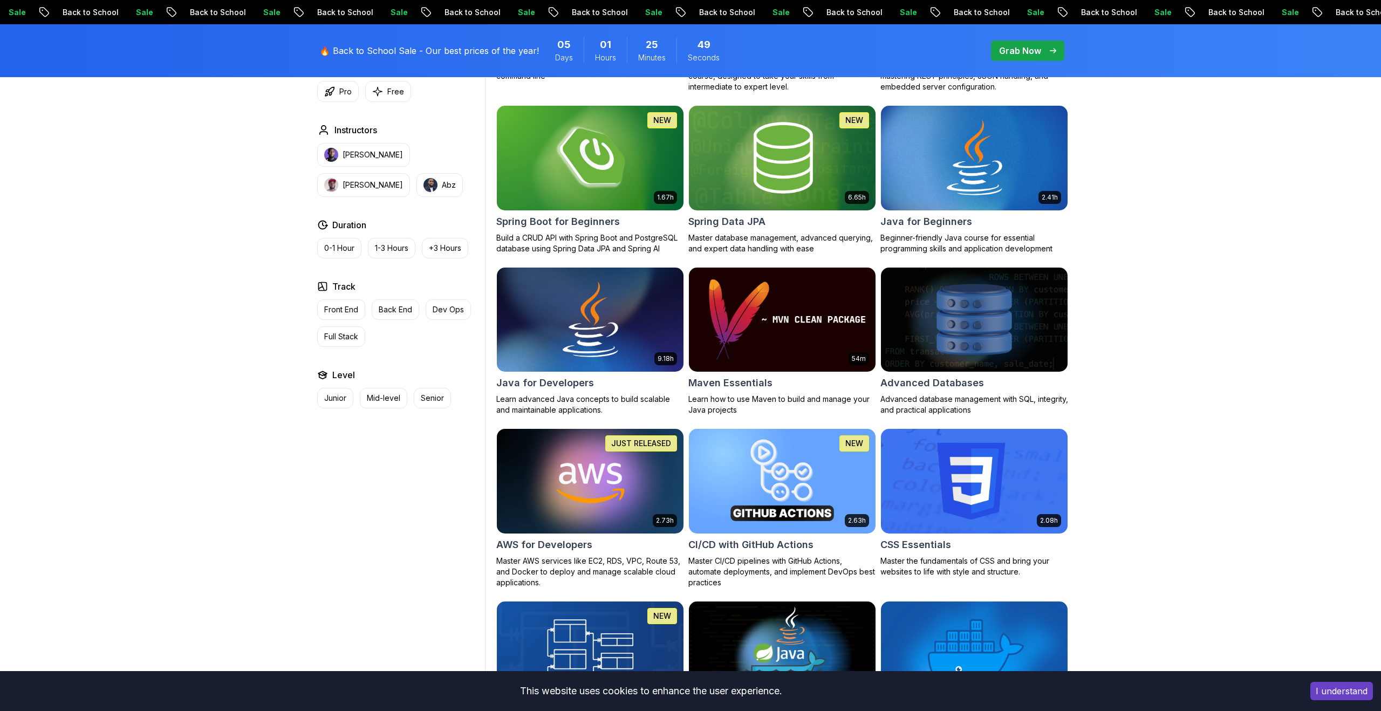
click at [557, 511] on img at bounding box center [590, 481] width 196 height 110
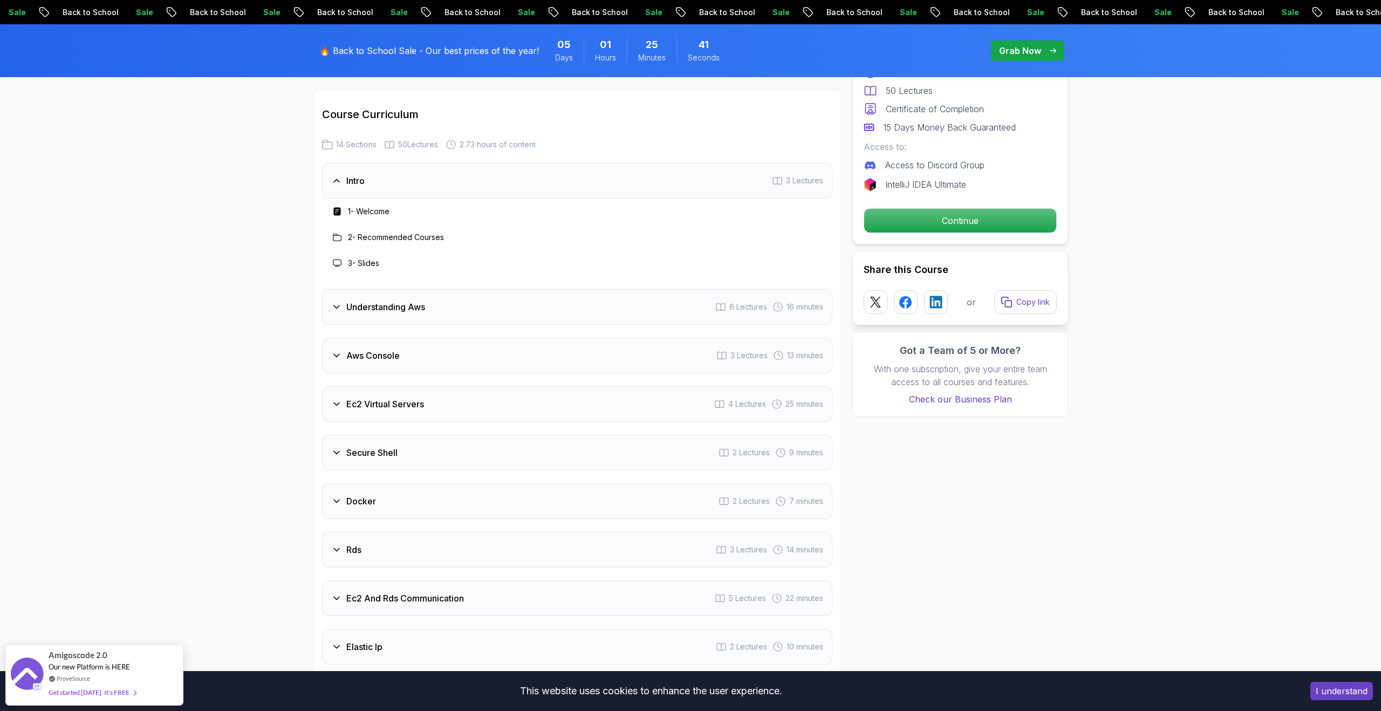
scroll to position [1283, 0]
click at [510, 298] on div "Understanding Aws 6 Lectures 16 minutes" at bounding box center [577, 305] width 510 height 36
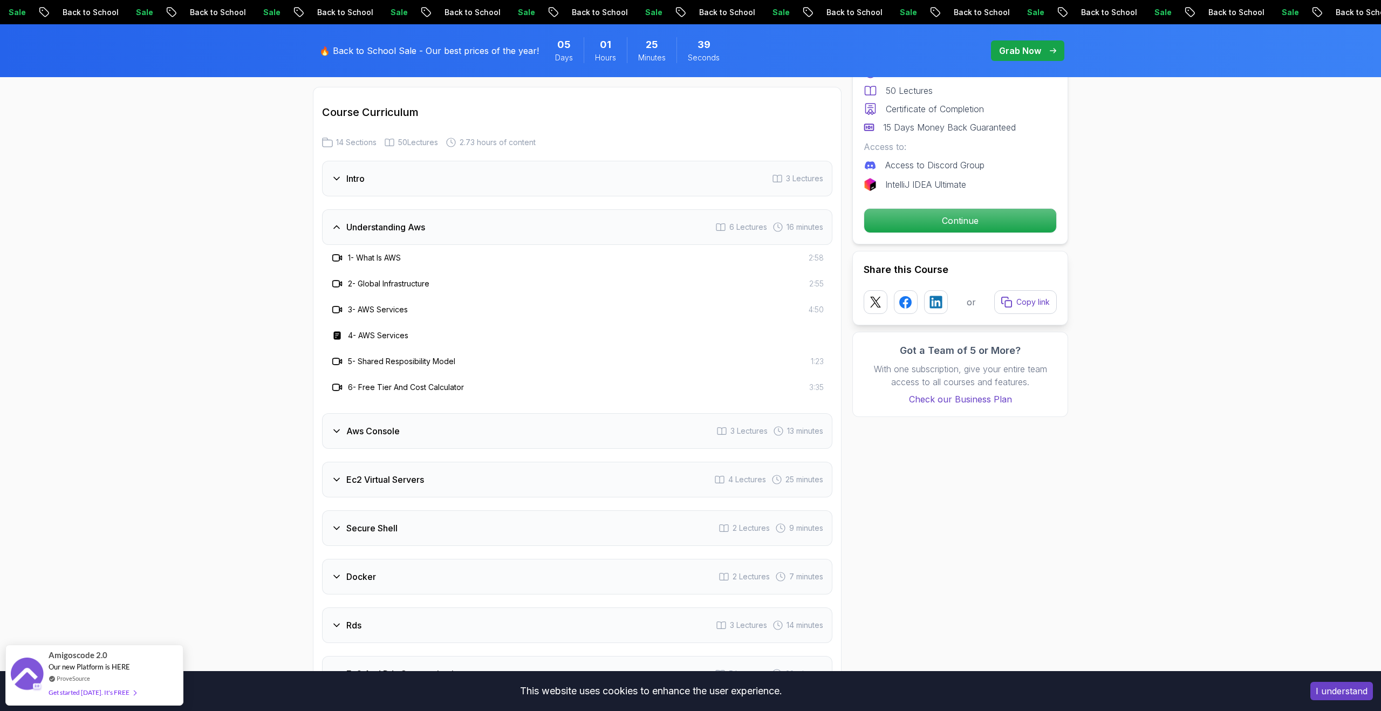
click at [481, 236] on div "Understanding Aws 6 Lectures 16 minutes" at bounding box center [577, 227] width 510 height 36
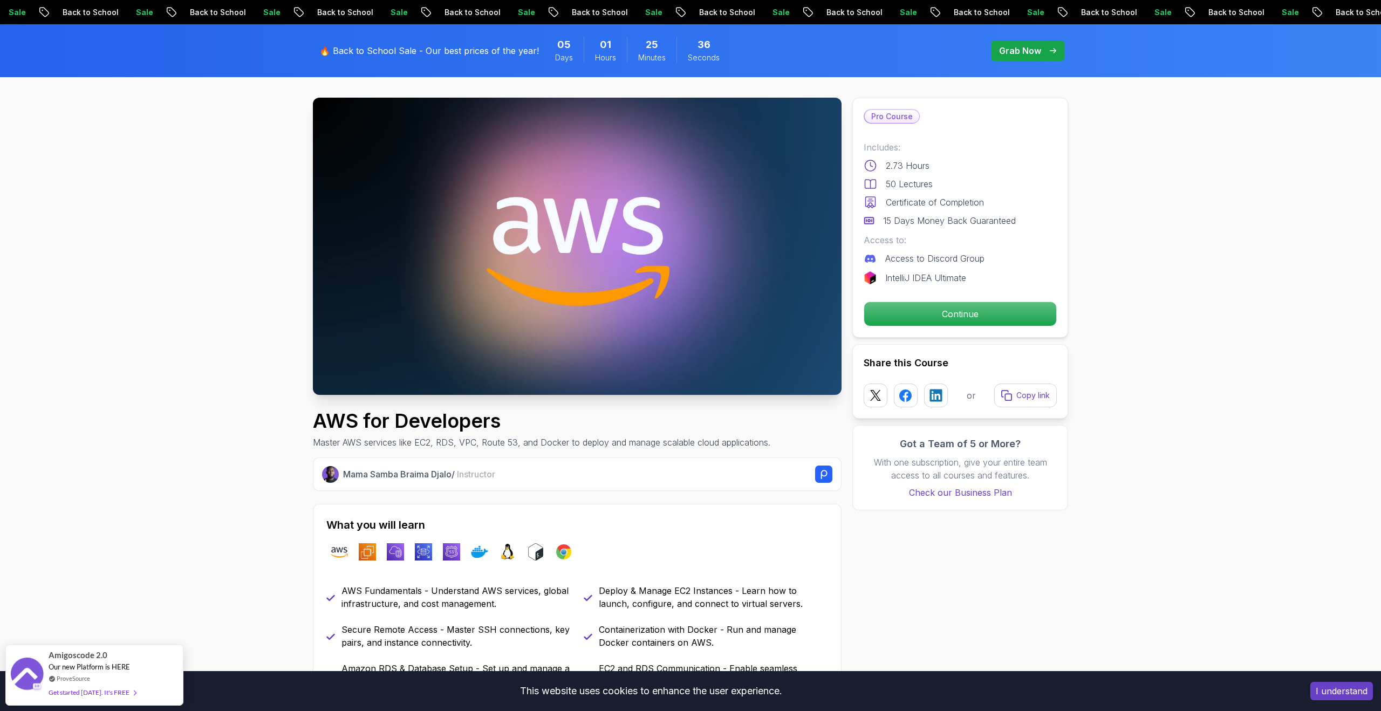
scroll to position [0, 0]
